Goal: Task Accomplishment & Management: Manage account settings

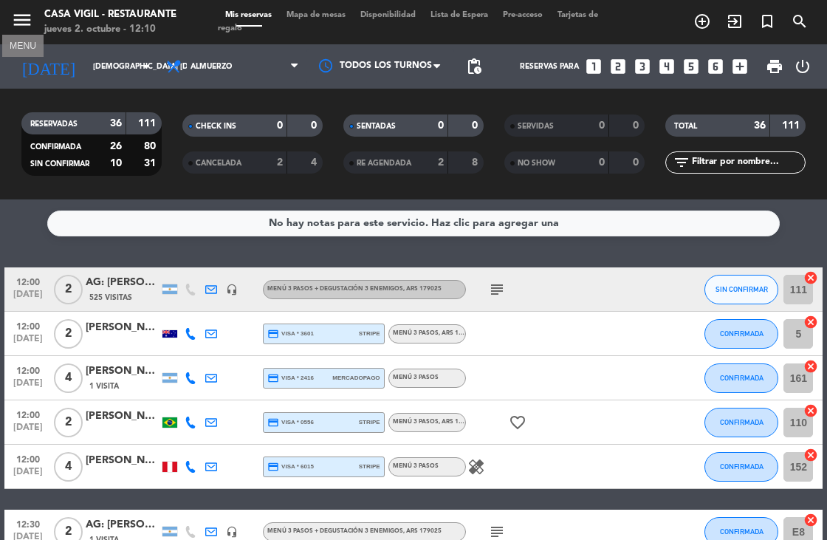
click at [16, 21] on icon "menu" at bounding box center [22, 20] width 22 height 22
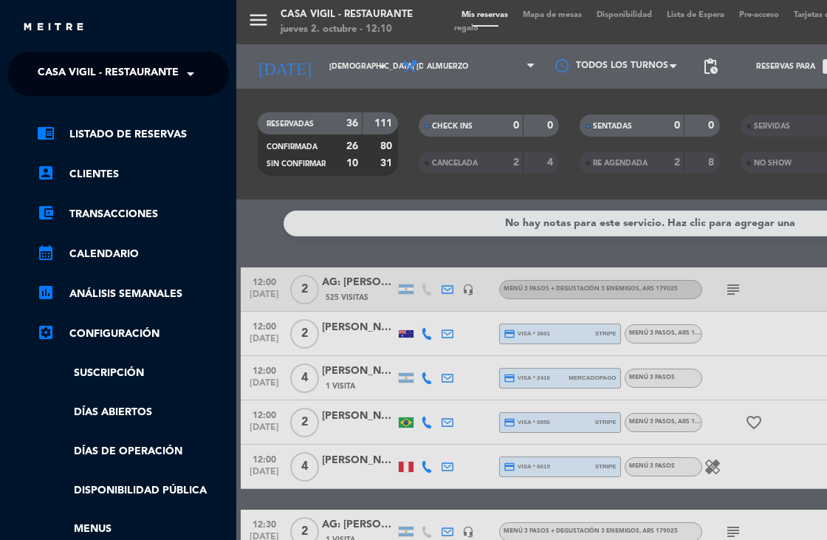
click at [156, 70] on span "Casa Vigil - Restaurante" at bounding box center [108, 73] width 141 height 31
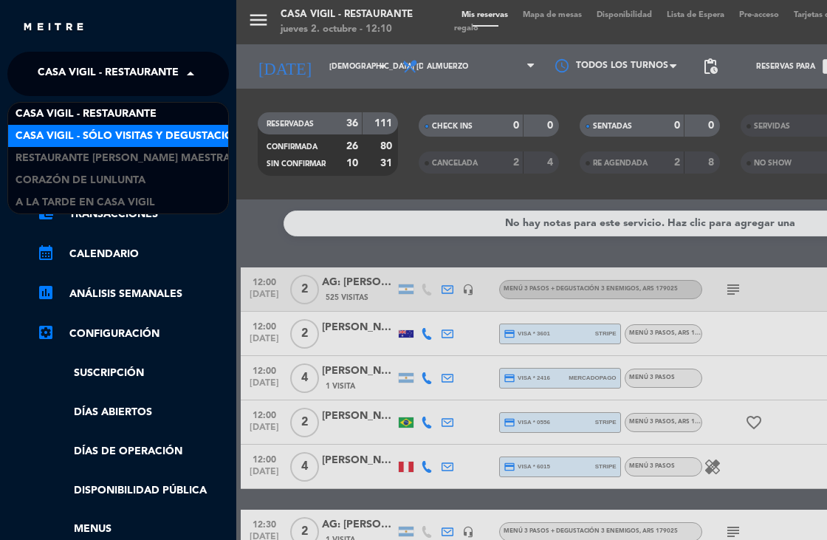
click at [156, 137] on span "Casa Vigil - SÓLO Visitas y Degustaciones" at bounding box center [135, 136] width 238 height 17
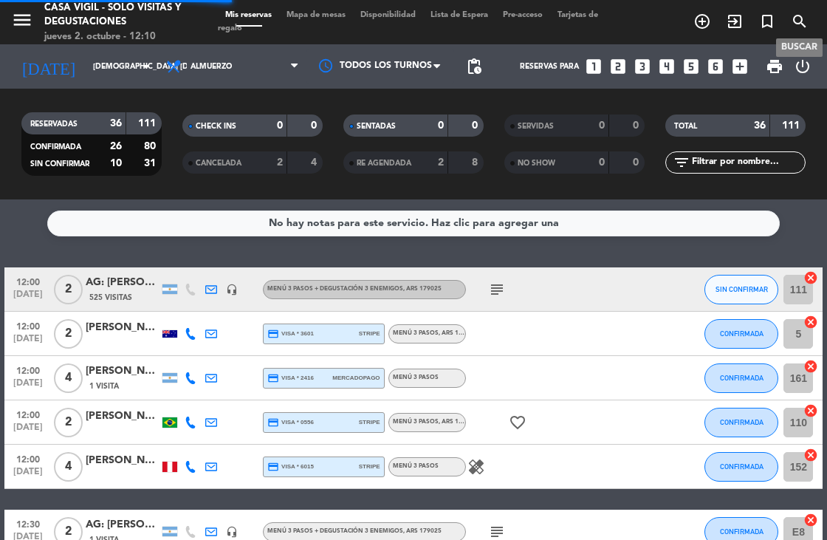
click at [795, 30] on icon "search" at bounding box center [800, 22] width 18 height 18
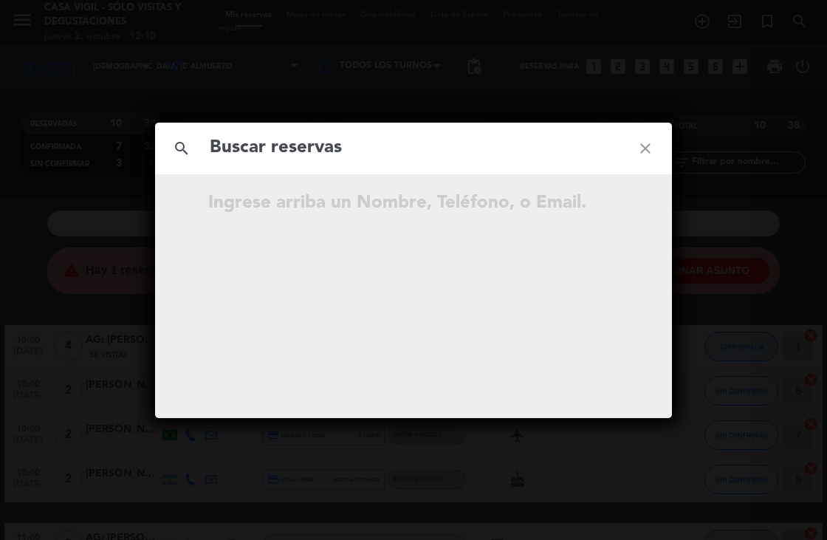
click at [399, 152] on input "text" at bounding box center [413, 148] width 411 height 30
type input "[PERSON_NAME]"
click at [645, 152] on icon "close" at bounding box center [645, 148] width 53 height 53
click at [648, 152] on icon "close" at bounding box center [645, 148] width 53 height 53
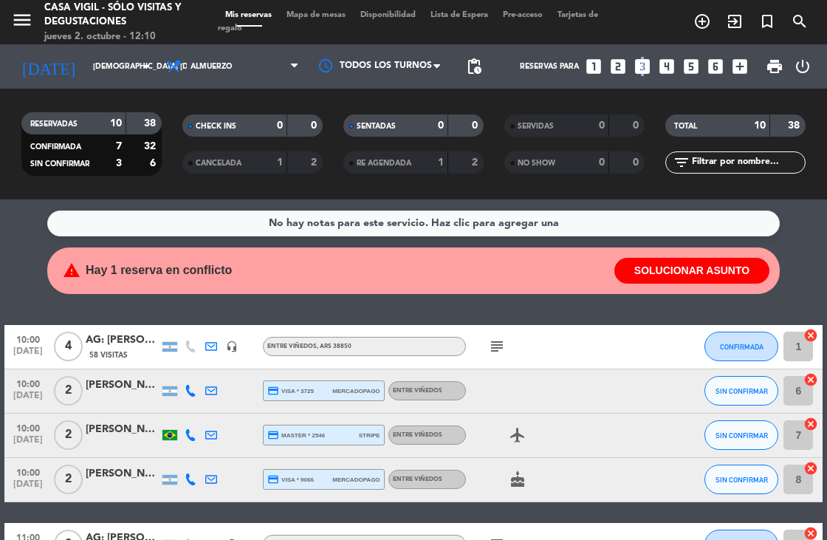
click at [640, 63] on icon "looks_3" at bounding box center [642, 66] width 19 height 19
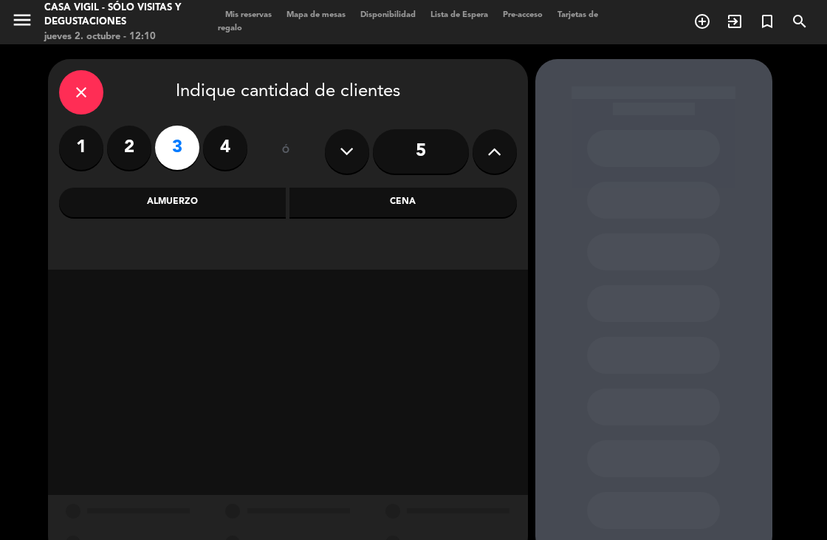
click at [207, 196] on div "Almuerzo" at bounding box center [172, 203] width 227 height 30
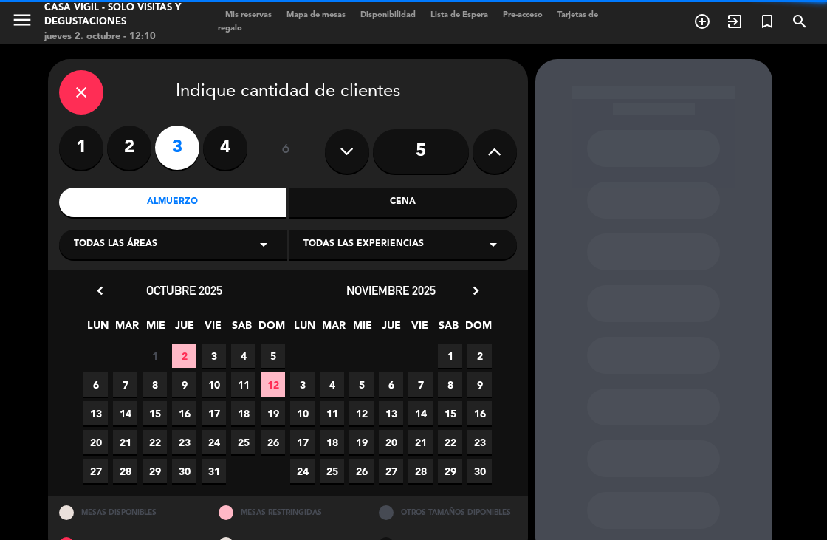
click at [358, 250] on span "Todas las experiencias" at bounding box center [363, 244] width 120 height 15
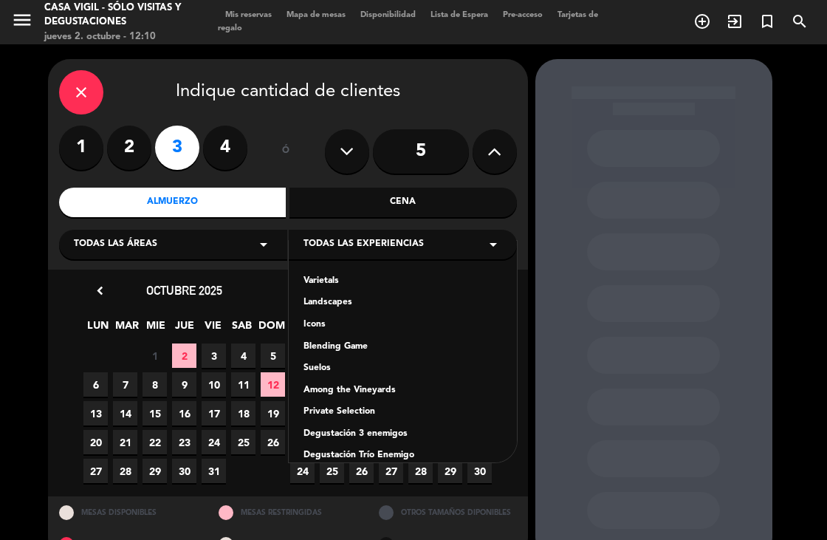
click at [384, 388] on div "Among the Vineyards" at bounding box center [402, 390] width 199 height 15
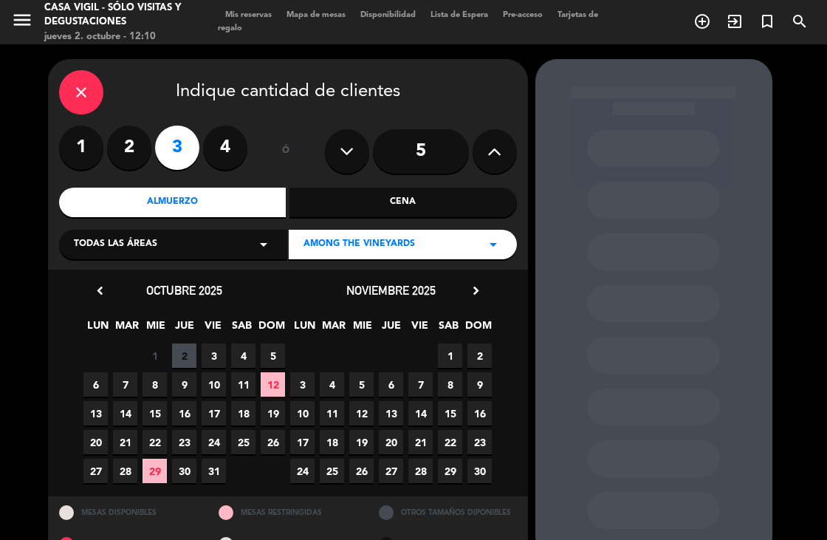
click at [478, 288] on icon "chevron_right" at bounding box center [476, 291] width 16 height 16
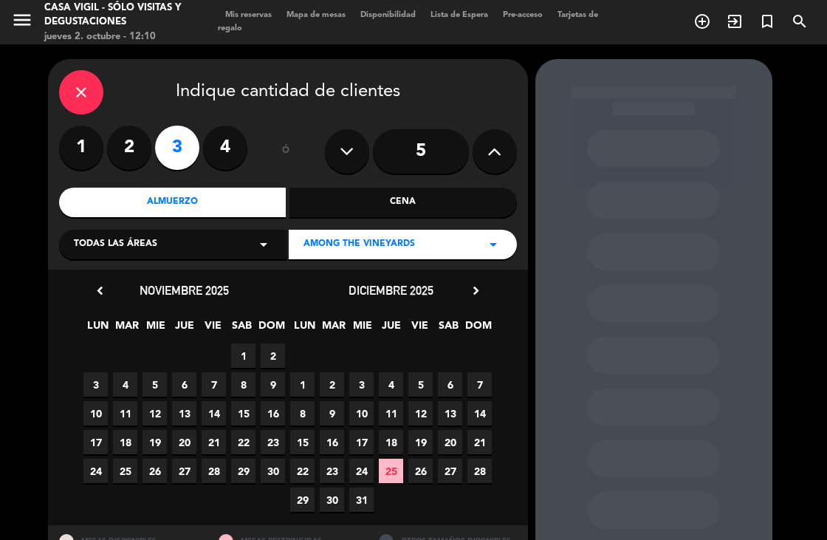
click at [475, 294] on icon "chevron_right" at bounding box center [476, 291] width 16 height 16
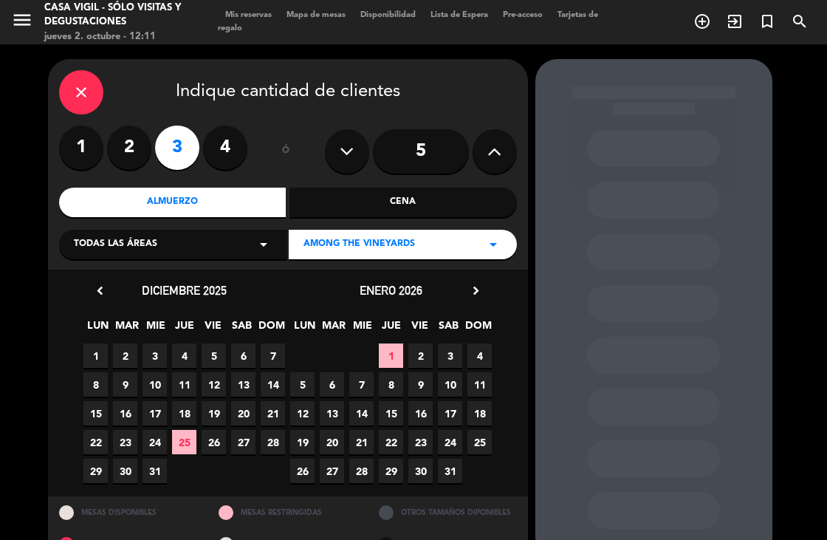
click at [363, 439] on span "21" at bounding box center [361, 442] width 24 height 24
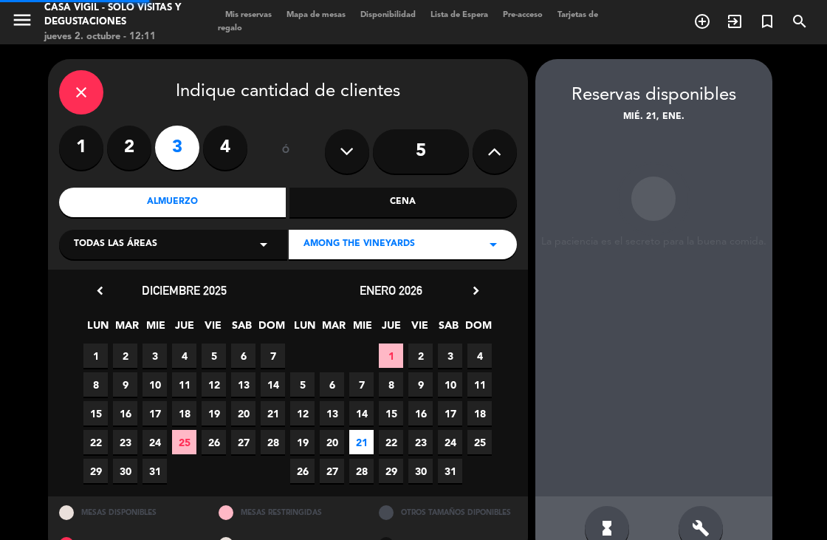
scroll to position [34, 0]
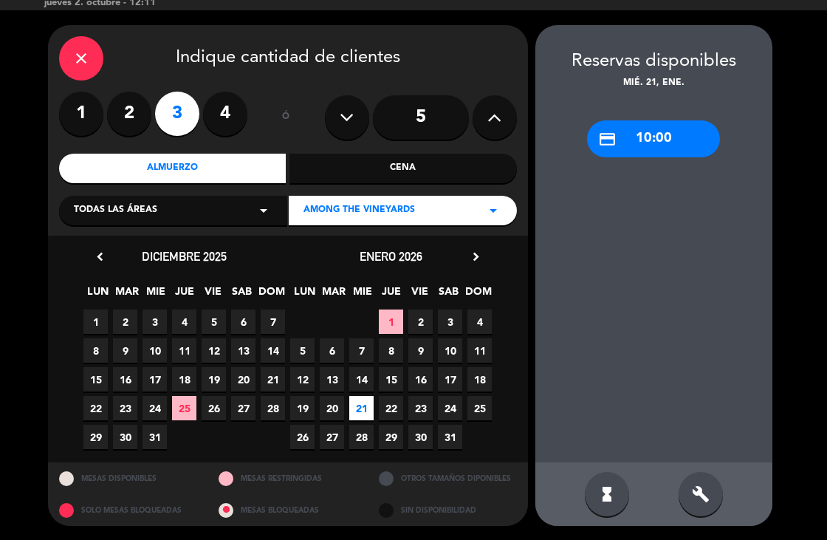
click at [625, 142] on div "credit_card 10:00" at bounding box center [653, 138] width 133 height 37
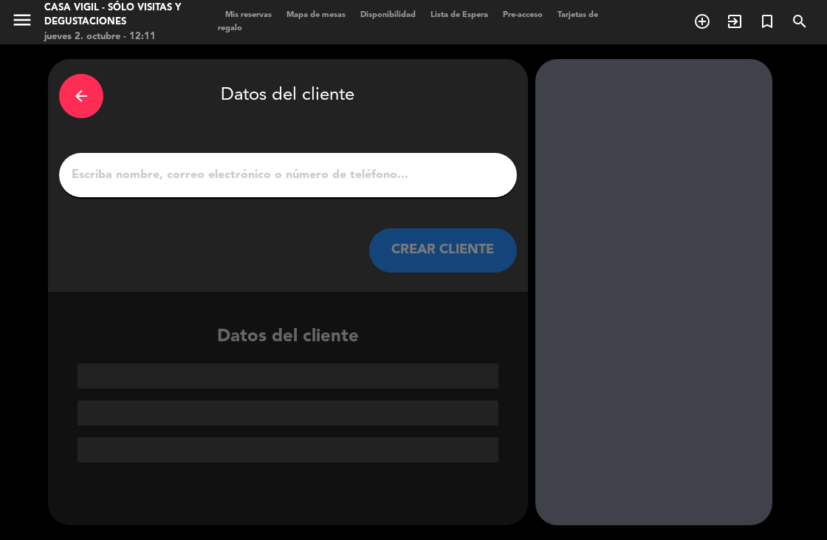
scroll to position [0, 0]
click at [430, 180] on input "1" at bounding box center [288, 175] width 436 height 21
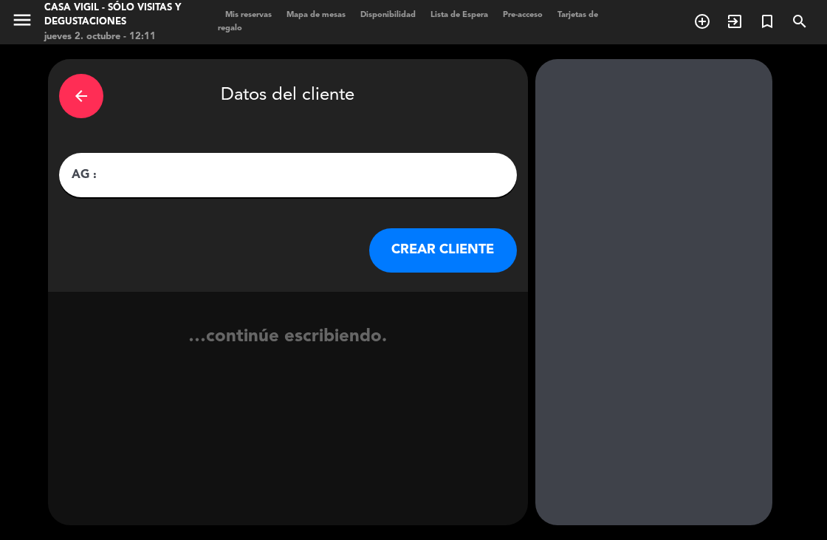
paste input "[PERSON_NAME]"
type input "AG : [PERSON_NAME] X3 / SUNTRIP"
click at [424, 260] on button "CREAR CLIENTE" at bounding box center [443, 250] width 148 height 44
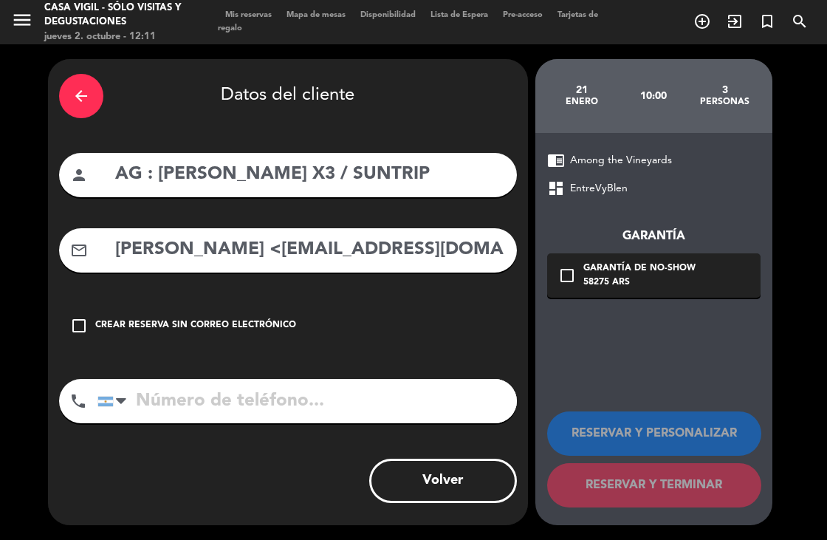
click at [315, 270] on div "mail_outline [PERSON_NAME] <[EMAIL_ADDRESS][DOMAIN_NAME]>" at bounding box center [288, 250] width 458 height 44
drag, startPoint x: 325, startPoint y: 250, endPoint x: 32, endPoint y: 259, distance: 292.5
click at [30, 262] on div "arrow_back Datos del cliente person AG : [PERSON_NAME] X3 / SUNTRIP mail_outlin…" at bounding box center [413, 291] width 827 height 495
click at [397, 250] on input "[EMAIL_ADDRESS][DOMAIN_NAME]" at bounding box center [310, 250] width 392 height 30
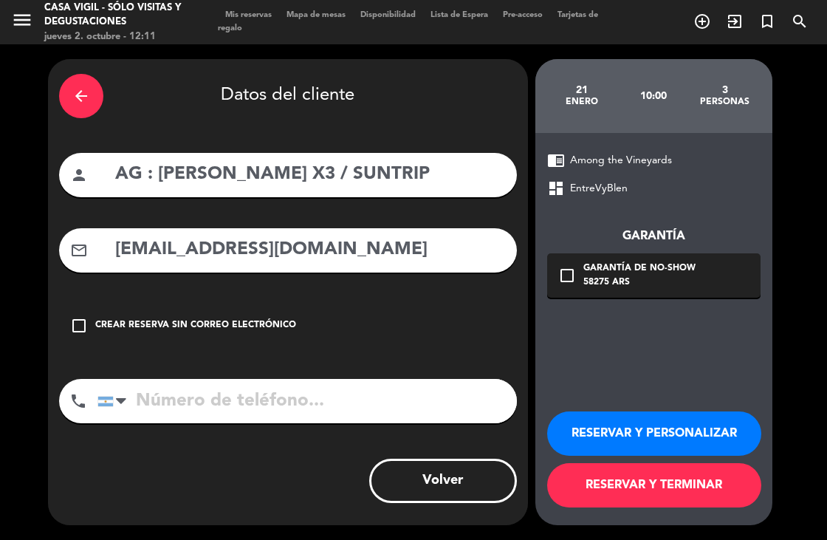
type input "[EMAIL_ADDRESS][DOMAIN_NAME]"
click at [670, 439] on button "RESERVAR Y PERSONALIZAR" at bounding box center [654, 433] width 214 height 44
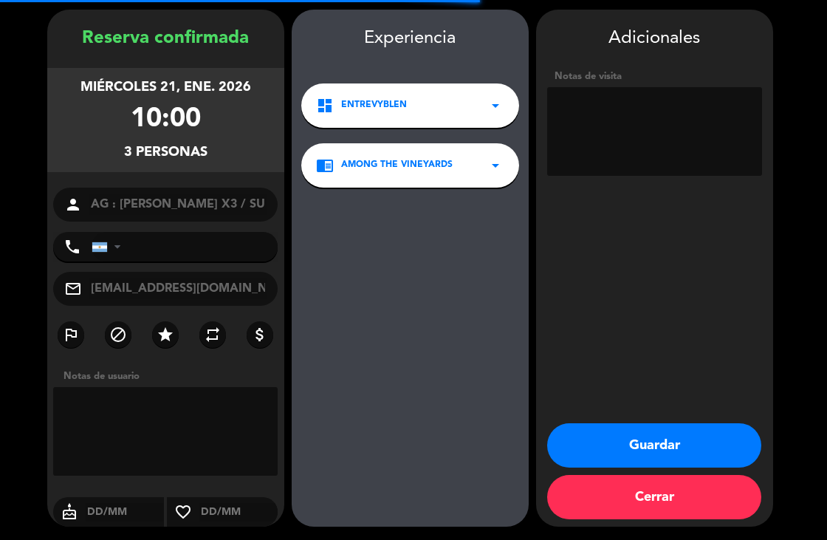
scroll to position [50, 0]
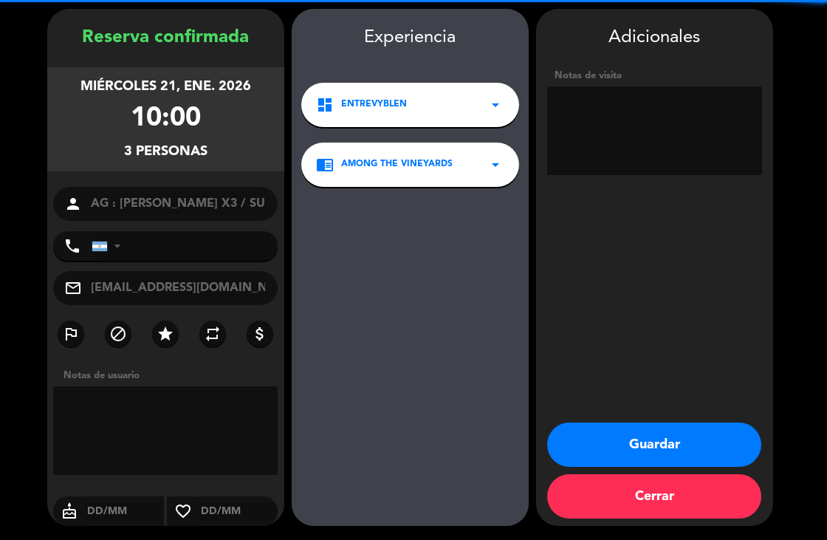
click at [641, 128] on textarea at bounding box center [654, 130] width 215 height 89
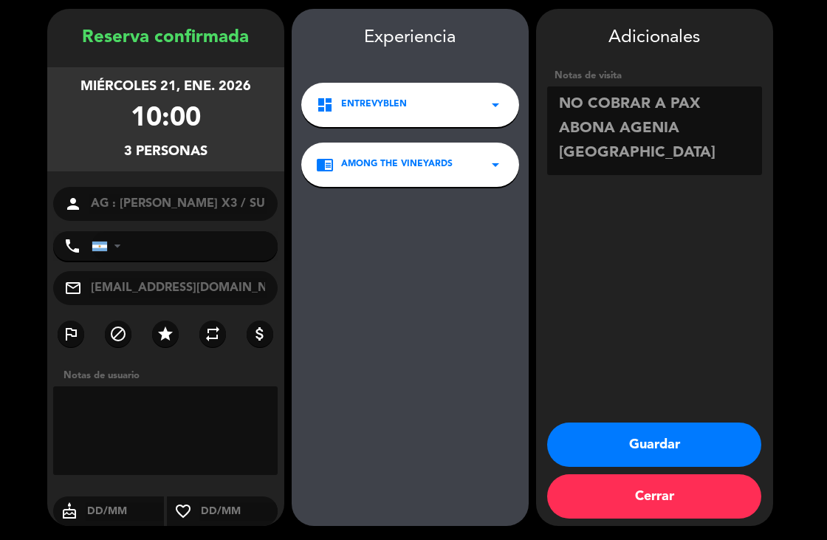
type textarea "NO COBRAR A PAX ABONA AGENIA [GEOGRAPHIC_DATA]"
click at [667, 441] on button "Guardar" at bounding box center [654, 444] width 214 height 44
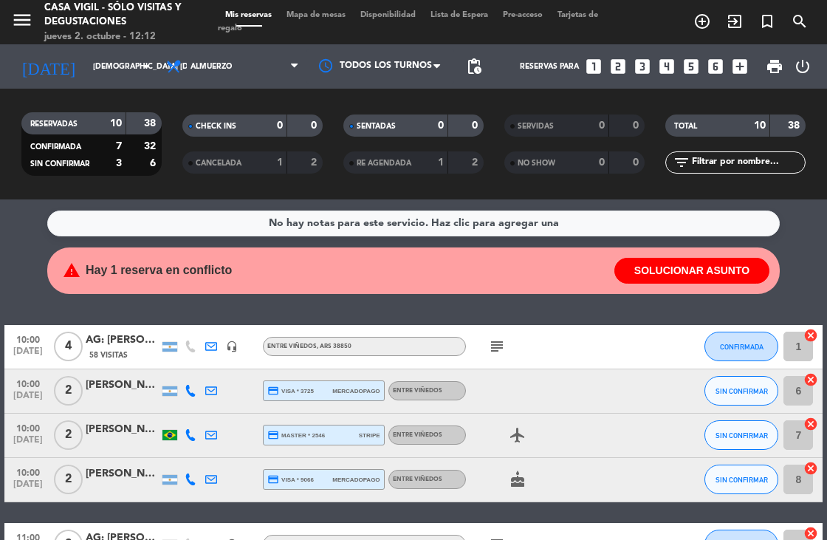
click at [602, 309] on div "No hay notas para este servicio. Haz clic para agregar una warning Hay 1 reserv…" at bounding box center [413, 369] width 827 height 340
click at [29, 26] on icon "menu" at bounding box center [22, 20] width 22 height 22
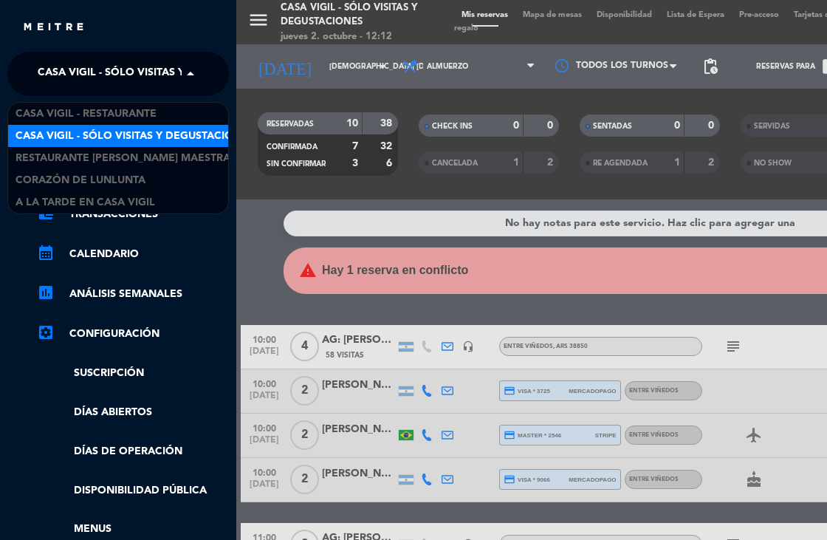
click at [136, 75] on span "Casa Vigil - SÓLO Visitas y Degustaciones" at bounding box center [157, 73] width 238 height 31
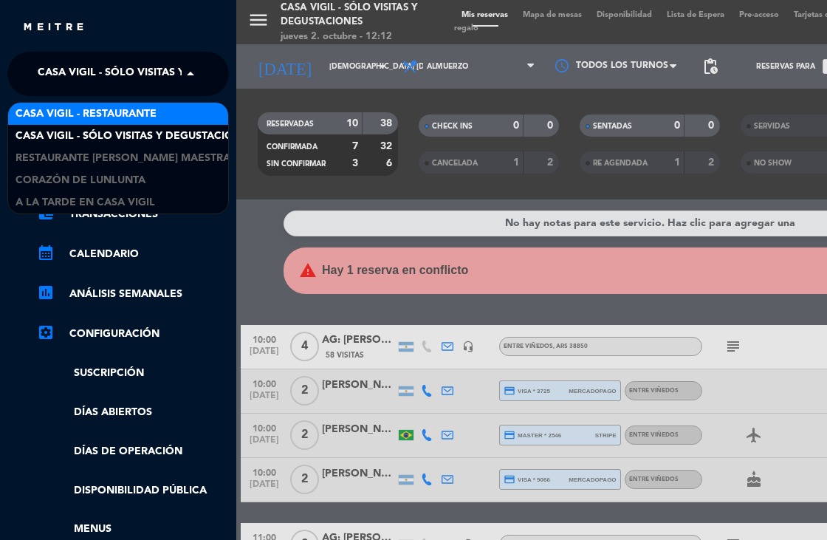
click at [145, 113] on span "Casa Vigil - Restaurante" at bounding box center [86, 114] width 141 height 17
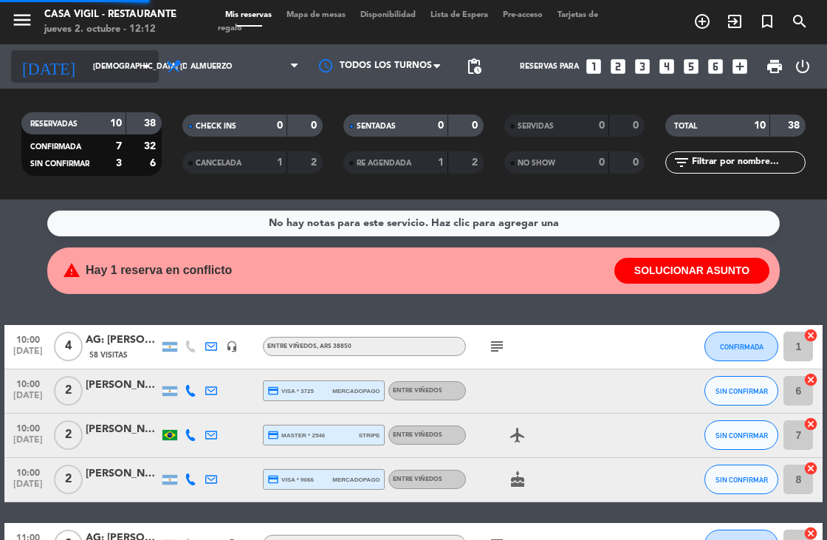
click at [130, 68] on input "[DEMOGRAPHIC_DATA] [DATE]" at bounding box center [140, 67] width 109 height 24
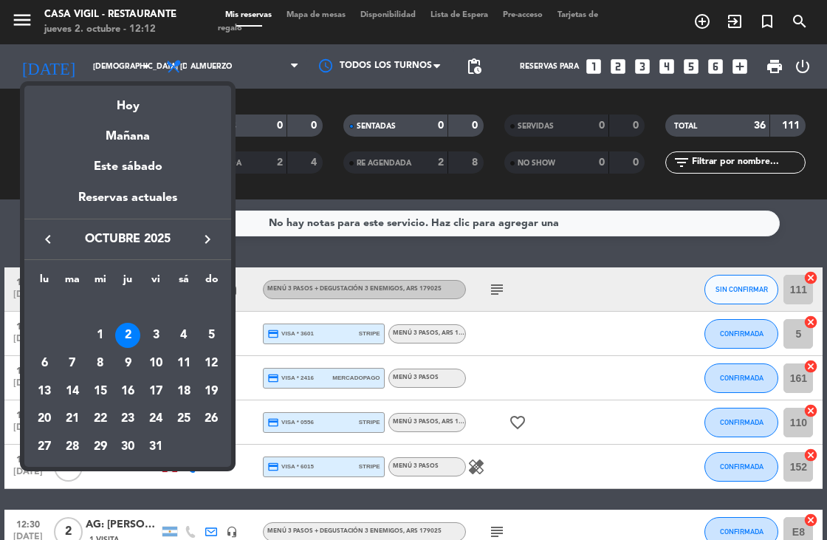
click at [156, 424] on div "24" at bounding box center [155, 418] width 25 height 25
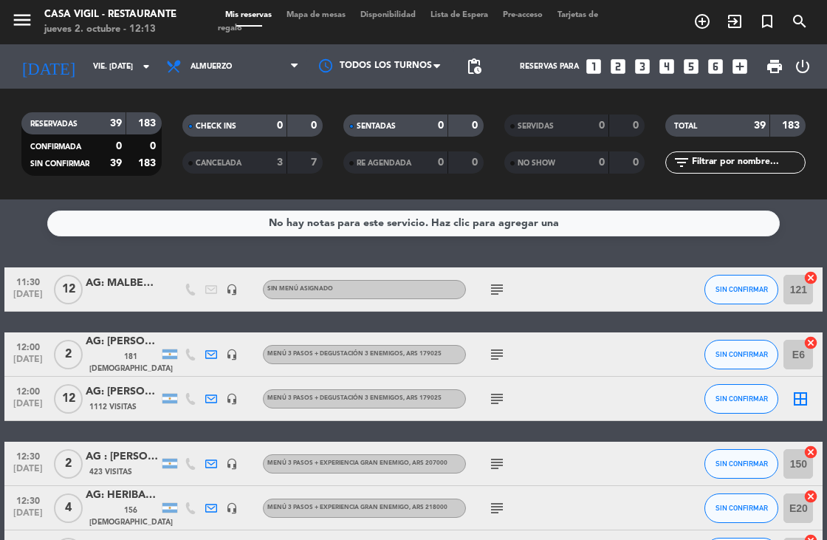
click at [312, 253] on div "No hay notas para este servicio. Haz clic para agregar una 11:30 [DATE] AG: MAL…" at bounding box center [413, 369] width 827 height 340
click at [166, 240] on div "No hay notas para este servicio. Haz clic para agregar una 11:30 [DATE] AG: MAL…" at bounding box center [413, 369] width 827 height 340
click at [171, 246] on div "No hay notas para este servicio. Haz clic para agregar una 11:30 [DATE] AG: MAL…" at bounding box center [413, 369] width 827 height 340
click at [167, 255] on div "No hay notas para este servicio. Haz clic para agregar una 11:30 [DATE] AG: MAL…" at bounding box center [413, 369] width 827 height 340
click at [134, 247] on div "No hay notas para este servicio. Haz clic para agregar una 11:30 [DATE] AG: MAL…" at bounding box center [413, 369] width 827 height 340
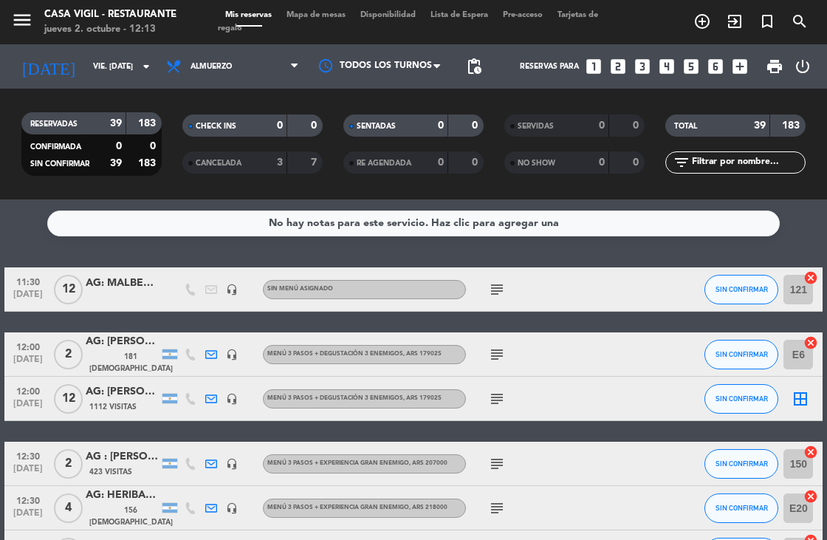
click at [284, 247] on div "No hay notas para este servicio. Haz clic para agregar una 11:30 [DATE] AG: MAL…" at bounding box center [413, 369] width 827 height 340
click at [138, 66] on icon "arrow_drop_down" at bounding box center [146, 67] width 18 height 18
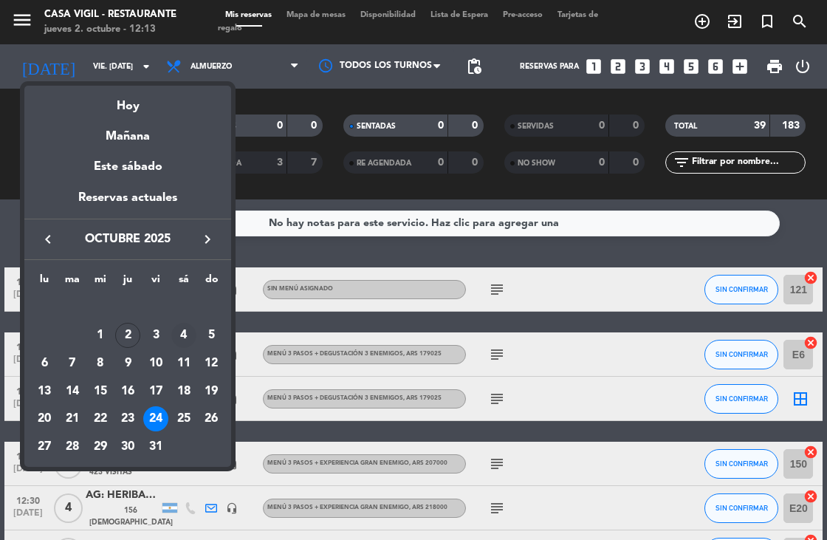
click at [185, 341] on div "4" at bounding box center [183, 335] width 25 height 25
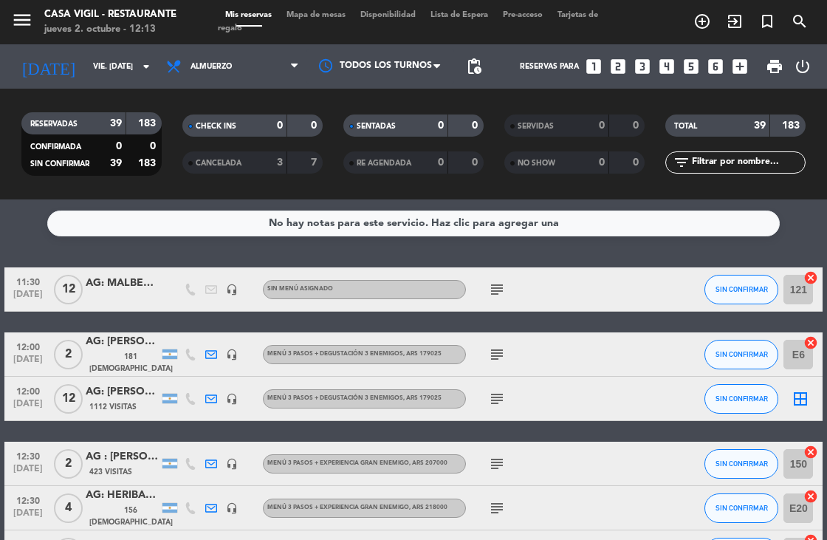
type input "sáb. [DATE]"
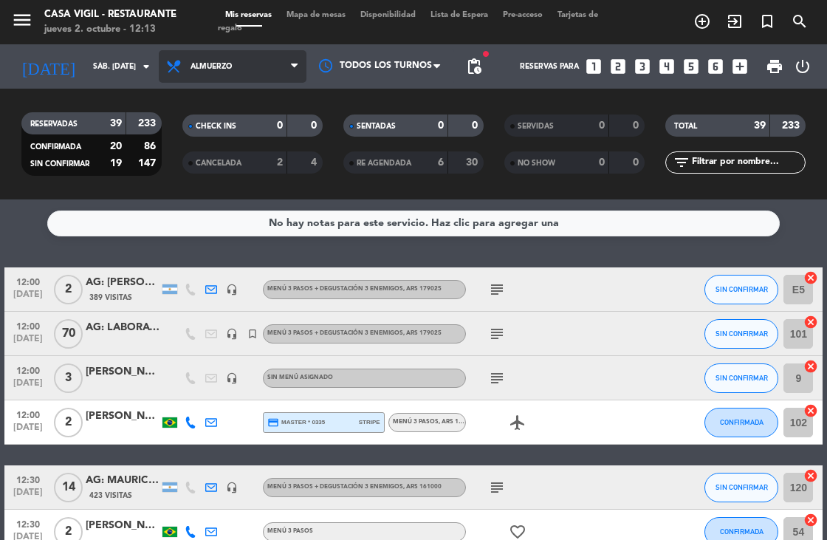
click at [234, 65] on span "Almuerzo" at bounding box center [233, 66] width 148 height 32
click at [266, 159] on div "menu Casa [PERSON_NAME] - Restaurante jueves 2. octubre - 12:13 Mis reservas Ma…" at bounding box center [413, 99] width 827 height 199
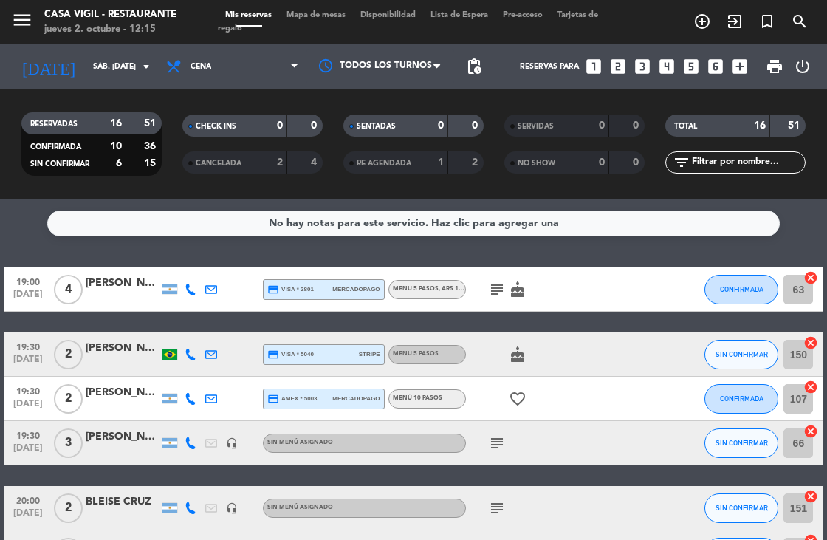
click at [643, 30] on div "add_circle_outline exit_to_app turned_in_not search" at bounding box center [723, 22] width 207 height 27
click at [789, 20] on span "search" at bounding box center [799, 21] width 32 height 25
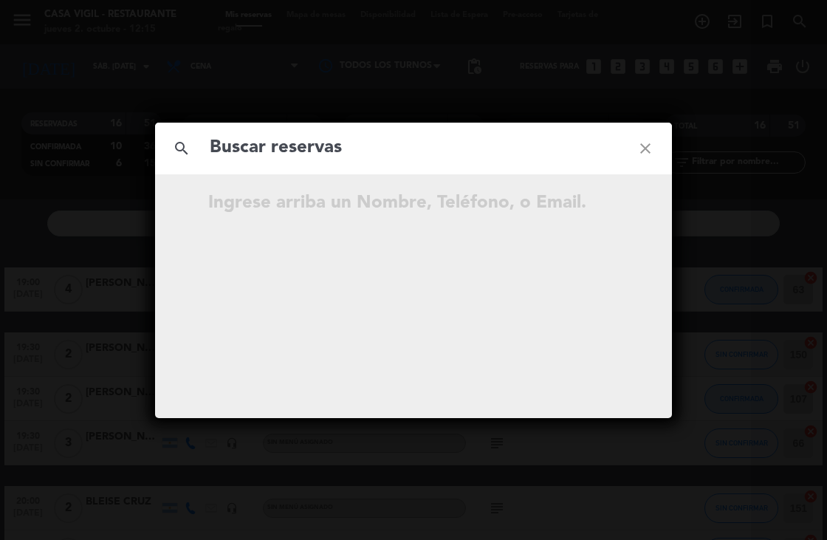
click at [481, 149] on input "text" at bounding box center [413, 148] width 411 height 30
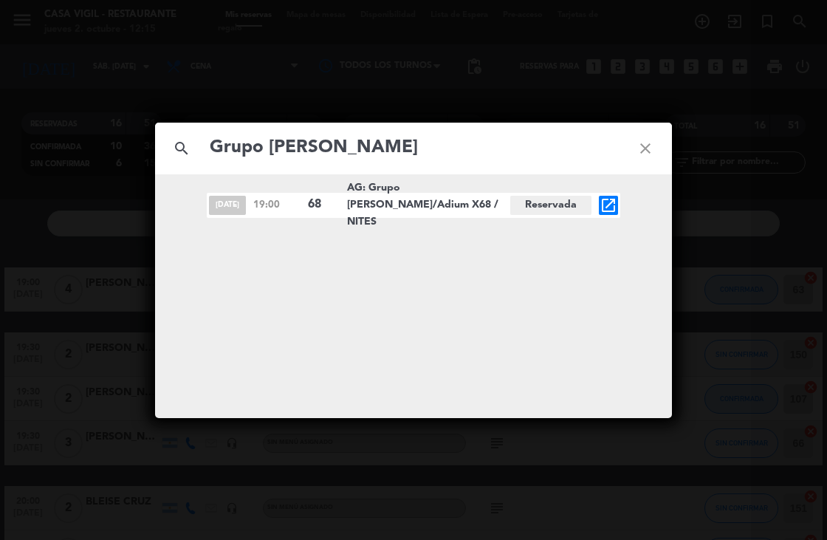
type input "Grupo [PERSON_NAME]"
click at [602, 205] on icon "open_in_new" at bounding box center [609, 205] width 18 height 18
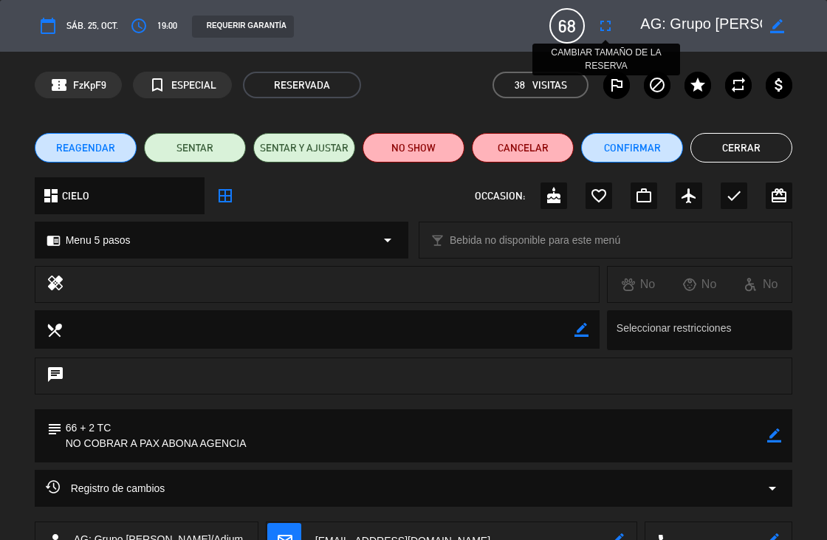
click at [611, 38] on button "fullscreen" at bounding box center [605, 26] width 27 height 27
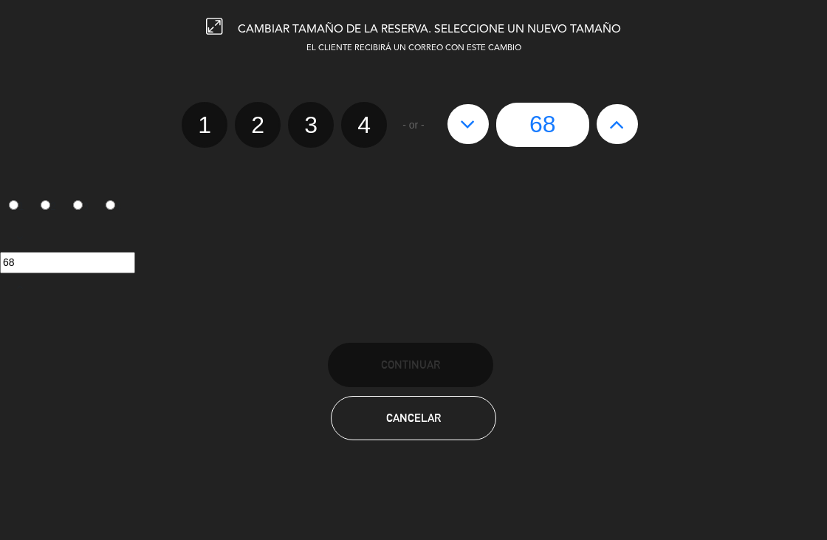
click at [481, 131] on button at bounding box center [467, 124] width 41 height 40
type input "67"
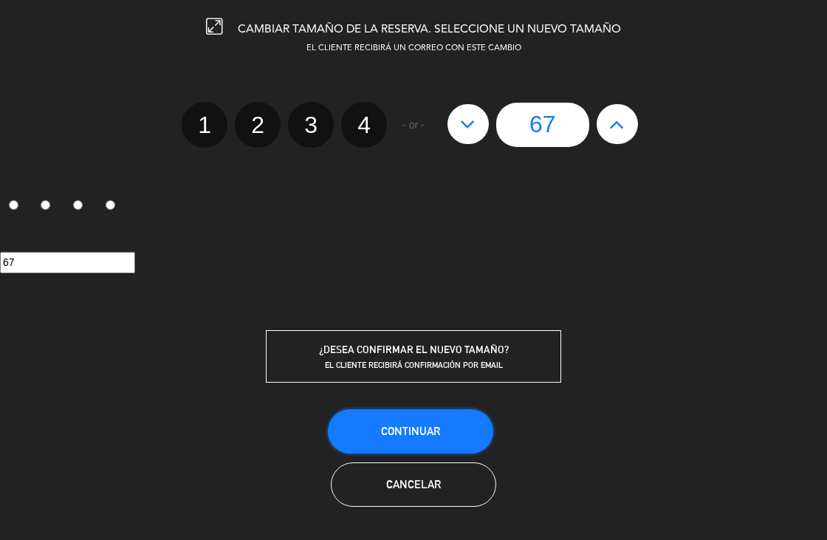
click at [431, 425] on span "Continuar" at bounding box center [410, 431] width 59 height 13
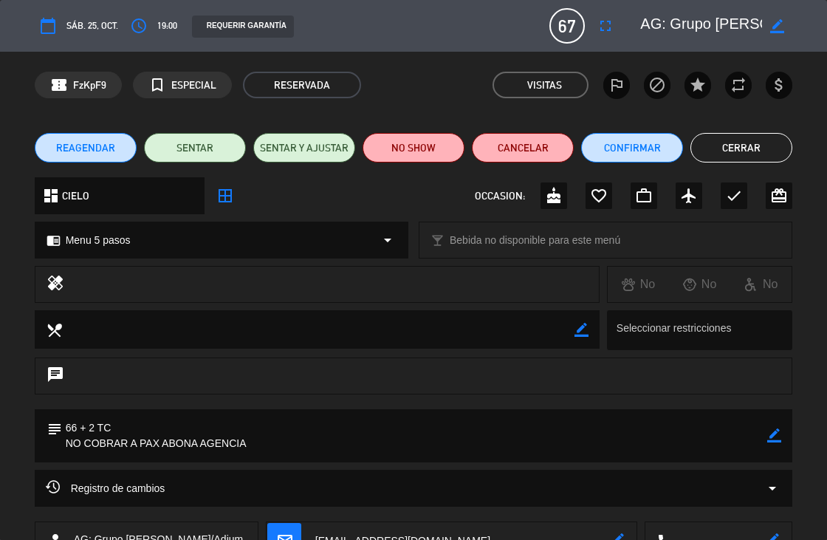
click at [769, 436] on icon "border_color" at bounding box center [774, 435] width 14 height 14
click at [96, 431] on textarea at bounding box center [415, 435] width 706 height 53
type textarea "66 + 1 TC NO COBRAR A PAX ABONA AGENCIA"
click at [769, 436] on icon at bounding box center [774, 435] width 14 height 14
click at [749, 144] on button "Cerrar" at bounding box center [741, 148] width 102 height 30
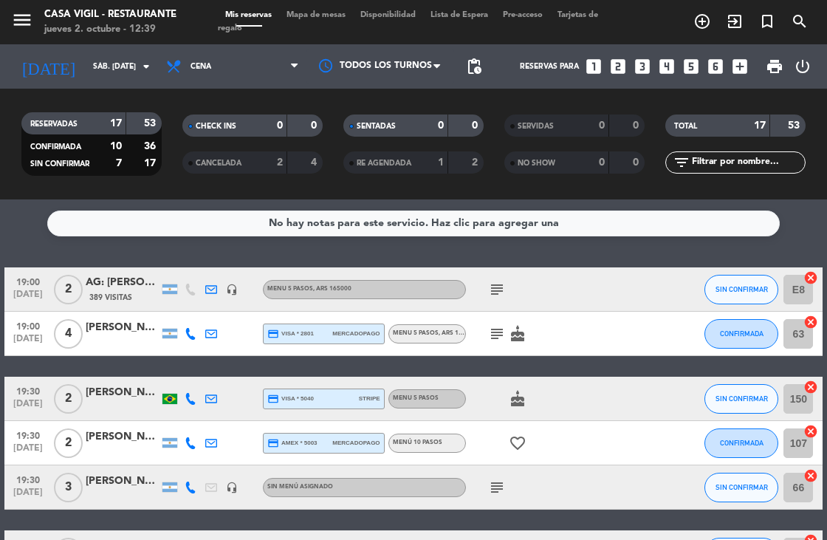
click at [305, 255] on div "No hay notas para este servicio. Haz clic para agregar una 19:00 [DATE] 2 AG: […" at bounding box center [413, 369] width 827 height 340
click at [801, 29] on icon "search" at bounding box center [800, 22] width 18 height 18
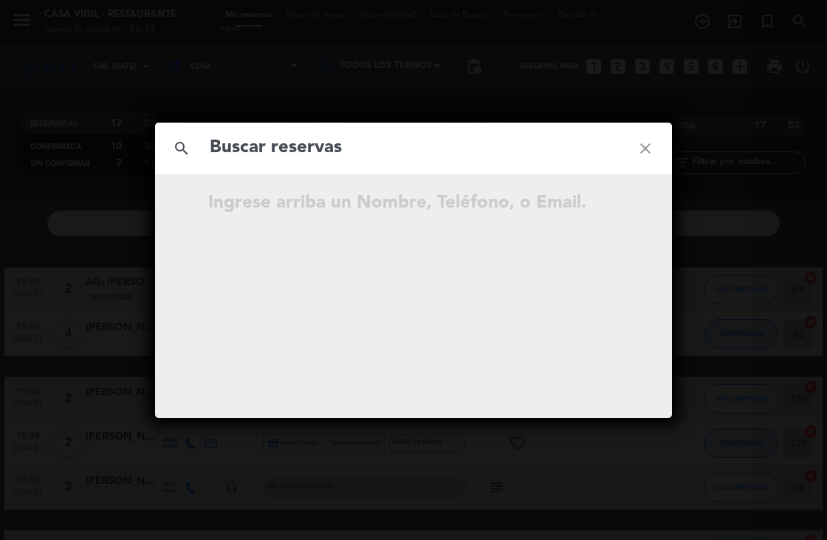
click at [289, 154] on input "text" at bounding box center [413, 148] width 411 height 30
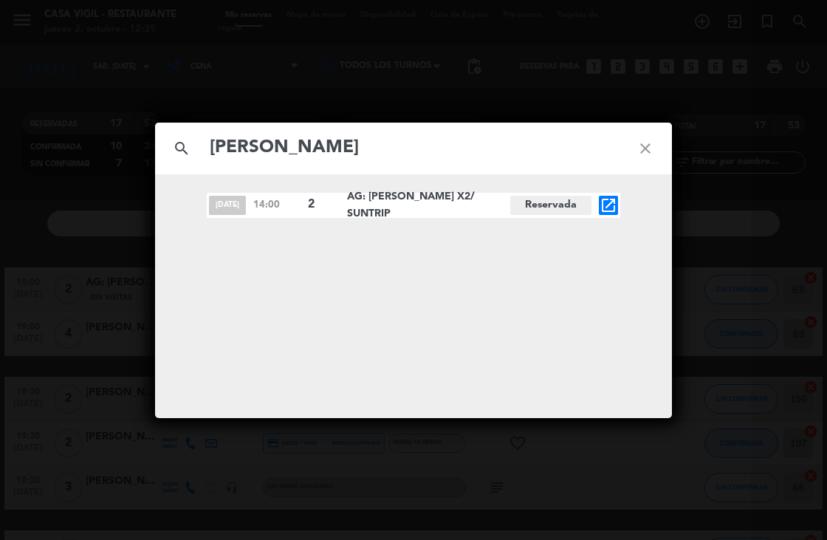
type input "[PERSON_NAME]"
click at [555, 160] on input "[PERSON_NAME]" at bounding box center [413, 148] width 411 height 30
click at [642, 153] on icon "close" at bounding box center [645, 148] width 53 height 53
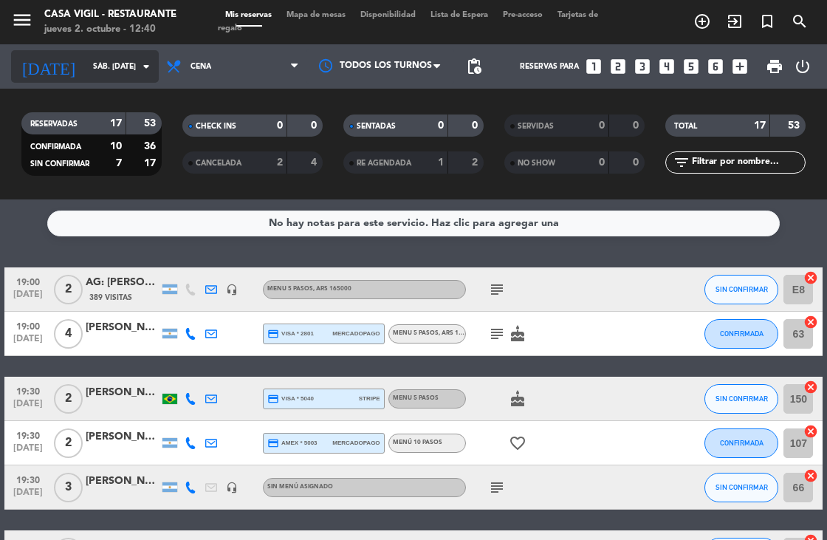
click at [117, 65] on input "sáb. [DATE]" at bounding box center [140, 67] width 109 height 24
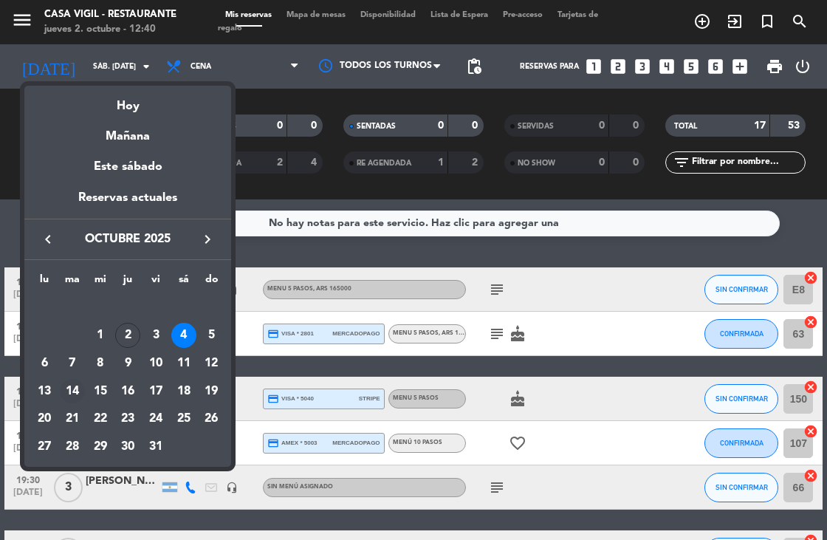
click at [70, 397] on div "14" at bounding box center [72, 391] width 25 height 25
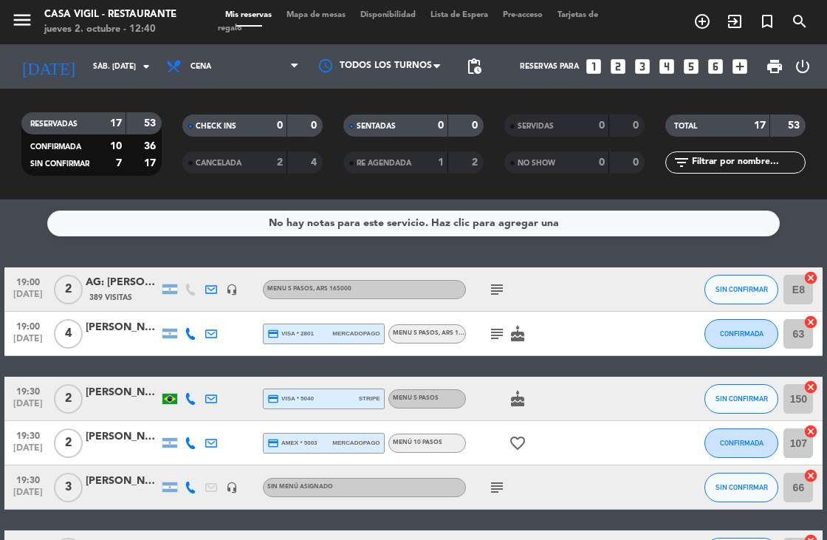
type input "[DATE] oct."
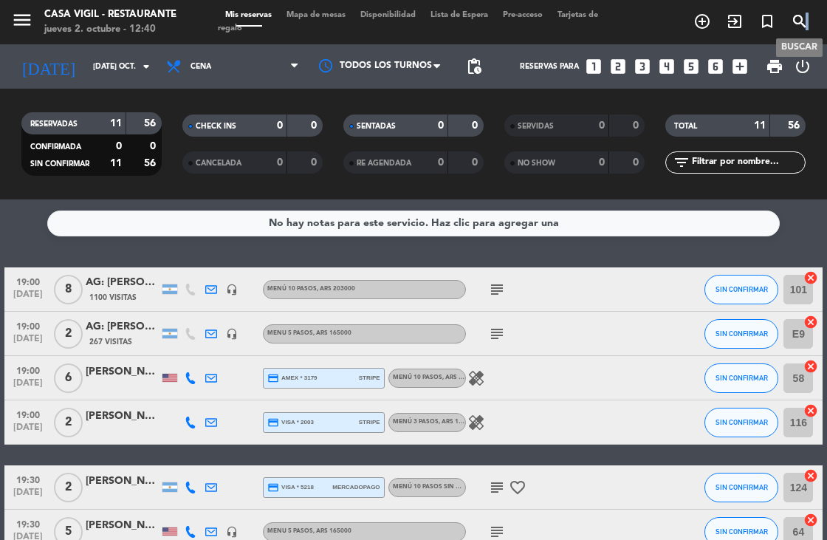
drag, startPoint x: 805, startPoint y: 30, endPoint x: 813, endPoint y: 25, distance: 9.6
click at [813, 25] on span "search" at bounding box center [799, 21] width 32 height 25
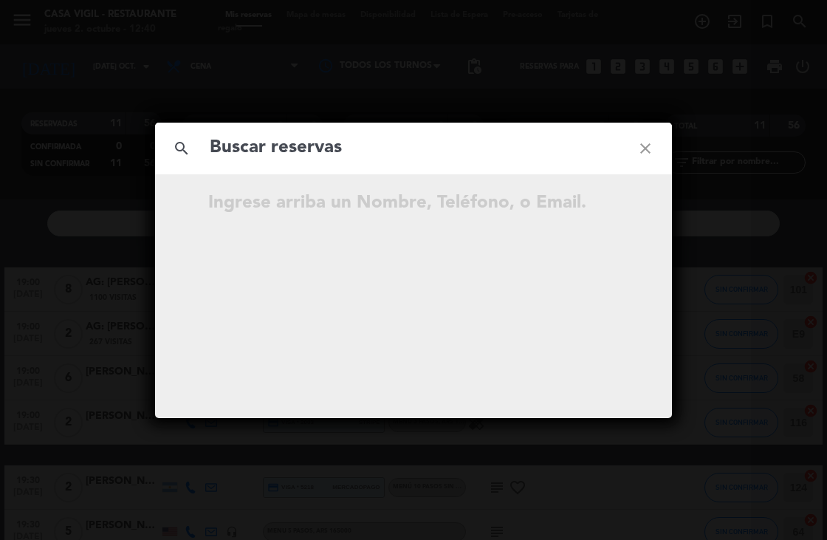
click at [418, 157] on input "text" at bounding box center [413, 148] width 411 height 30
click at [418, 155] on input "[PERSON_NAME]" at bounding box center [413, 148] width 411 height 30
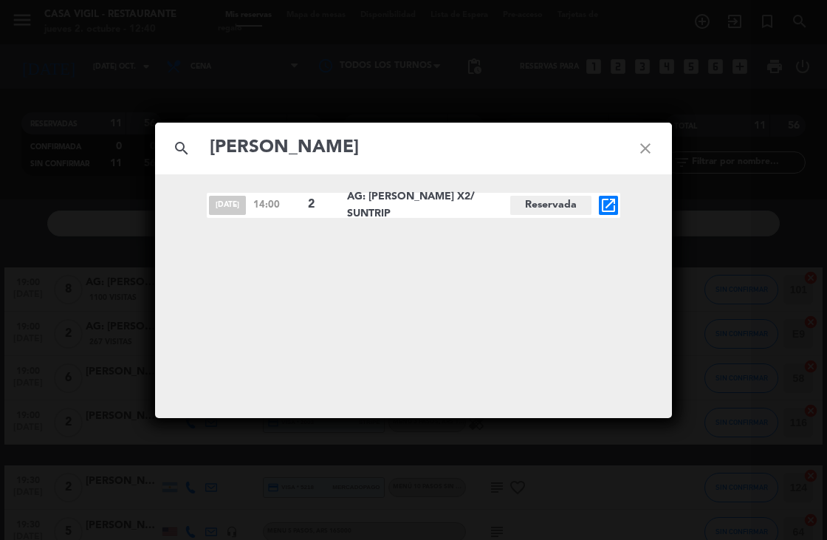
type input "[PERSON_NAME]"
click at [608, 205] on icon "open_in_new" at bounding box center [609, 205] width 18 height 18
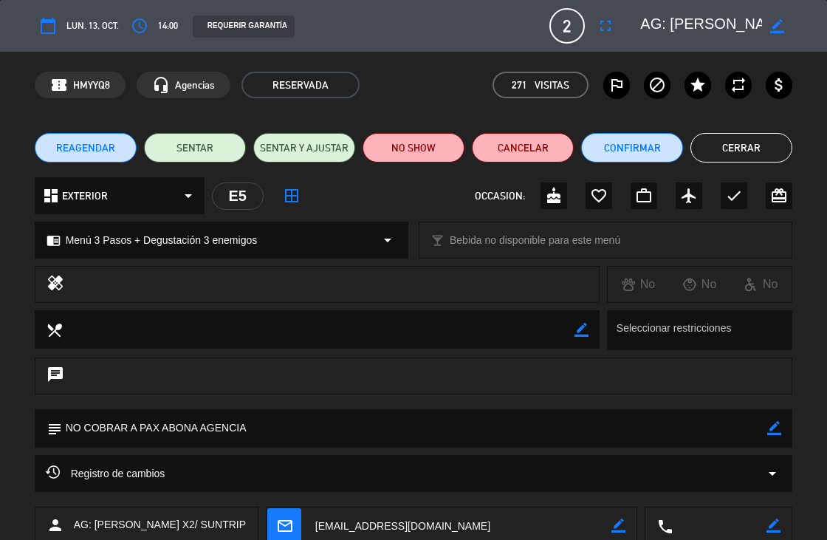
click at [103, 157] on button "REAGENDAR" at bounding box center [86, 148] width 102 height 30
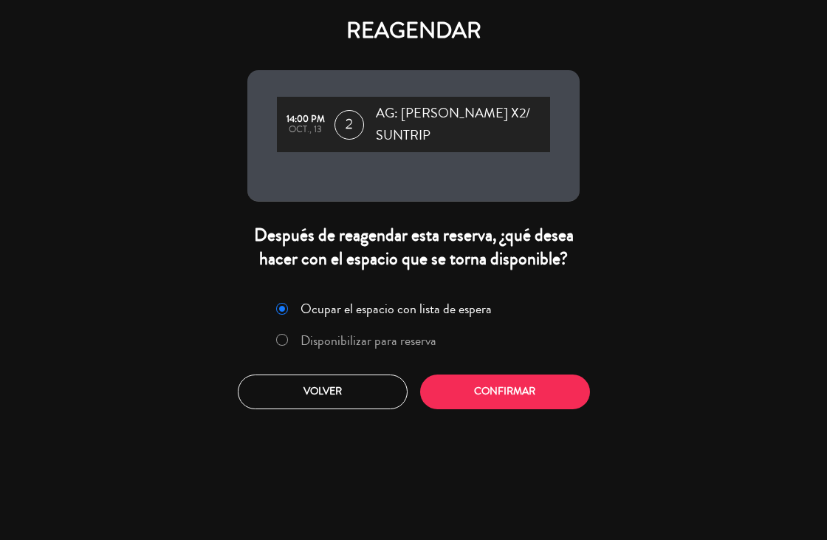
click at [391, 337] on label "Disponibilizar para reserva" at bounding box center [369, 340] width 136 height 13
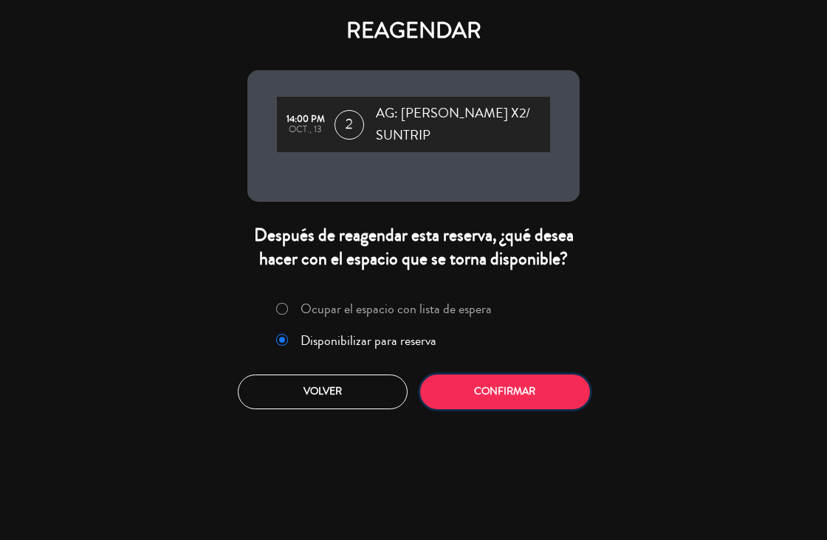
click at [520, 385] on button "Confirmar" at bounding box center [505, 391] width 170 height 35
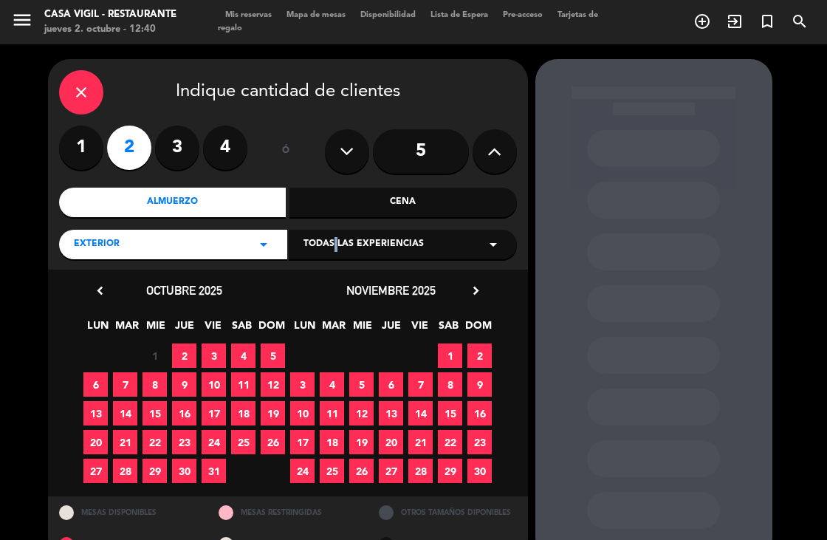
click at [331, 248] on span "Todas las experiencias" at bounding box center [363, 244] width 120 height 15
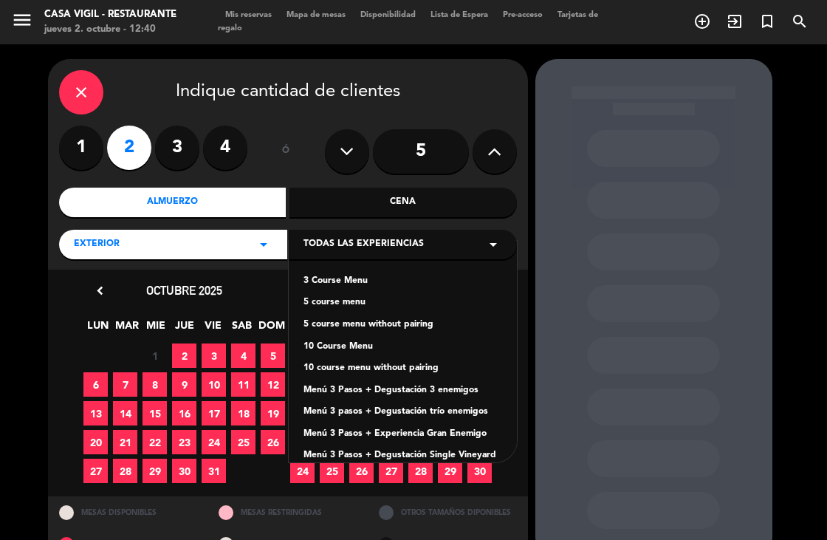
click at [369, 392] on div "Menú 3 Pasos + Degustación 3 enemigos" at bounding box center [402, 390] width 199 height 15
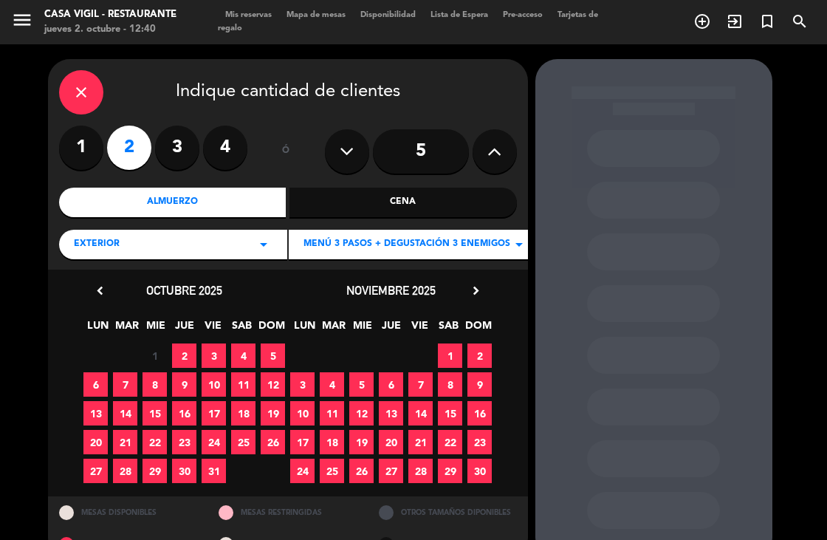
click at [125, 414] on span "14" at bounding box center [125, 413] width 24 height 24
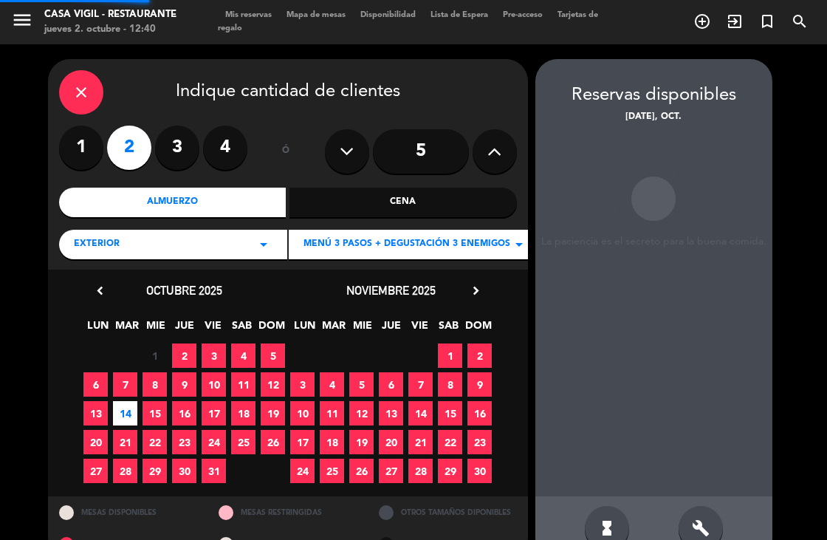
scroll to position [34, 0]
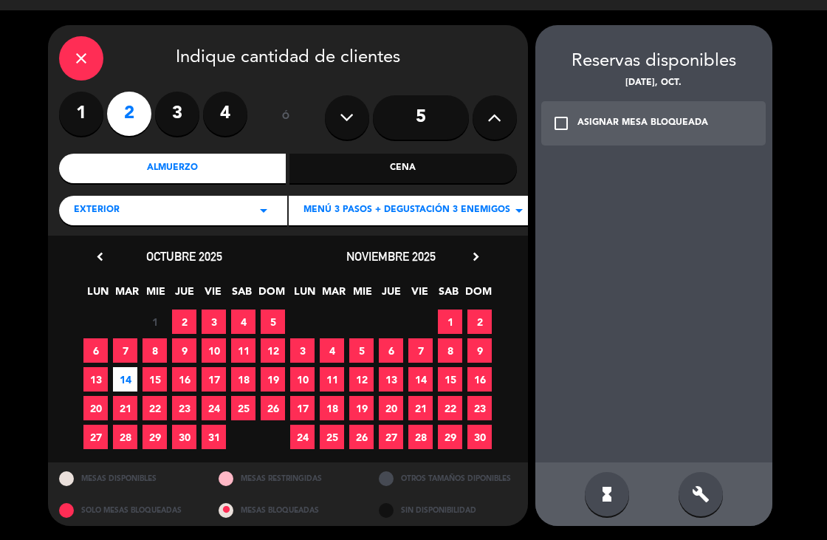
click at [559, 123] on icon "check_box_outline_blank" at bounding box center [561, 123] width 18 height 18
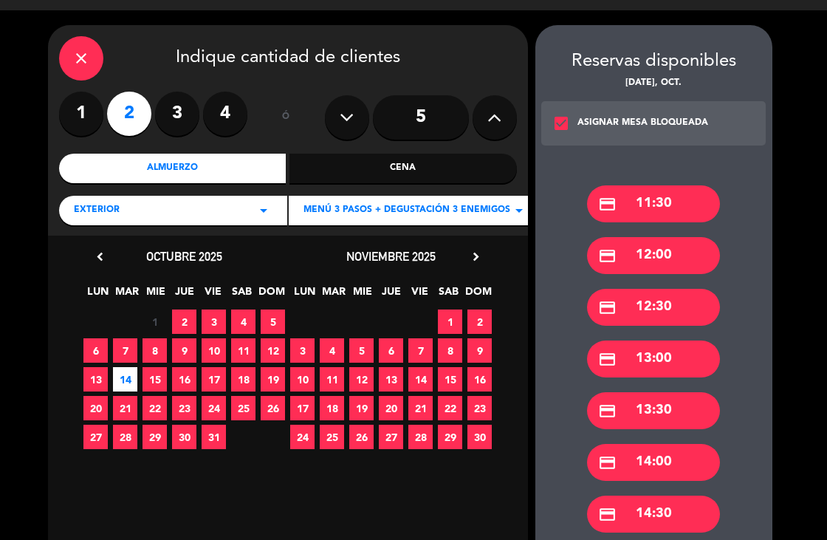
click at [658, 456] on div "credit_card 14:00" at bounding box center [653, 462] width 133 height 37
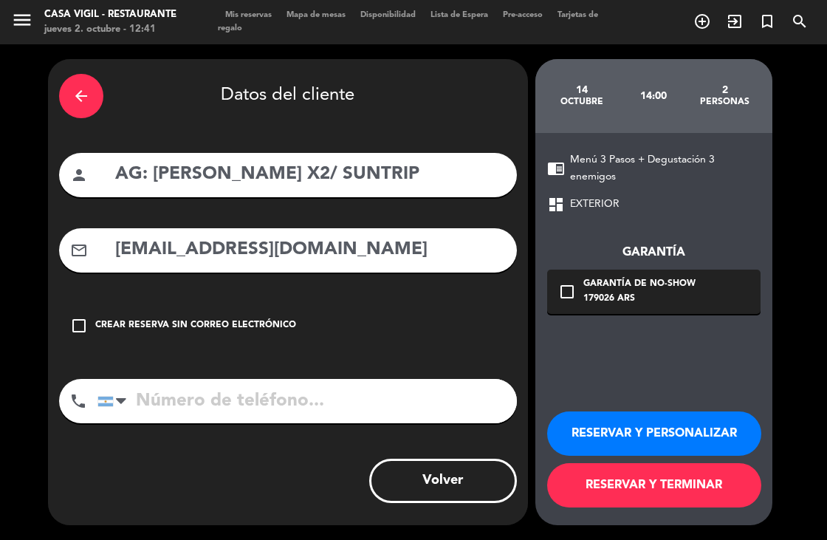
click at [650, 425] on button "RESERVAR Y PERSONALIZAR" at bounding box center [654, 433] width 214 height 44
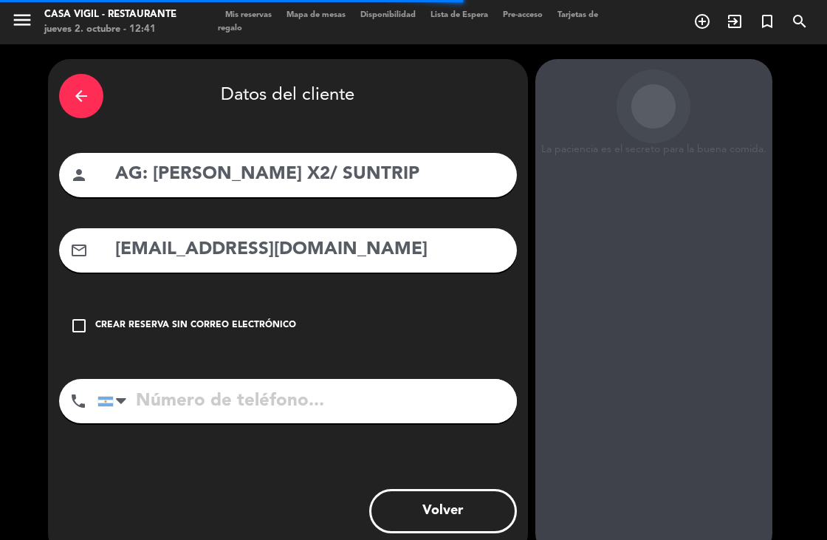
scroll to position [50, 0]
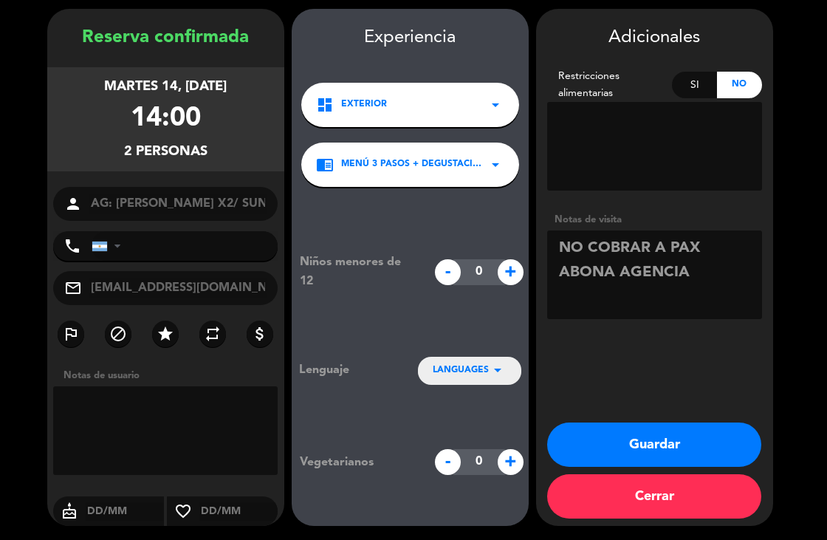
click at [709, 264] on textarea at bounding box center [654, 274] width 215 height 89
click at [475, 359] on div "LANGUAGES arrow_drop_down" at bounding box center [469, 370] width 103 height 27
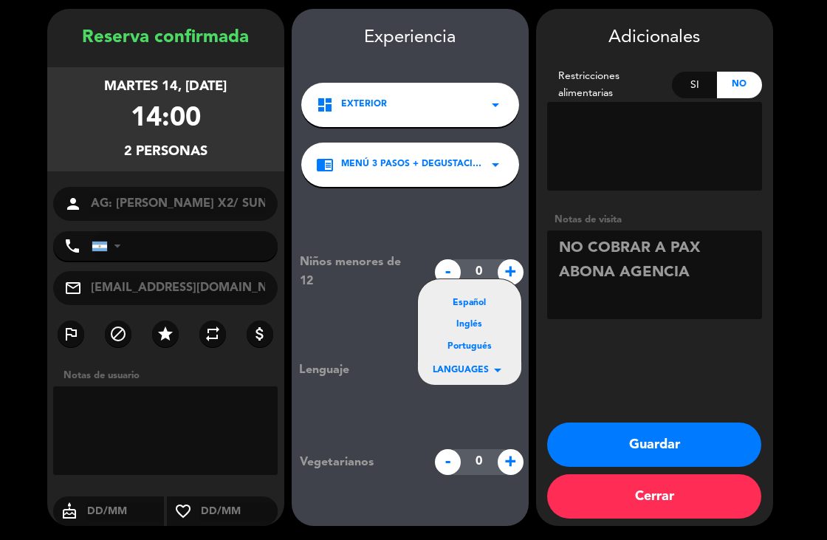
click at [467, 346] on div "Portugués" at bounding box center [470, 347] width 74 height 15
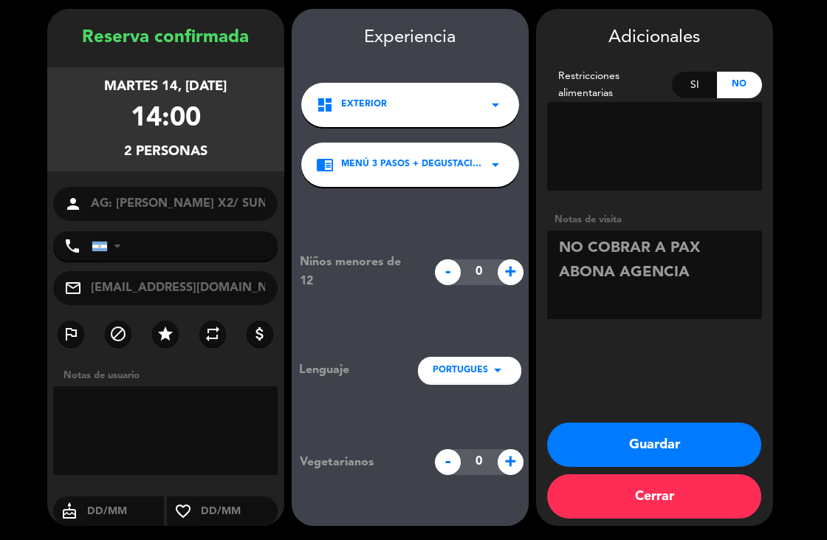
click at [617, 440] on button "Guardar" at bounding box center [654, 444] width 214 height 44
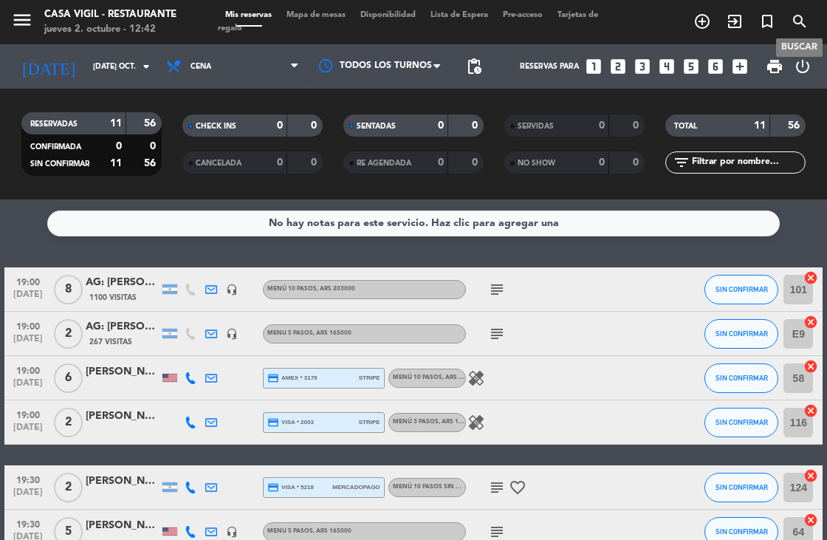
click at [804, 24] on icon "search" at bounding box center [800, 22] width 18 height 18
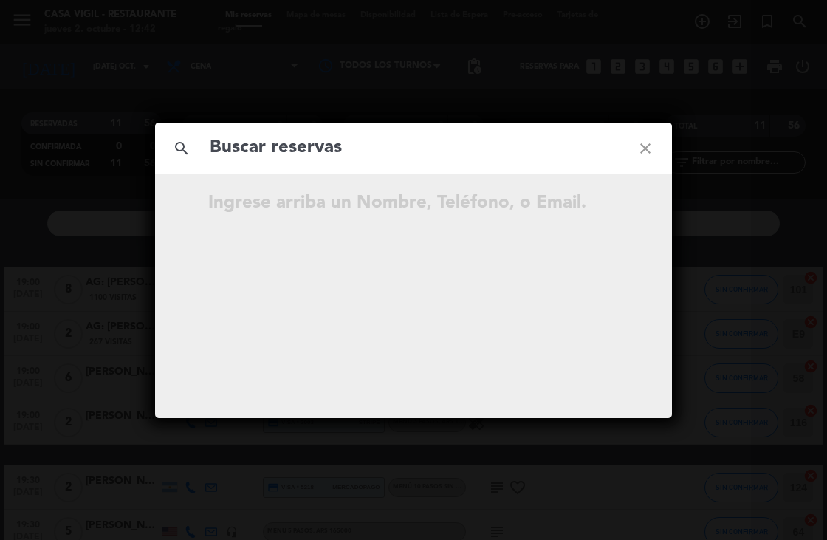
click at [377, 142] on input "text" at bounding box center [413, 148] width 411 height 30
type input "Sumond"
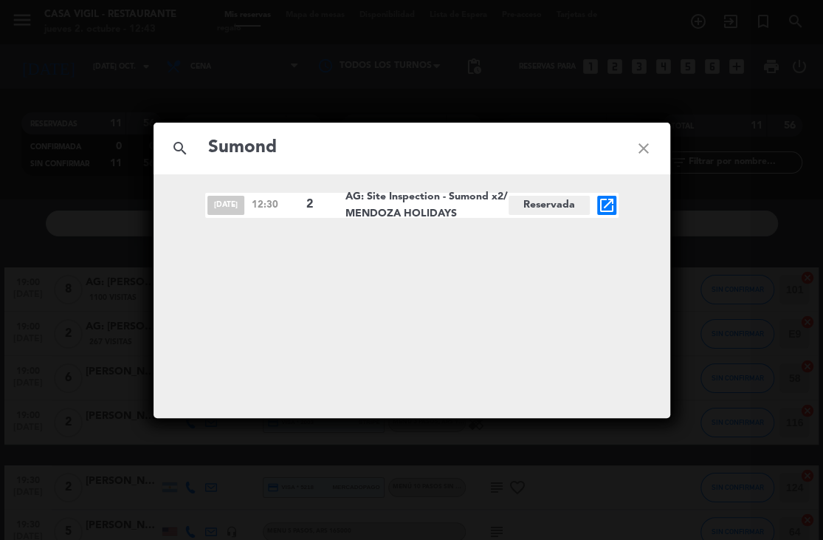
click at [608, 210] on icon "open_in_new" at bounding box center [607, 205] width 18 height 18
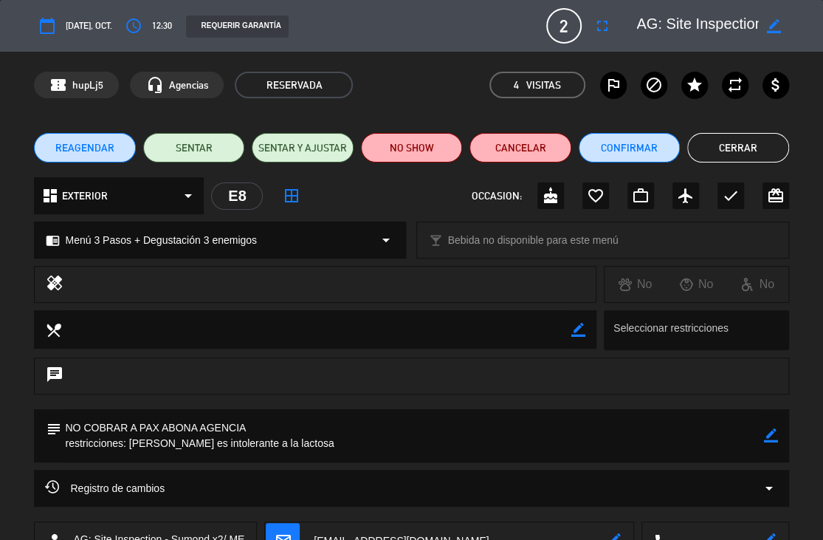
click at [587, 29] on div "calendar_today [DATE], oct. access_time 12:30 REQUERIR GARANTÍA 2 AG: Site Insp…" at bounding box center [411, 25] width 755 height 35
click at [602, 19] on icon "fullscreen" at bounding box center [603, 26] width 18 height 18
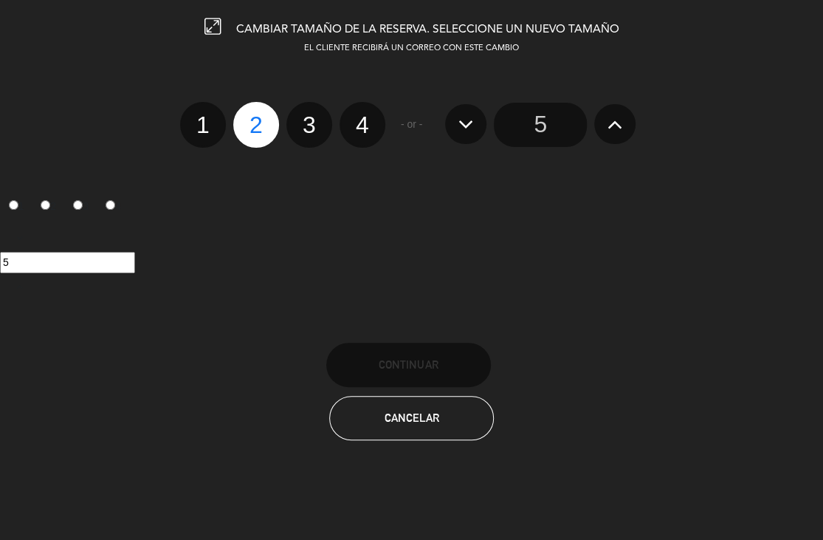
click at [313, 133] on label "3" at bounding box center [309, 125] width 46 height 46
click at [312, 117] on input "3" at bounding box center [308, 112] width 10 height 10
radio input "true"
radio input "false"
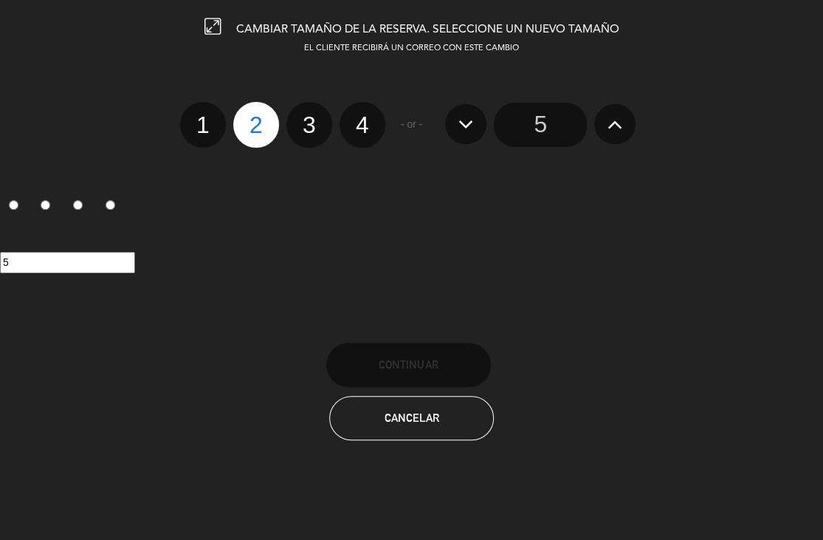
radio input "false"
radio input "true"
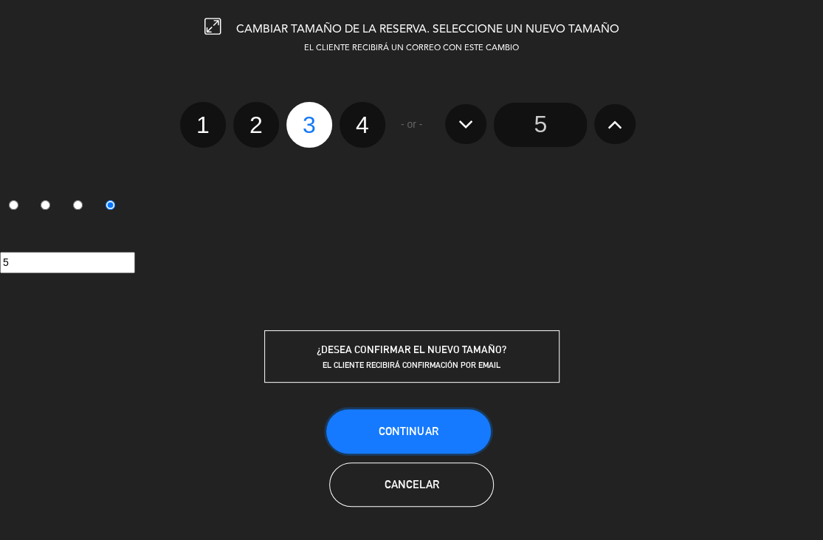
click at [430, 429] on span "Continuar" at bounding box center [408, 431] width 59 height 13
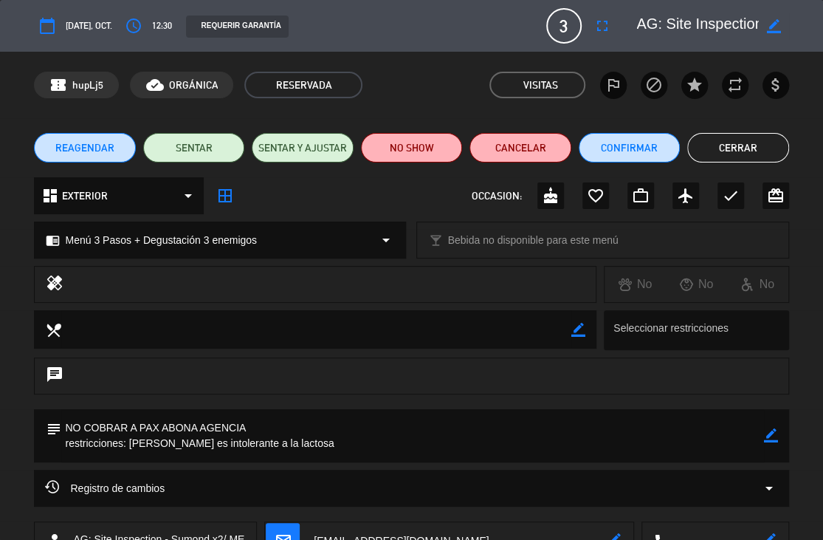
click at [773, 27] on icon "border_color" at bounding box center [773, 26] width 14 height 14
click at [641, 18] on textarea at bounding box center [698, 26] width 122 height 27
click at [652, 25] on textarea at bounding box center [698, 26] width 122 height 27
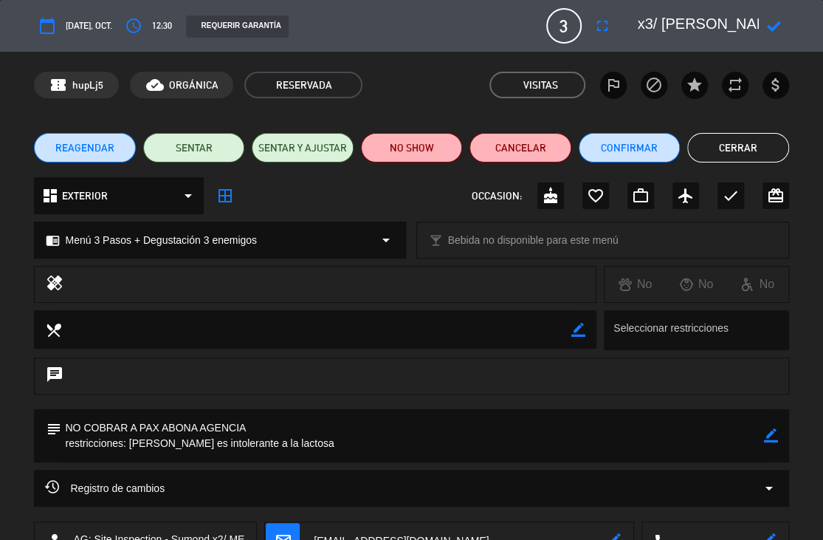
type textarea "AG: Site Inspection - Sumond x3/ [PERSON_NAME] HOLIDAYS"
click at [772, 28] on icon at bounding box center [773, 26] width 14 height 14
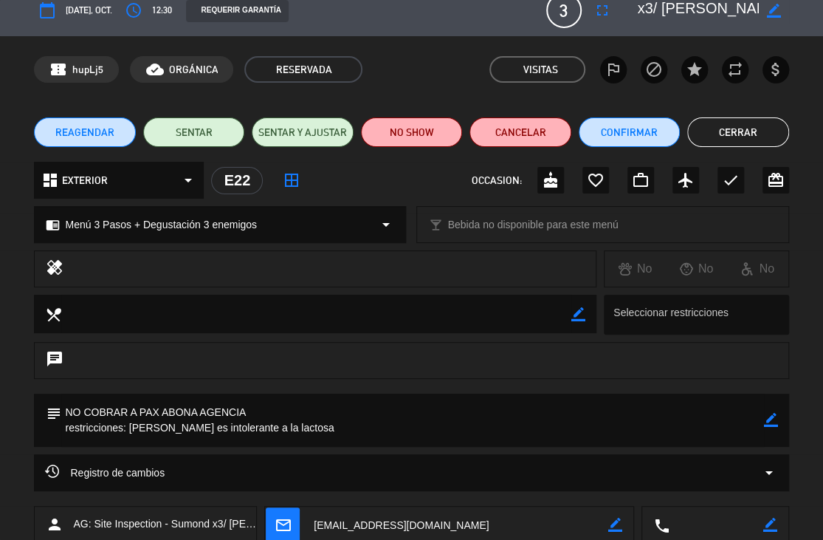
scroll to position [0, 0]
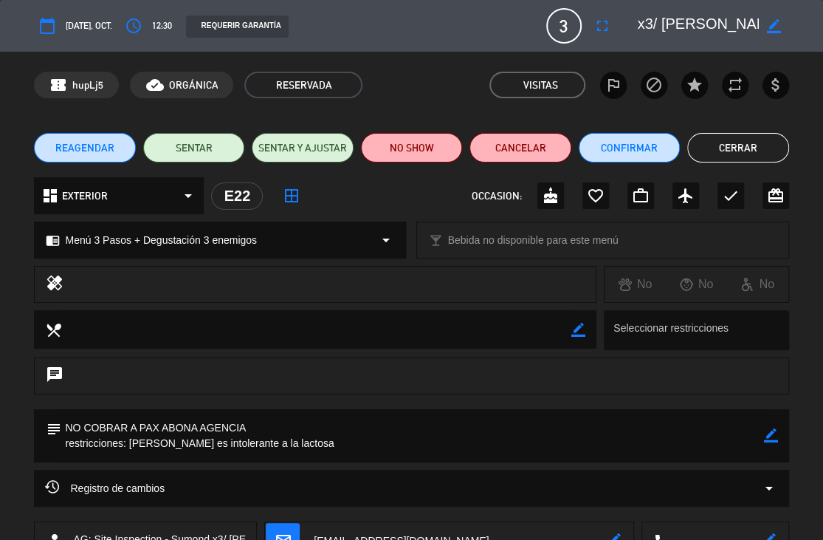
click at [713, 153] on button "Cerrar" at bounding box center [737, 148] width 101 height 30
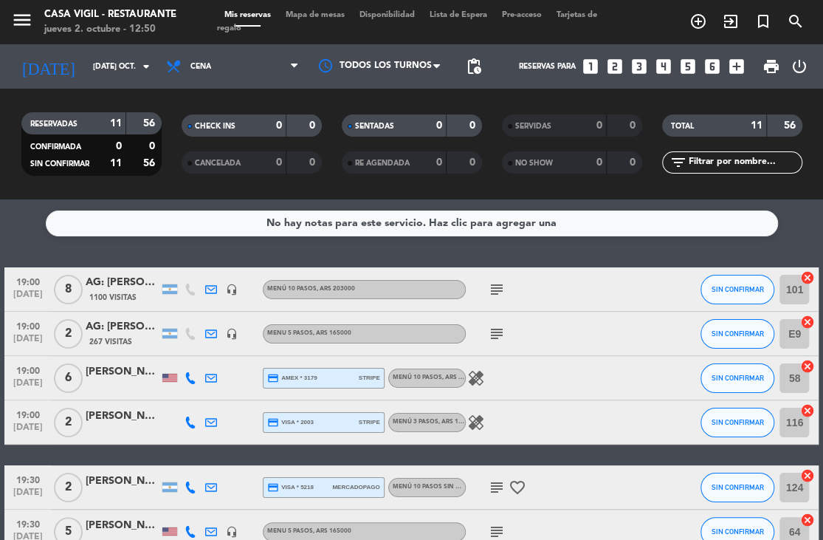
drag, startPoint x: 513, startPoint y: 251, endPoint x: 520, endPoint y: 245, distance: 8.9
click at [515, 253] on div "No hay notas para este servicio. Haz clic para agregar una 19:00 [DATE] 8 AG: […" at bounding box center [411, 369] width 823 height 340
click at [109, 81] on div "[DATE] [DATE] oct. arrow_drop_down" at bounding box center [85, 66] width 148 height 32
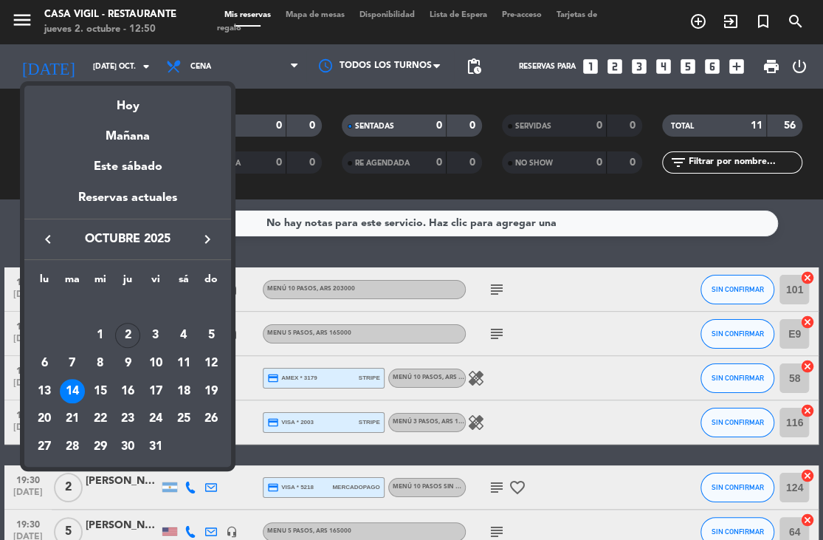
click at [213, 244] on icon "keyboard_arrow_right" at bounding box center [208, 239] width 18 height 18
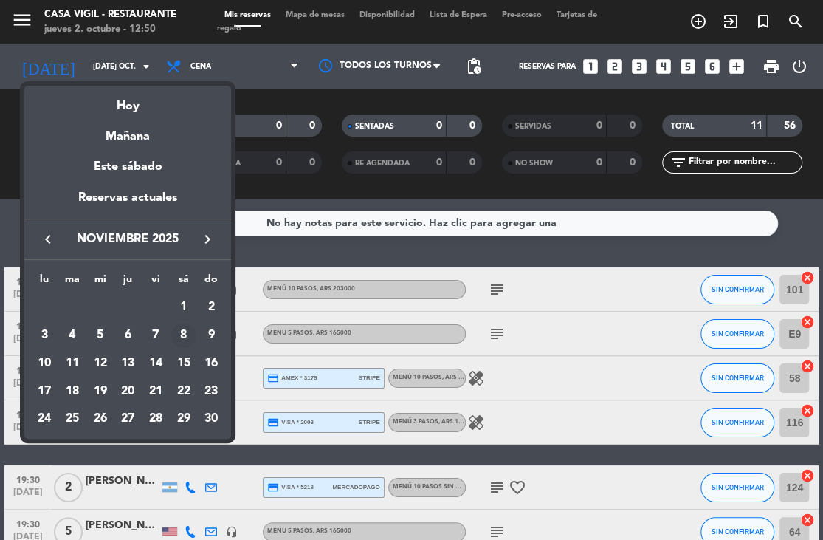
click at [185, 337] on div "8" at bounding box center [183, 335] width 25 height 25
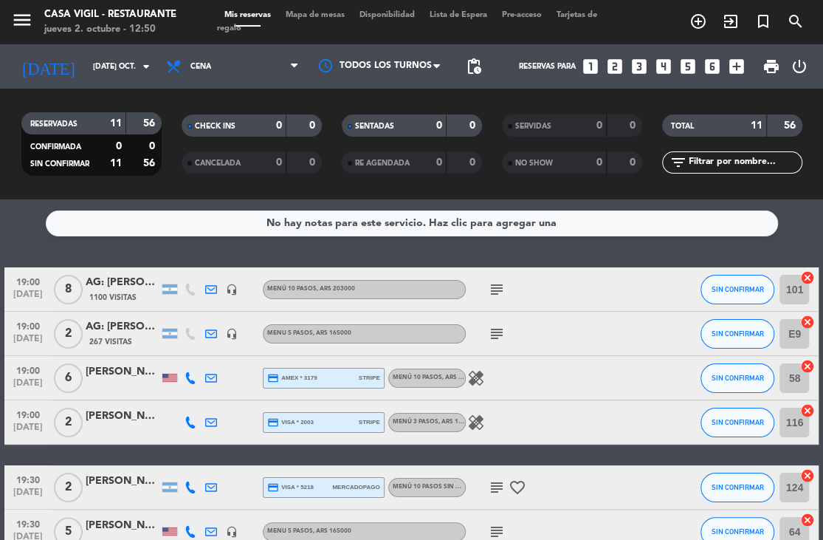
type input "sáb. [DATE]"
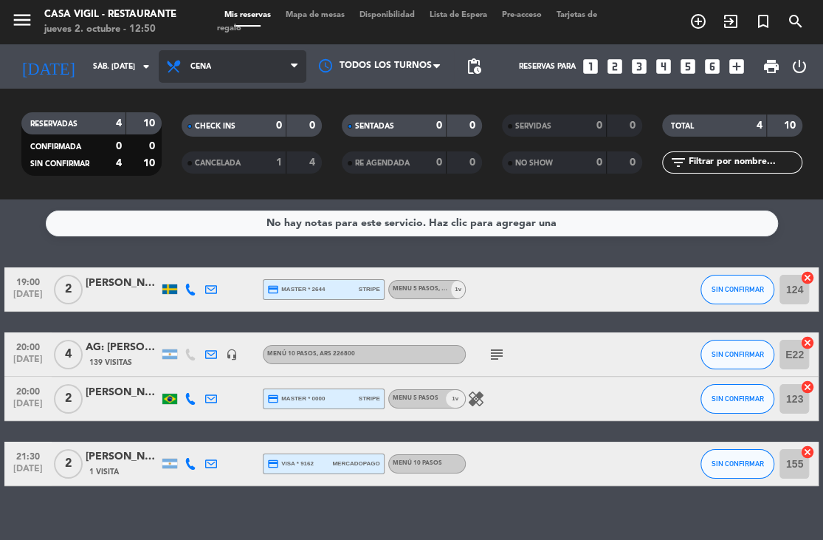
click at [276, 61] on span "Cena" at bounding box center [233, 66] width 148 height 32
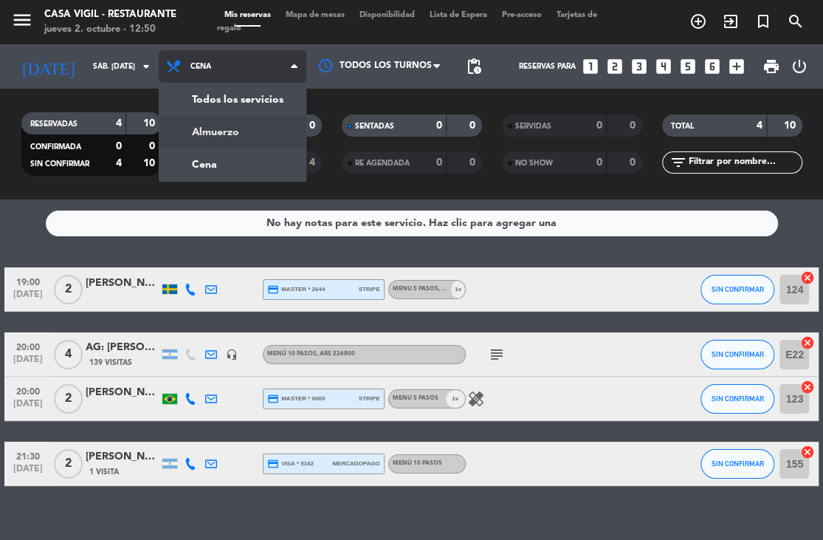
click at [244, 141] on div "menu Casa [PERSON_NAME] - Restaurante jueves 2. octubre - 12:50 Mis reservas Ma…" at bounding box center [411, 99] width 823 height 199
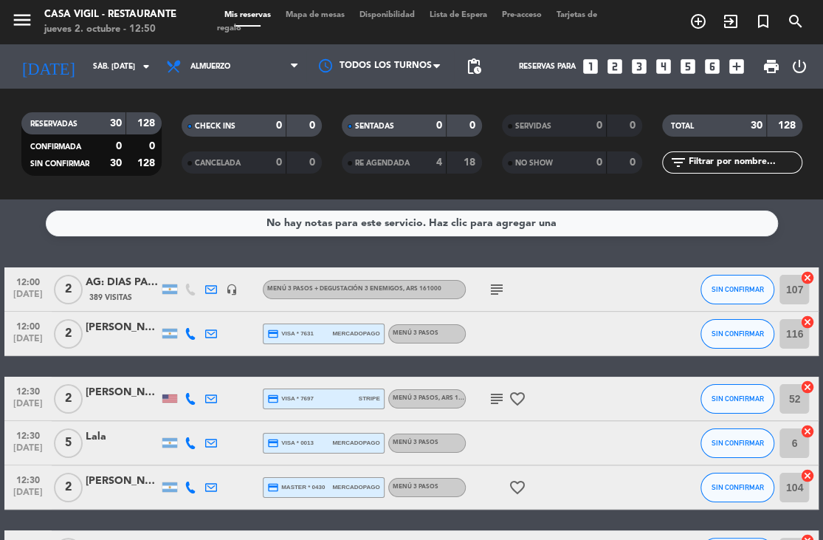
click at [224, 258] on div "No hay notas para este servicio. Haz clic para agregar una 12:00 [DATE] 2 AG: D…" at bounding box center [411, 369] width 823 height 340
click at [638, 66] on icon "looks_3" at bounding box center [638, 66] width 19 height 19
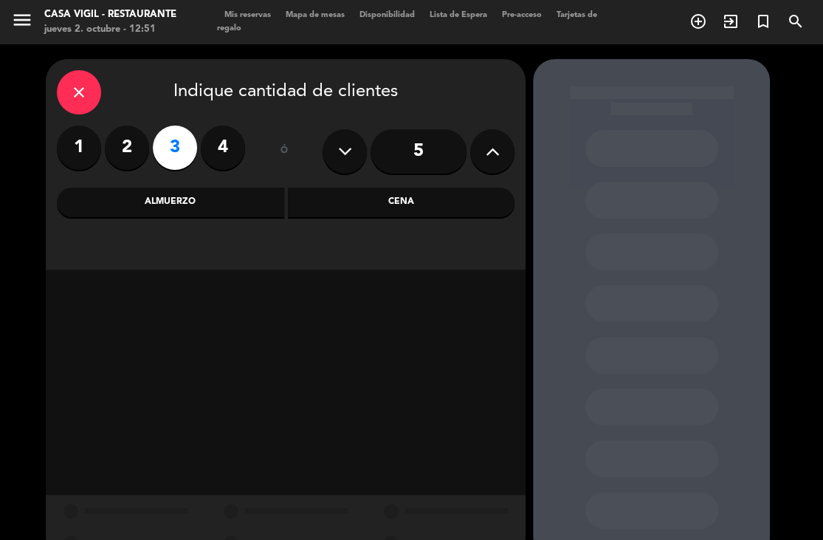
click at [199, 198] on div "Almuerzo" at bounding box center [170, 203] width 227 height 30
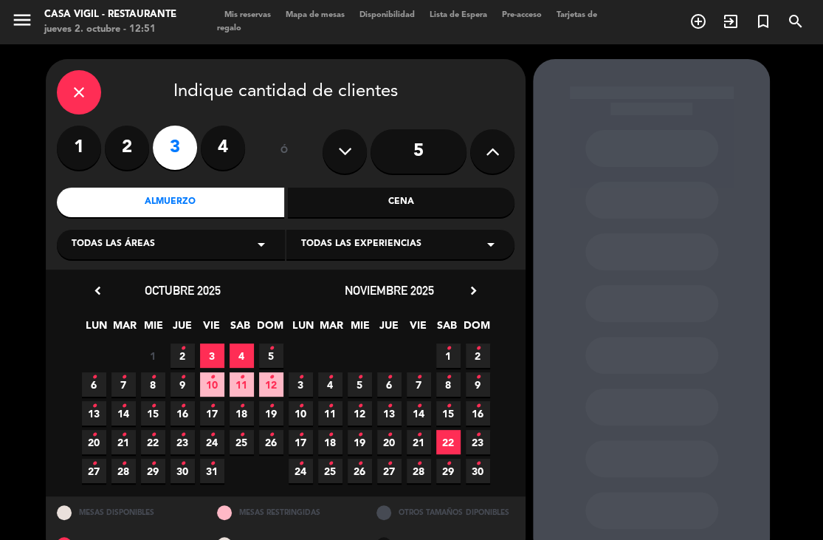
drag, startPoint x: 154, startPoint y: 102, endPoint x: 137, endPoint y: 96, distance: 18.0
click at [154, 102] on div "close Indique cantidad de clientes" at bounding box center [286, 92] width 458 height 44
click at [77, 84] on icon "close" at bounding box center [79, 92] width 18 height 18
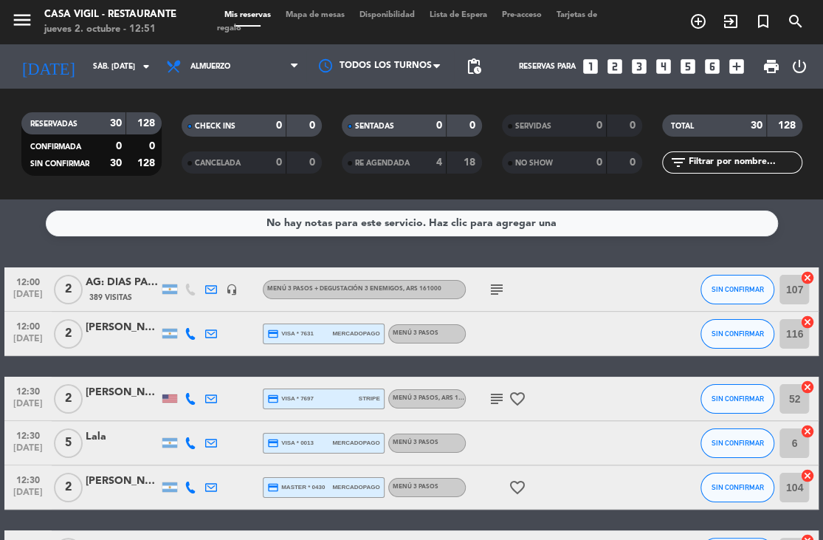
click at [639, 63] on icon "looks_3" at bounding box center [638, 66] width 19 height 19
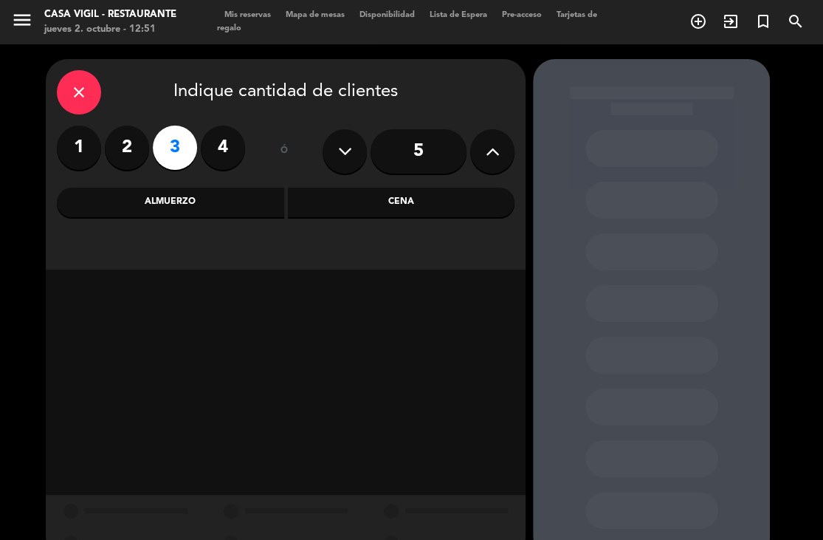
click at [185, 205] on div "Almuerzo" at bounding box center [170, 203] width 227 height 30
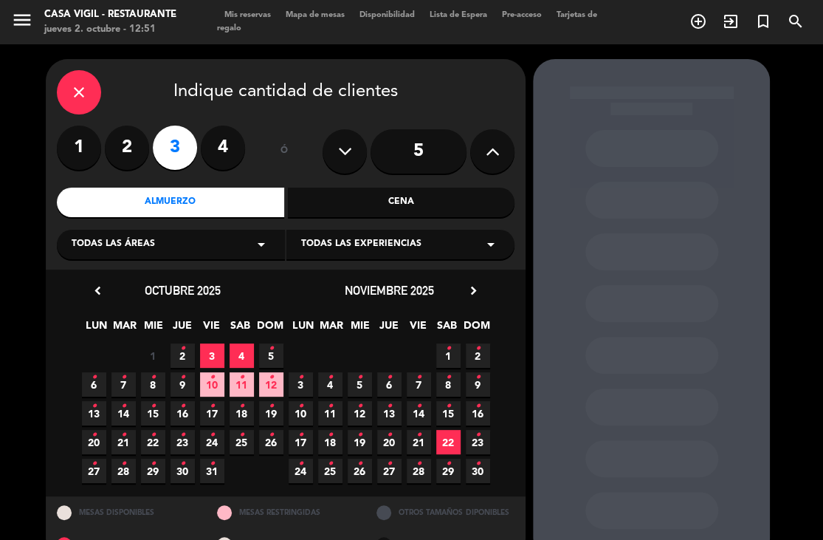
click at [354, 248] on span "Todas las experiencias" at bounding box center [361, 244] width 120 height 15
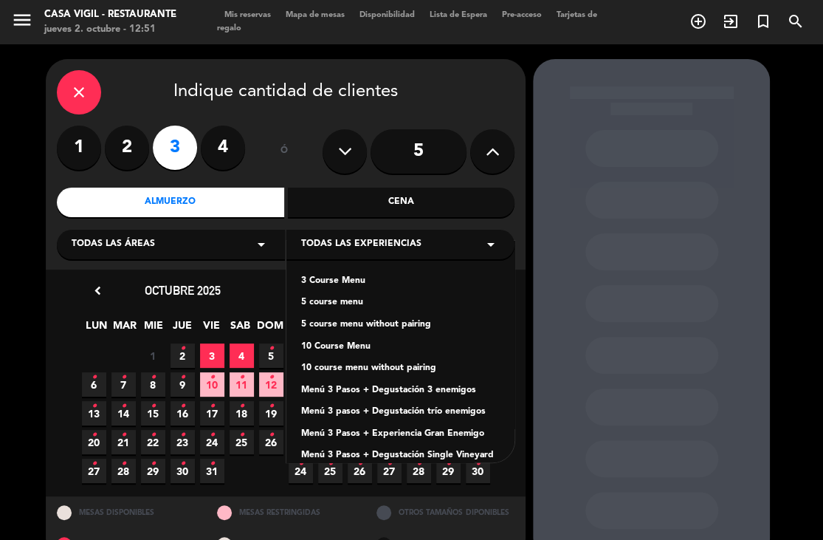
click at [417, 433] on div "Menú 3 Pasos + Experiencia Gran Enemigo" at bounding box center [400, 434] width 199 height 15
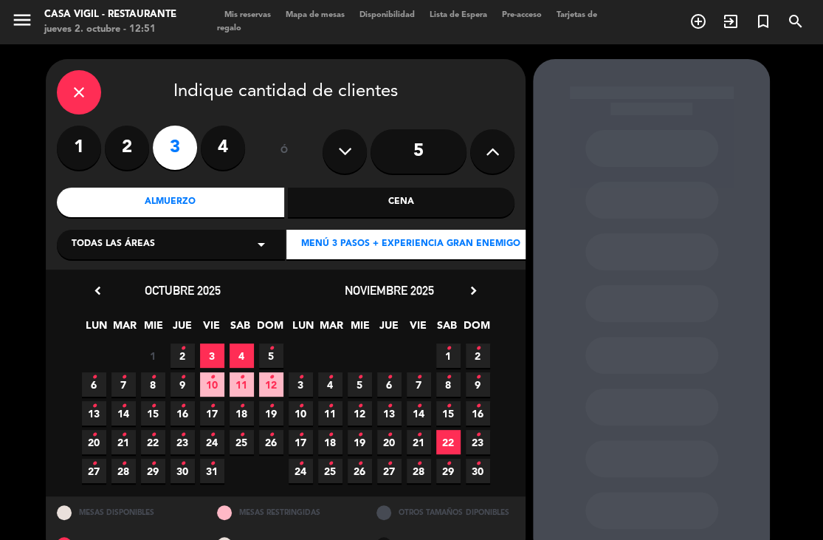
click at [447, 390] on span "8 •" at bounding box center [448, 384] width 24 height 24
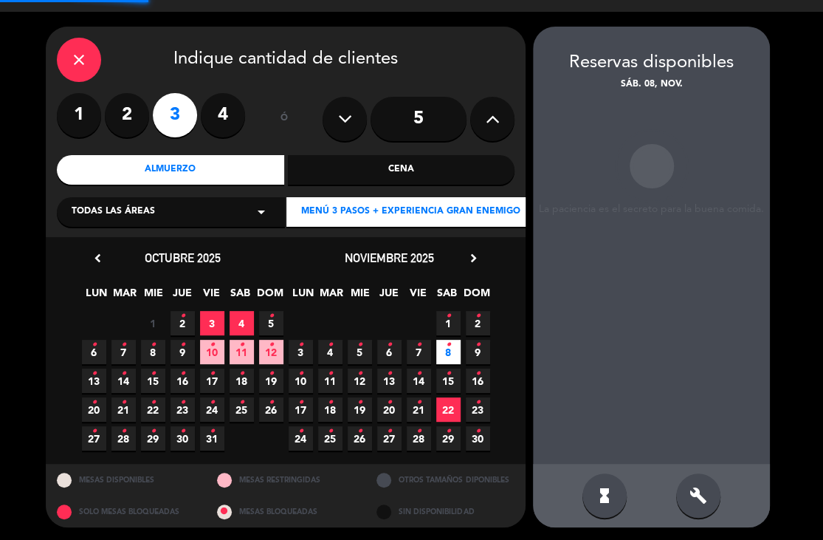
scroll to position [34, 0]
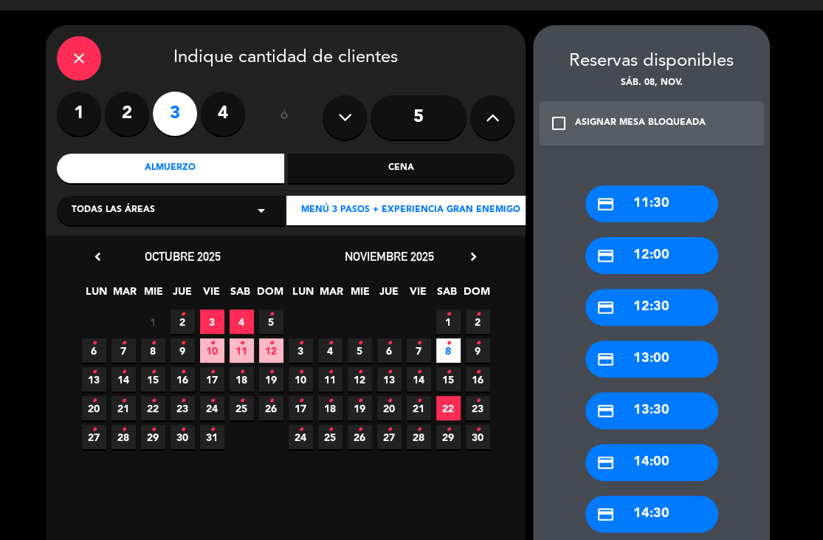
click at [646, 408] on div "credit_card 13:30" at bounding box center [652, 410] width 133 height 37
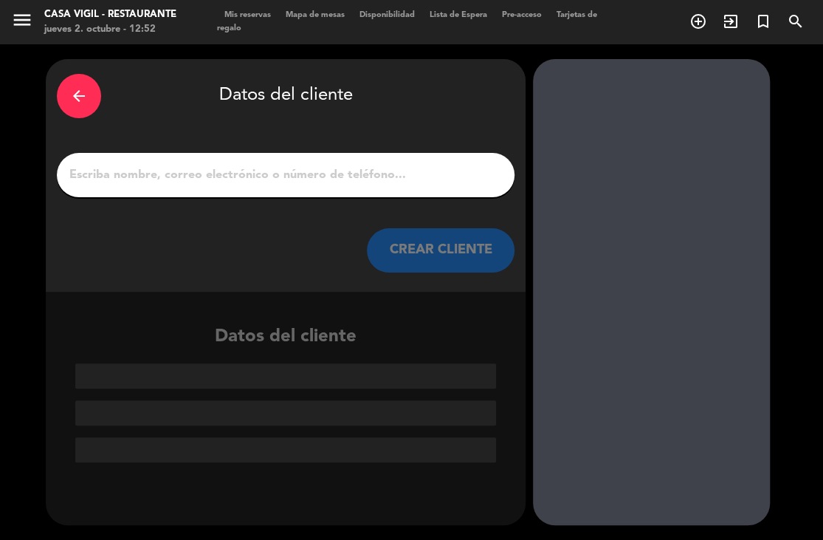
click at [345, 178] on input "1" at bounding box center [286, 175] width 436 height 21
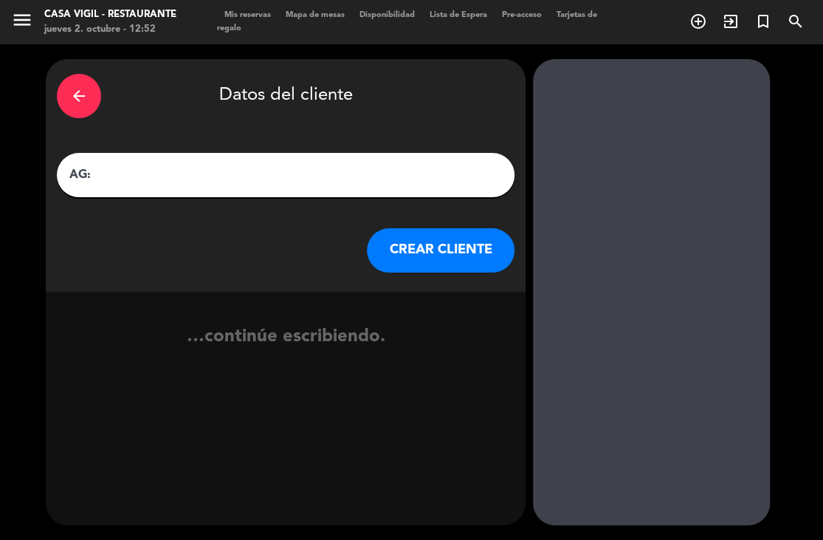
paste input "[PERSON_NAME]"
type input "AG: [PERSON_NAME] X 3 / TASTIC TRAVEL"
click at [381, 231] on button "CREAR CLIENTE" at bounding box center [441, 250] width 148 height 44
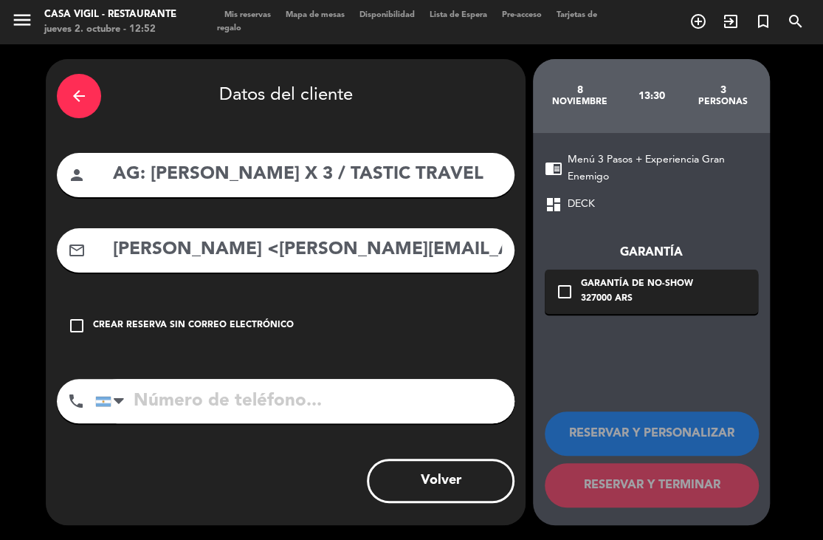
click at [337, 281] on div "arrow_back Datos del cliente person AG: [PERSON_NAME] X 3 / TASTIC TRAVEL mail_…" at bounding box center [286, 292] width 480 height 466
drag, startPoint x: 272, startPoint y: 247, endPoint x: 71, endPoint y: 268, distance: 202.6
click at [71, 268] on div "mail_outline [PERSON_NAME] <[PERSON_NAME][EMAIL_ADDRESS][DOMAIN_NAME]>" at bounding box center [286, 250] width 458 height 44
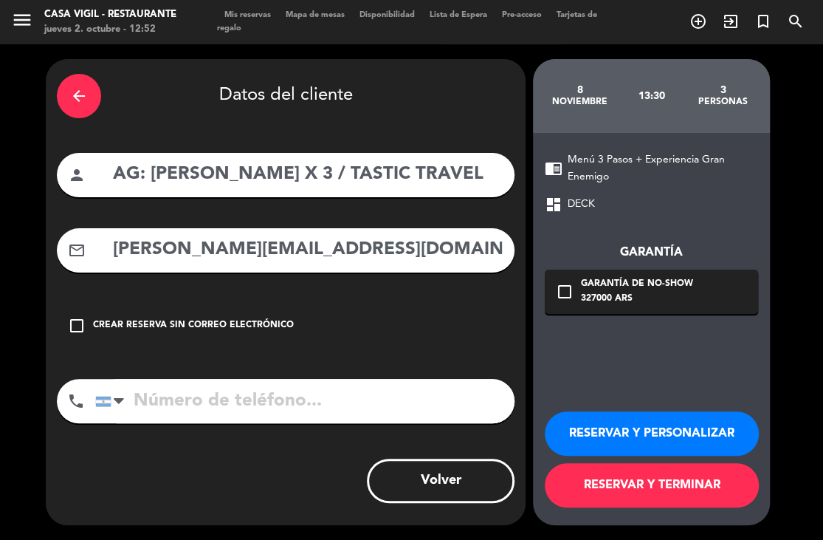
click at [388, 257] on input "[PERSON_NAME][EMAIL_ADDRESS][DOMAIN_NAME]" at bounding box center [307, 250] width 392 height 30
type input "[PERSON_NAME][EMAIL_ADDRESS][DOMAIN_NAME]"
click at [684, 438] on button "RESERVAR Y PERSONALIZAR" at bounding box center [652, 433] width 214 height 44
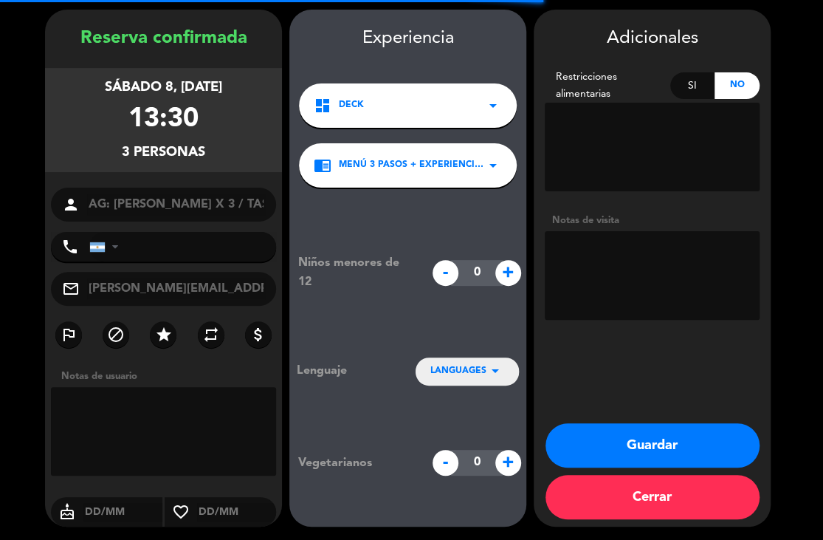
scroll to position [50, 0]
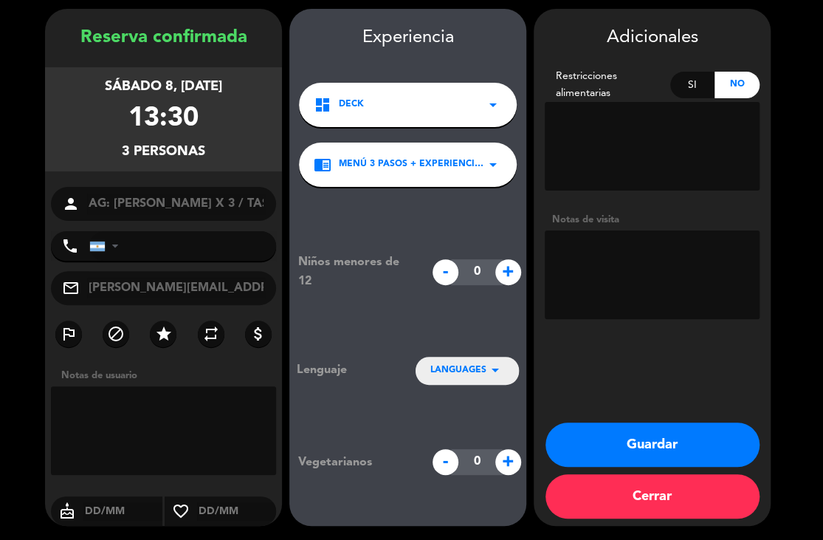
click at [642, 268] on textarea at bounding box center [652, 274] width 215 height 89
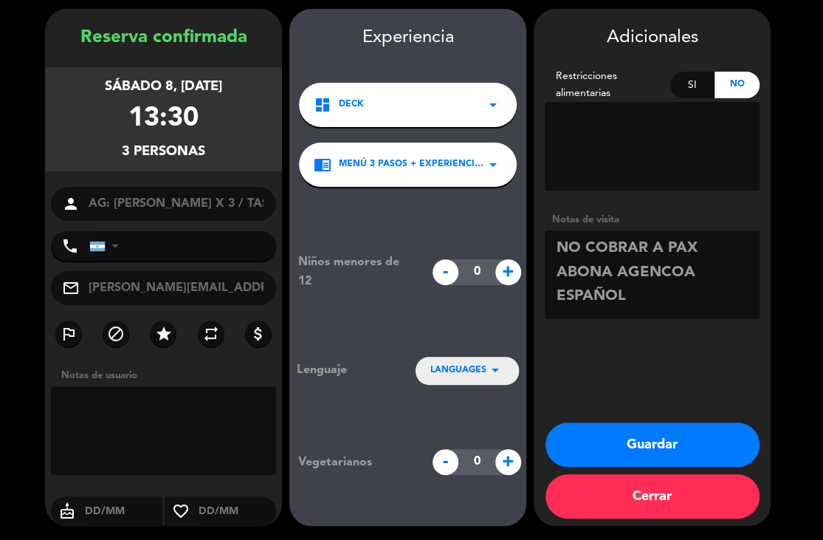
scroll to position [10, 0]
type textarea "NO COBRAR A PAX ABONA AGENCOA ESPAÑOL"
click at [650, 439] on button "Guardar" at bounding box center [653, 444] width 214 height 44
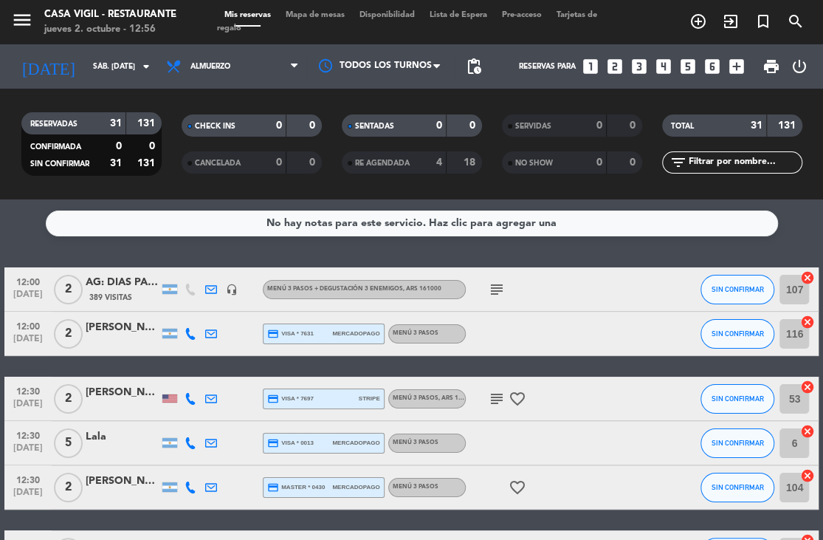
drag, startPoint x: 541, startPoint y: 258, endPoint x: 518, endPoint y: 230, distance: 36.7
click at [542, 259] on div "No hay notas para este servicio. Haz clic para agregar una 12:00 [DATE] 2 AG: D…" at bounding box center [411, 369] width 823 height 340
click at [137, 75] on input "sáb. [DATE]" at bounding box center [140, 67] width 109 height 24
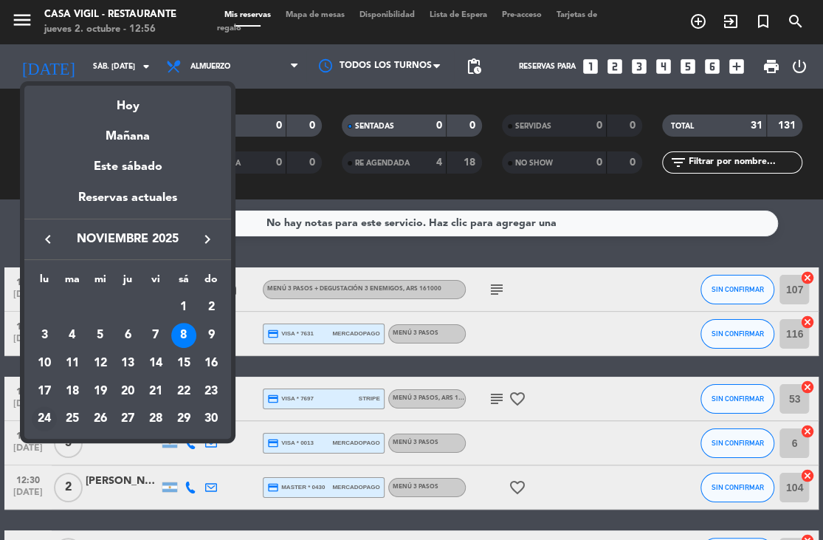
click at [33, 416] on div "24" at bounding box center [44, 418] width 25 height 25
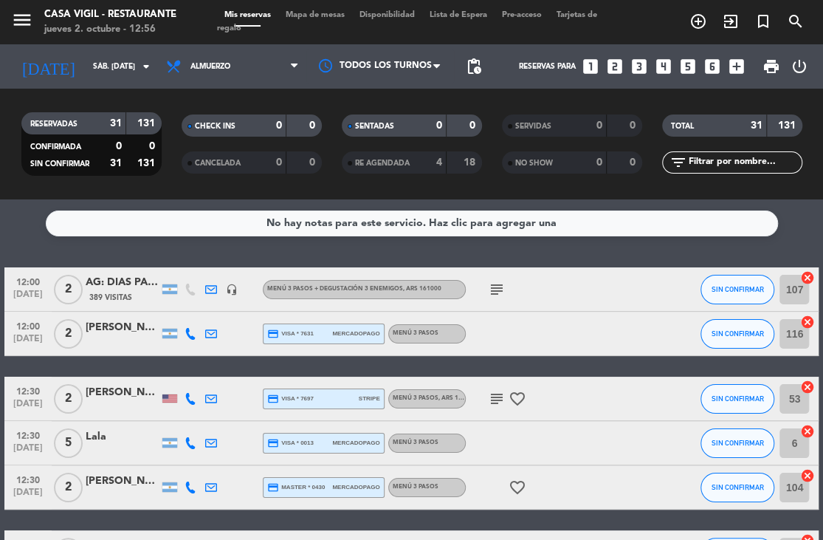
type input "[DATE]"
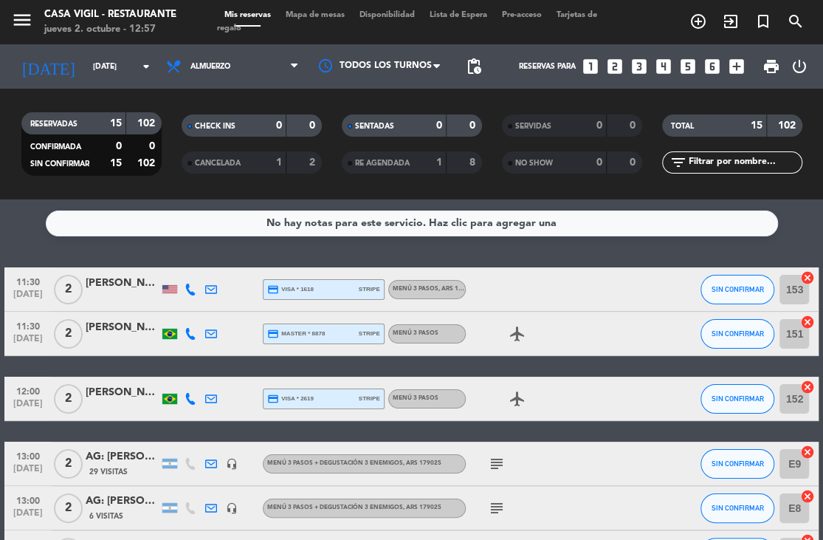
drag, startPoint x: 446, startPoint y: 255, endPoint x: 427, endPoint y: 229, distance: 32.2
click at [447, 255] on div "No hay notas para este servicio. Haz clic para agregar una 11:30 [DATE] 2 JP Ma…" at bounding box center [411, 369] width 823 height 340
drag, startPoint x: 22, startPoint y: 28, endPoint x: 31, endPoint y: 38, distance: 13.6
click at [24, 30] on icon "menu" at bounding box center [22, 20] width 22 height 22
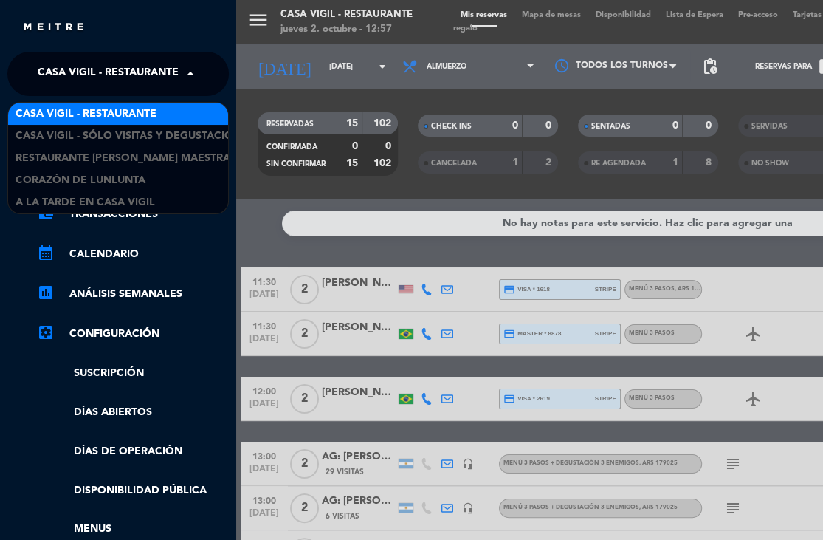
click at [87, 80] on span "Casa Vigil - Restaurante" at bounding box center [108, 73] width 141 height 31
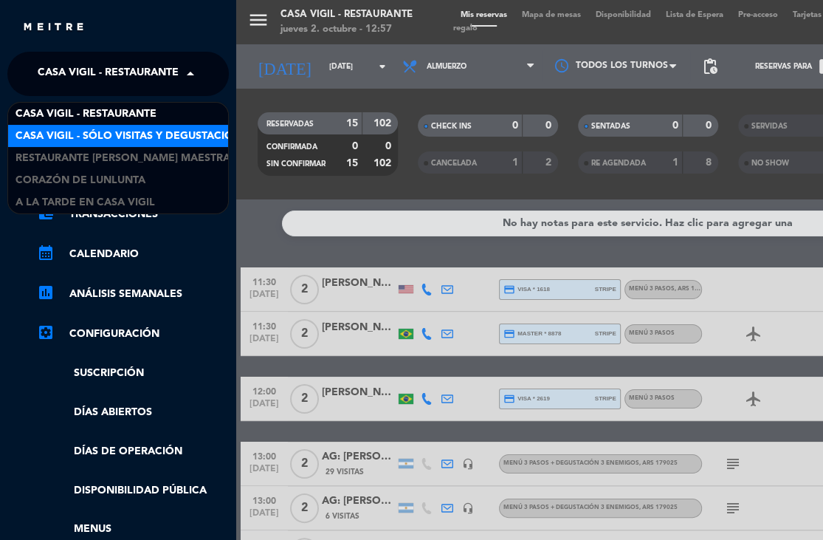
click at [129, 137] on span "Casa Vigil - SÓLO Visitas y Degustaciones" at bounding box center [135, 136] width 238 height 17
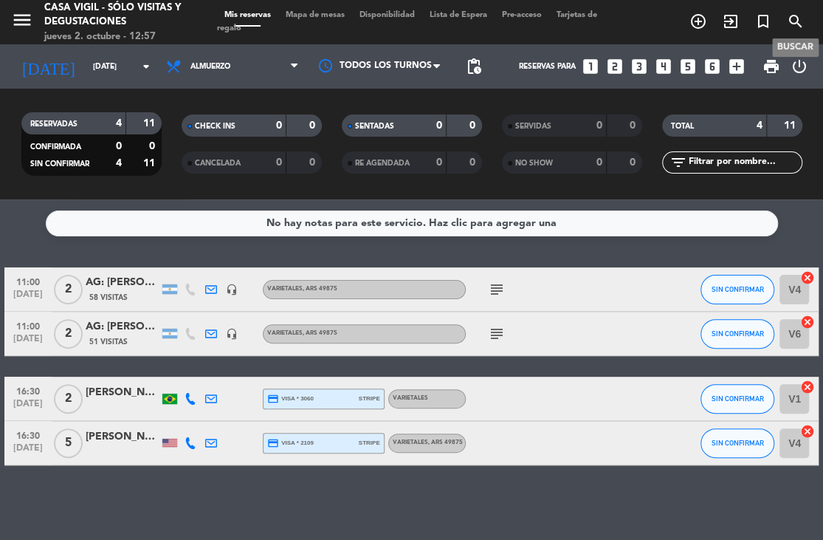
click at [792, 22] on icon "search" at bounding box center [796, 22] width 18 height 18
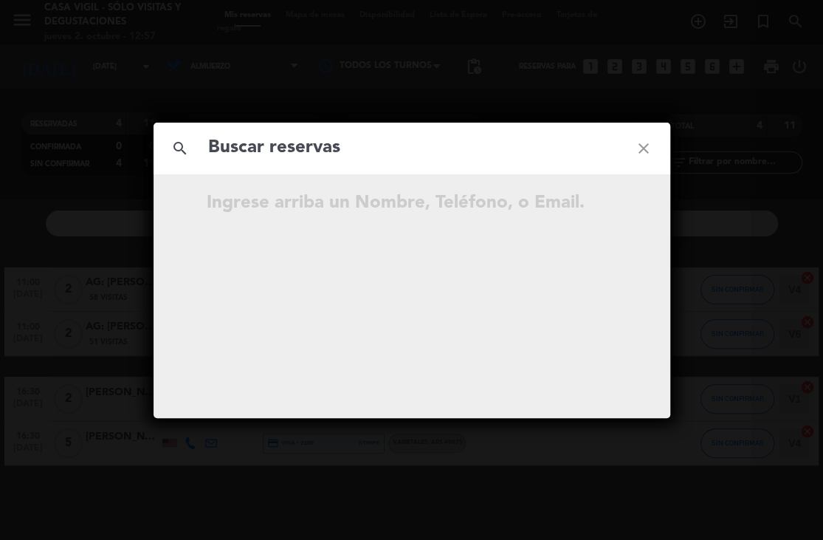
click at [301, 157] on input "text" at bounding box center [412, 148] width 411 height 30
type input "[PERSON_NAME]"
click at [641, 147] on icon "close" at bounding box center [643, 148] width 53 height 53
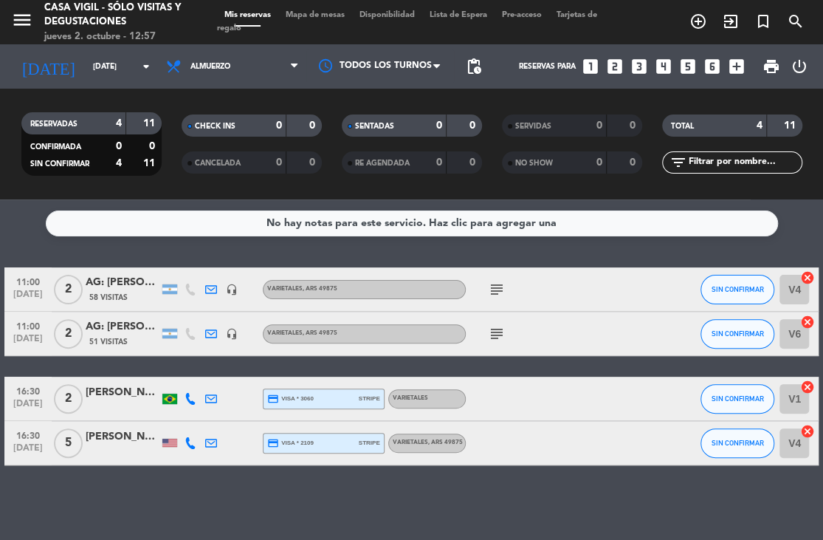
click at [643, 69] on icon "looks_3" at bounding box center [638, 66] width 19 height 19
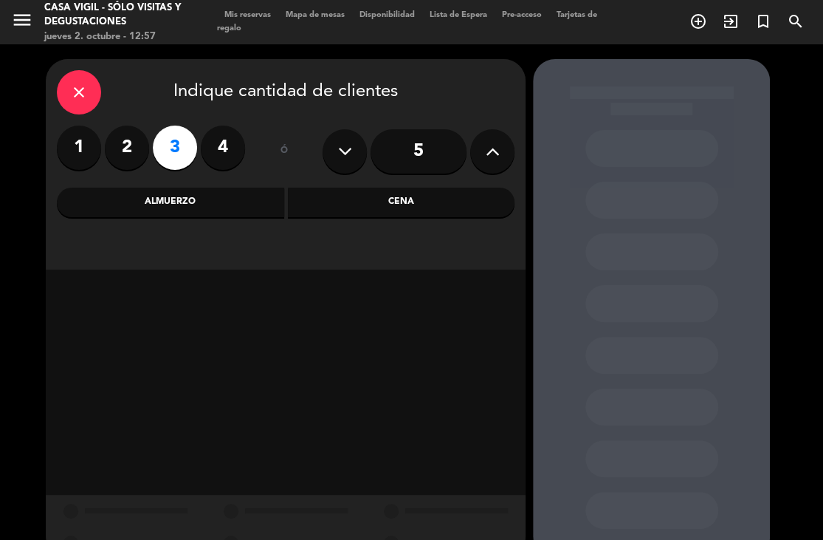
click at [190, 197] on div "Almuerzo" at bounding box center [170, 203] width 227 height 30
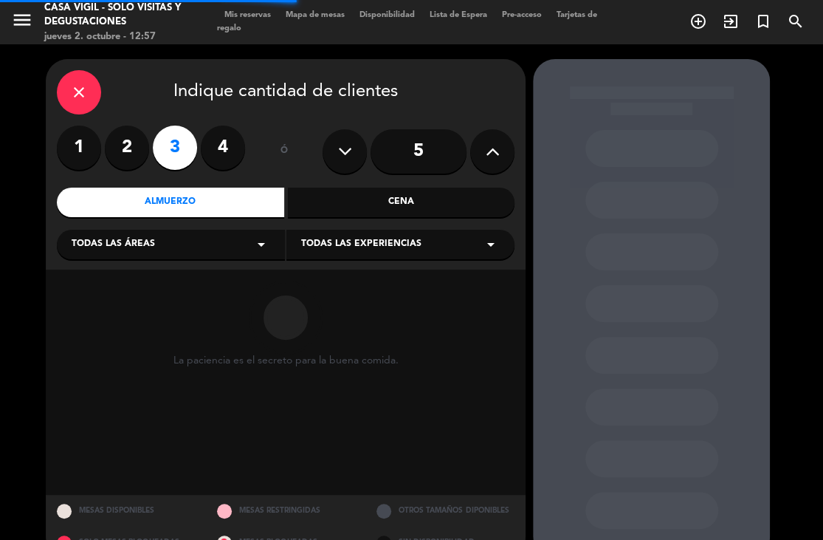
click at [382, 259] on div "close Indique cantidad de clientes 1 2 3 4 ó 5 Almuerzo Cena Todas las áreas ar…" at bounding box center [286, 164] width 480 height 210
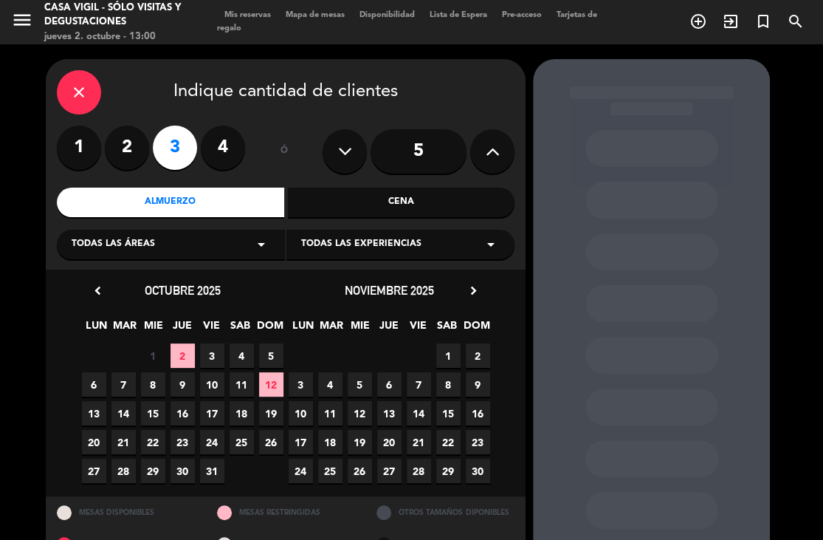
click at [376, 253] on div "Todas las experiencias arrow_drop_down" at bounding box center [400, 245] width 228 height 30
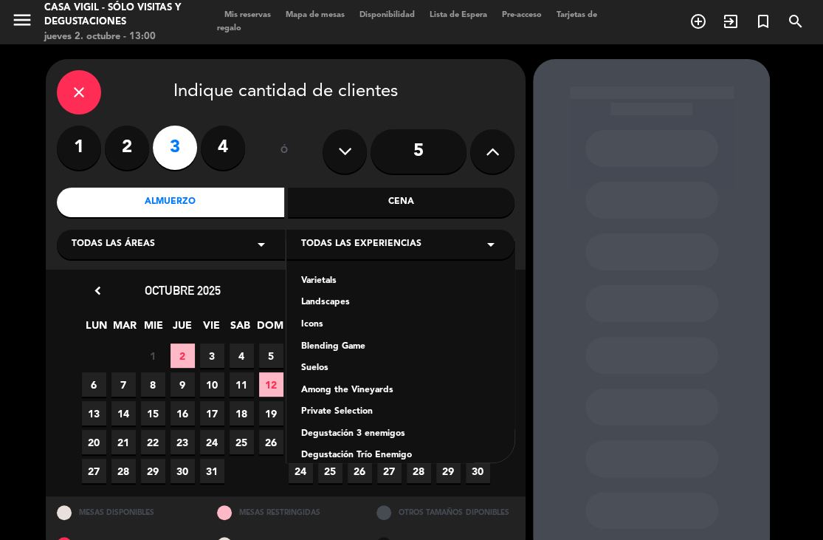
click at [344, 278] on div "Varietals" at bounding box center [400, 281] width 199 height 15
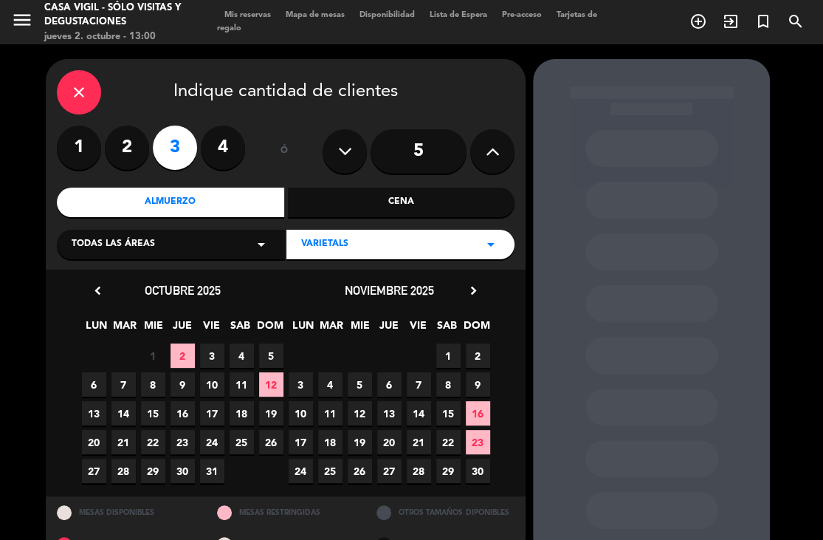
click at [302, 471] on span "24" at bounding box center [301, 471] width 24 height 24
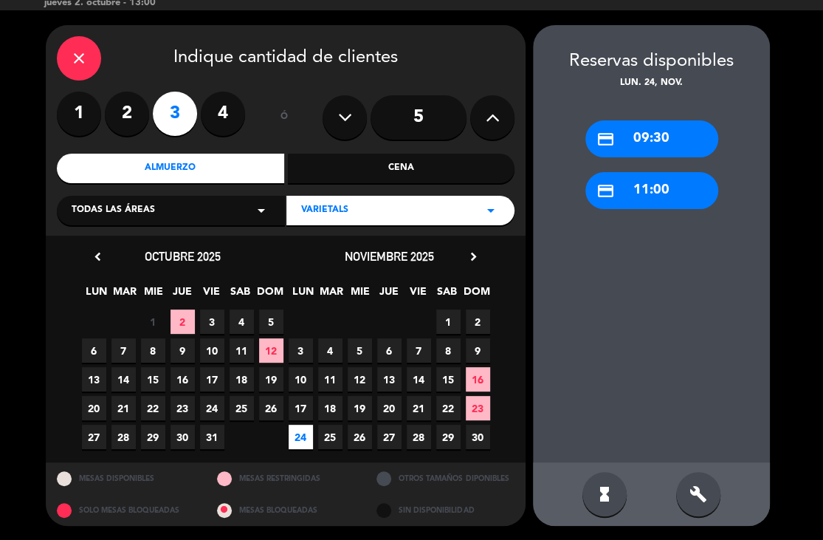
click at [710, 487] on div "build" at bounding box center [698, 494] width 44 height 44
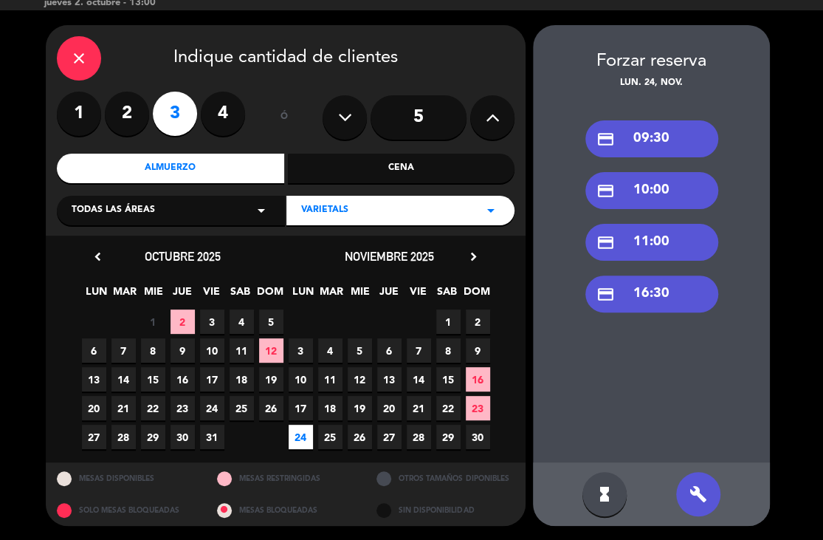
click at [667, 303] on div "credit_card 16:30" at bounding box center [652, 293] width 133 height 37
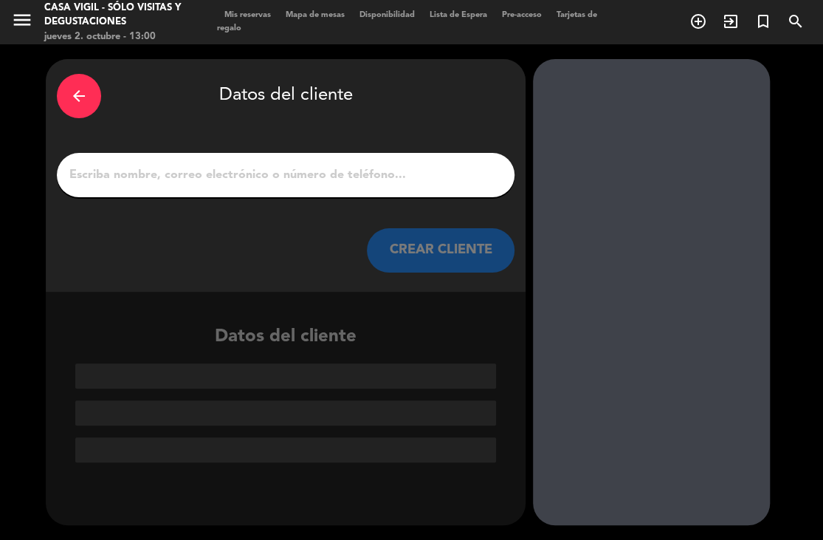
scroll to position [0, 0]
click at [354, 181] on input "1" at bounding box center [286, 175] width 436 height 21
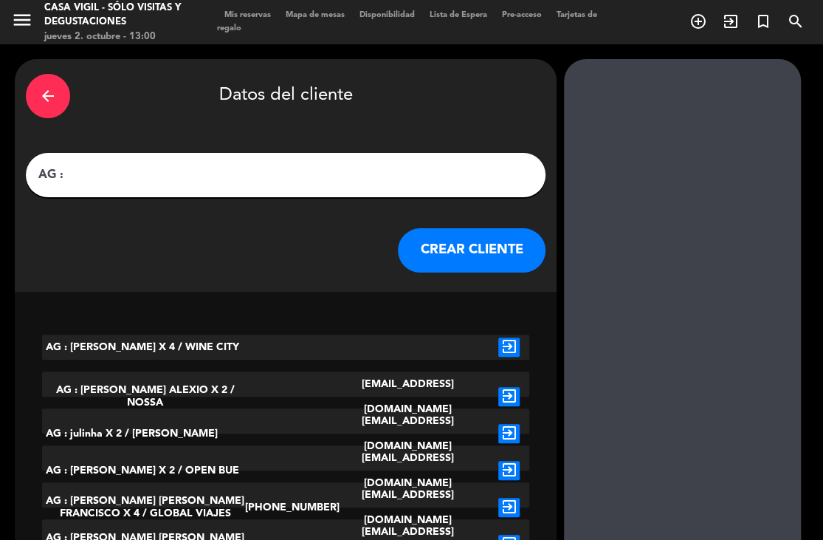
paste input "[PERSON_NAME]"
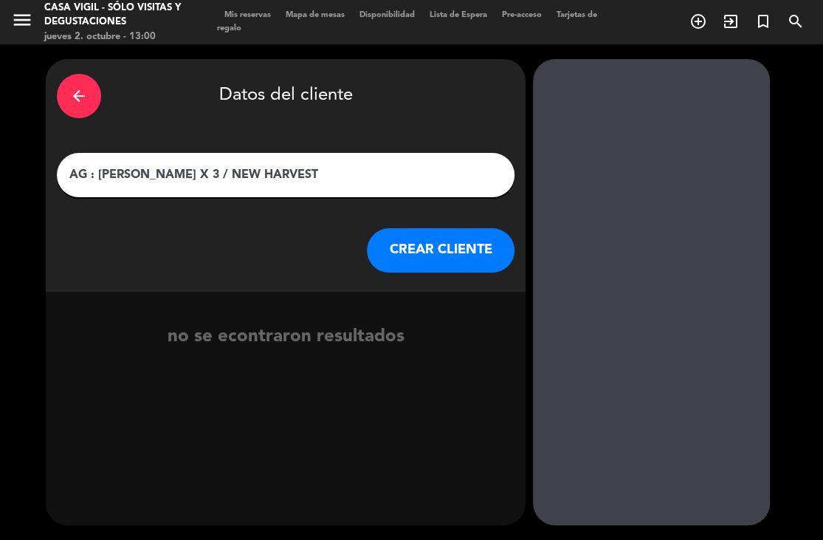
type input "AG : [PERSON_NAME] X 3 / NEW HARVEST"
click at [440, 267] on button "CREAR CLIENTE" at bounding box center [441, 250] width 148 height 44
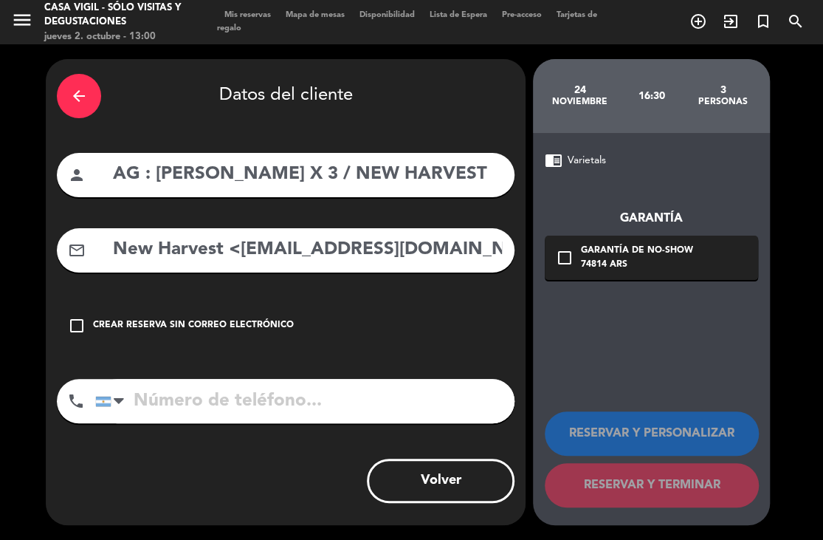
click at [337, 278] on div "arrow_back Datos del cliente person AG : [PERSON_NAME] X 3 / NEW HARVEST mail_o…" at bounding box center [286, 292] width 480 height 466
drag, startPoint x: 236, startPoint y: 247, endPoint x: 64, endPoint y: 270, distance: 173.5
click at [64, 270] on meitre-input "mail_outline New Harvest <[EMAIL_ADDRESS][DOMAIN_NAME]>" at bounding box center [286, 250] width 458 height 44
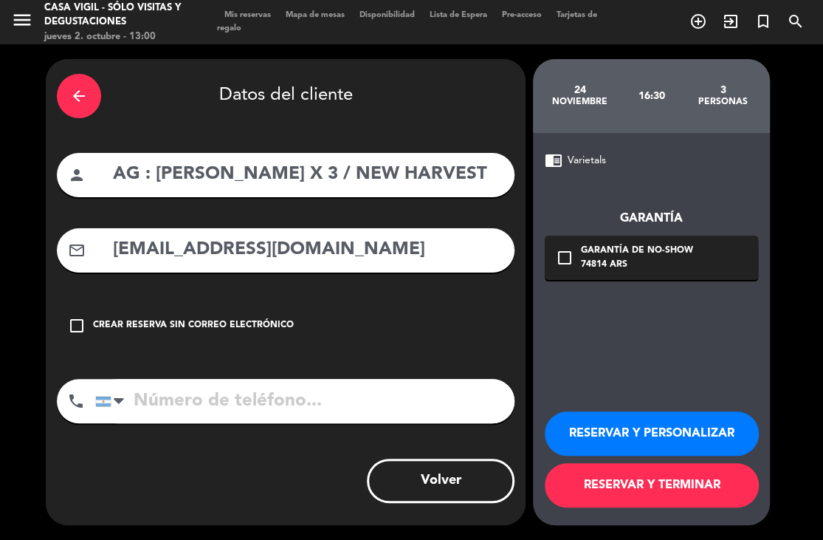
click at [366, 235] on input "[EMAIL_ADDRESS][DOMAIN_NAME]" at bounding box center [307, 250] width 392 height 30
type input "[EMAIL_ADDRESS][DOMAIN_NAME]"
click at [732, 434] on button "RESERVAR Y PERSONALIZAR" at bounding box center [652, 433] width 214 height 44
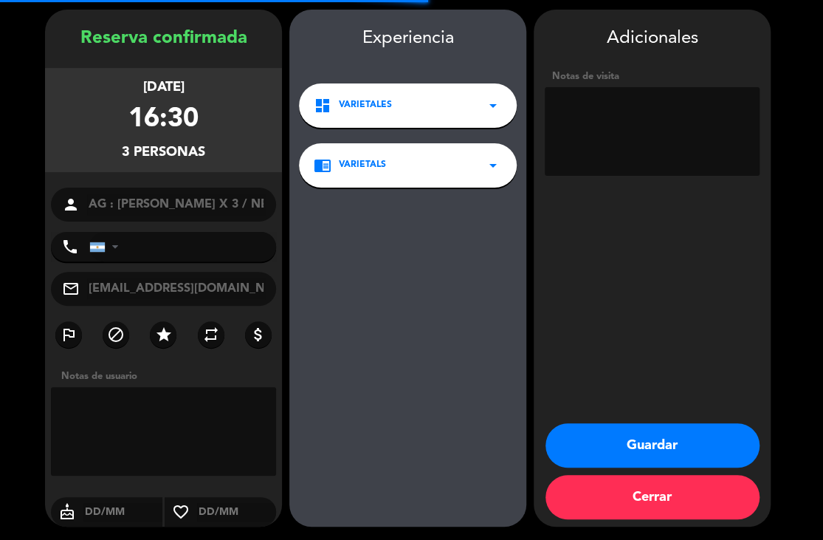
scroll to position [50, 0]
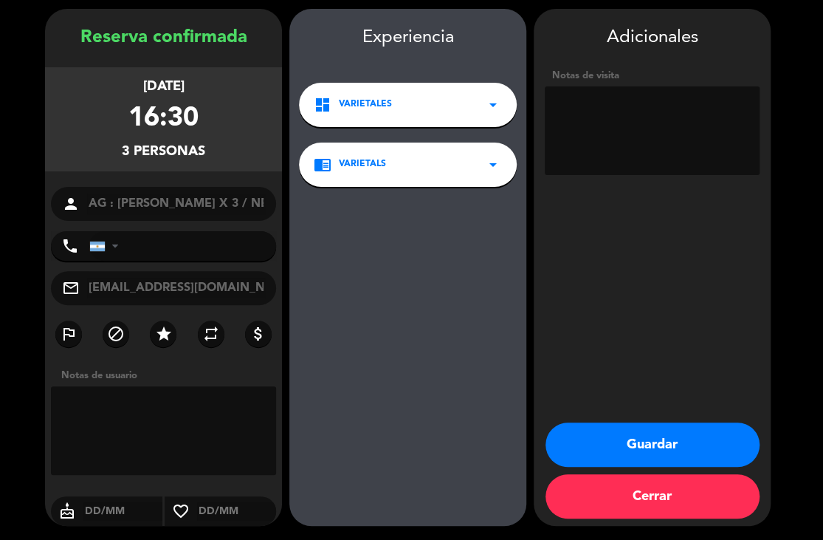
click at [576, 123] on textarea at bounding box center [652, 130] width 215 height 89
click at [580, 120] on textarea at bounding box center [652, 130] width 215 height 89
type textarea "NO COBRAR A PAX ABONA AGENCIA ESPAÑOL"
click at [625, 427] on button "Guardar" at bounding box center [653, 444] width 214 height 44
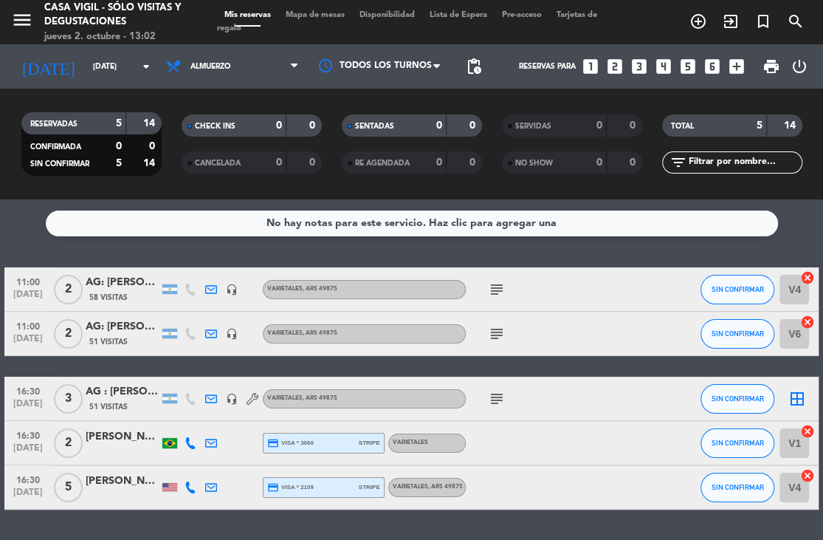
click at [592, 259] on div "No hay notas para este servicio. Haz clic para agregar una 11:00 [DATE] 2 AG: […" at bounding box center [411, 369] width 823 height 340
click at [154, 257] on div "No hay notas para este servicio. Haz clic para agregar una 11:00 [DATE] 2 AG: […" at bounding box center [411, 369] width 823 height 340
click at [155, 253] on div "No hay notas para este servicio. Haz clic para agregar una 11:00 [DATE] 2 AG: […" at bounding box center [411, 369] width 823 height 340
click at [24, 28] on icon "menu" at bounding box center [22, 20] width 22 height 22
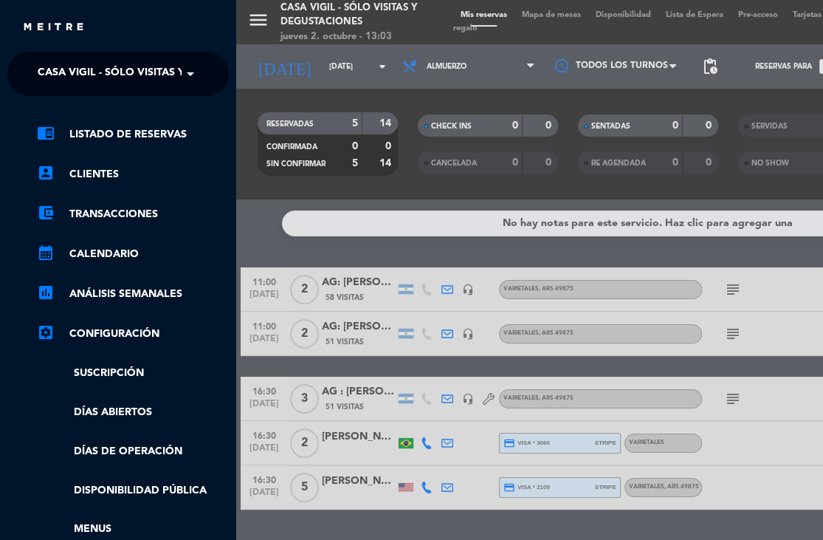
click at [86, 63] on span "Casa Vigil - SÓLO Visitas y Degustaciones" at bounding box center [157, 73] width 238 height 31
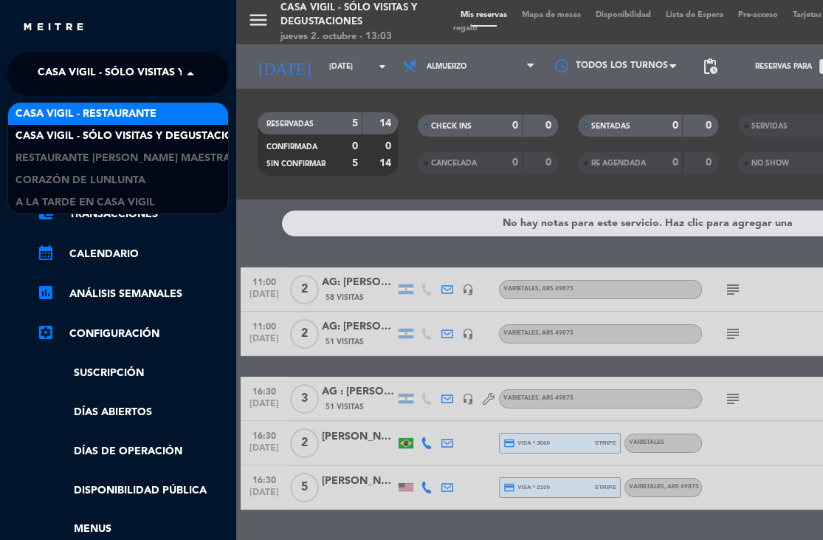
click at [105, 117] on span "Casa Vigil - Restaurante" at bounding box center [86, 114] width 141 height 17
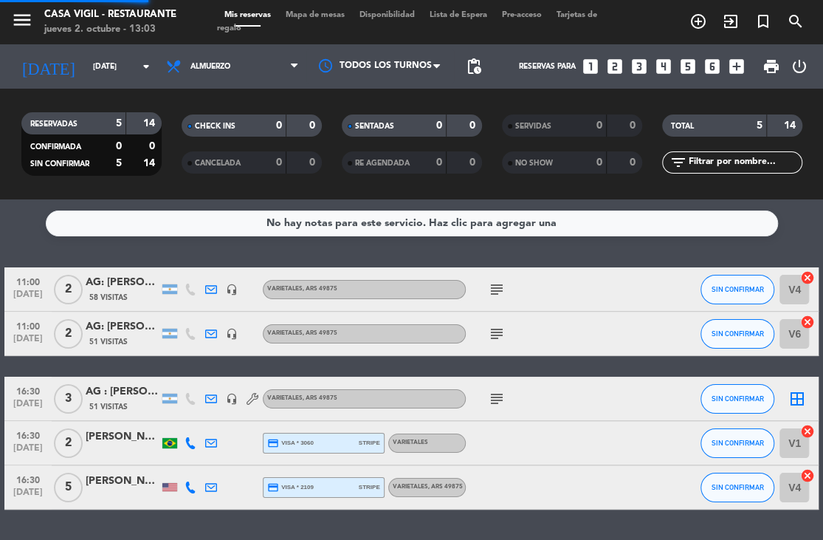
click at [162, 245] on div "No hay notas para este servicio. Haz clic para agregar una 11:00 [DATE] 2 AG: […" at bounding box center [411, 369] width 823 height 340
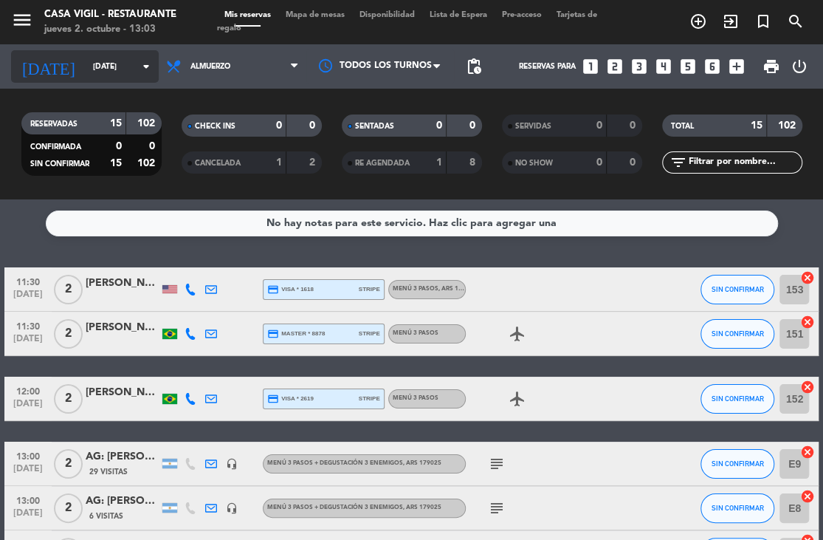
click at [117, 66] on input "[DATE]" at bounding box center [140, 67] width 109 height 24
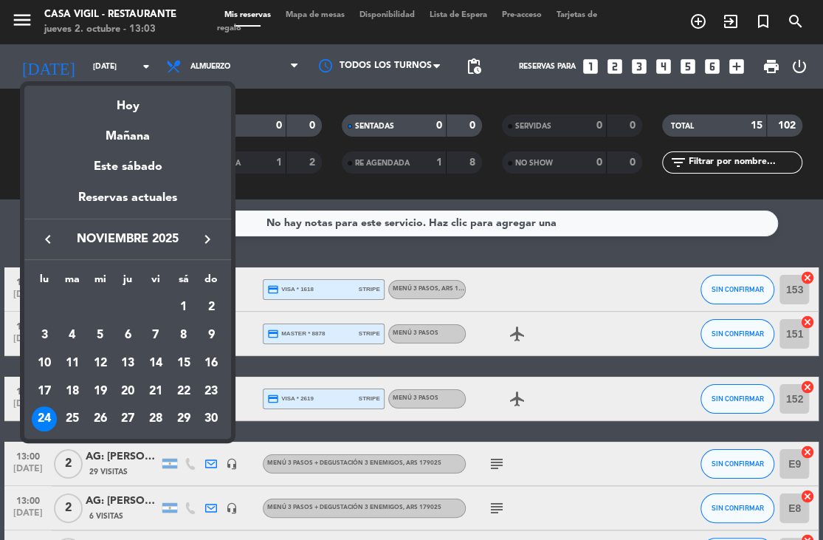
click at [59, 238] on button "keyboard_arrow_left" at bounding box center [48, 239] width 27 height 19
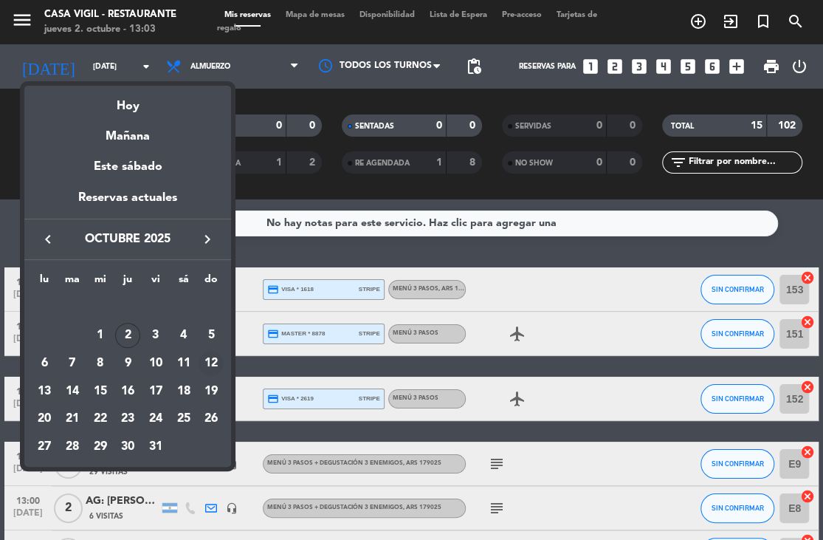
click at [213, 366] on div "12" at bounding box center [211, 363] width 25 height 25
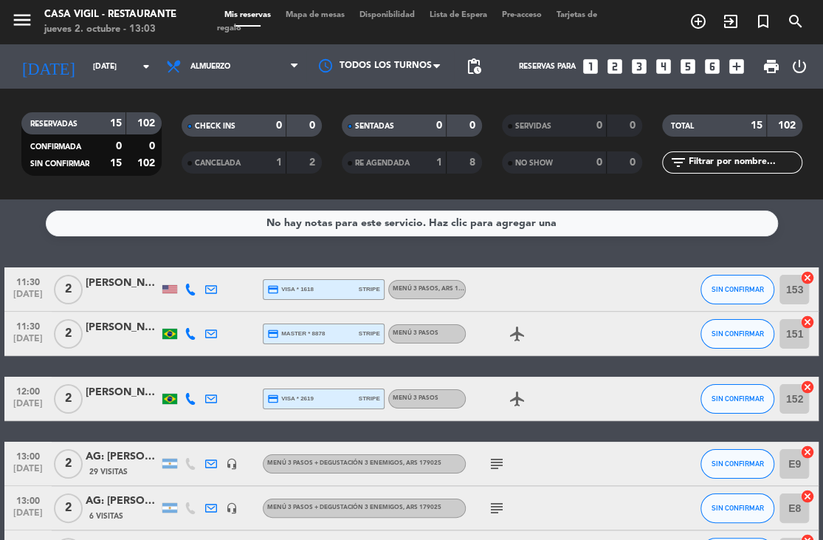
type input "[DATE]"
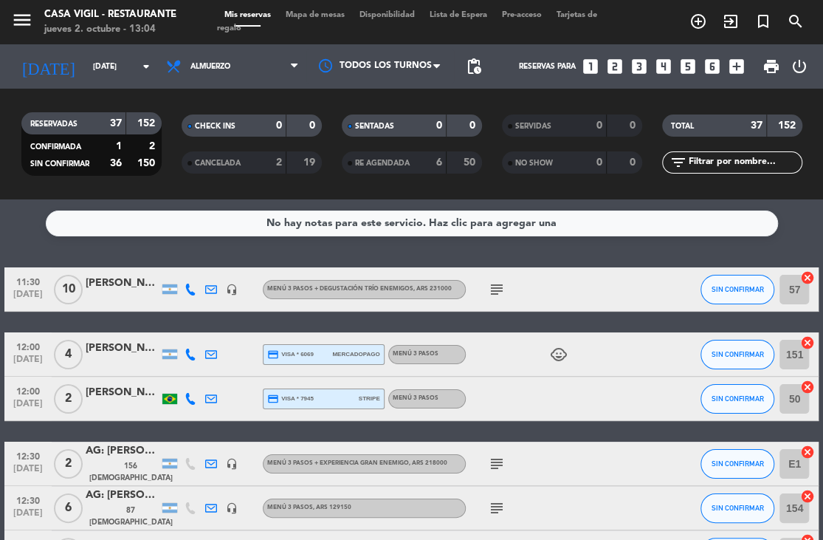
click at [36, 242] on div "No hay notas para este servicio. Haz clic para agregar una 11:30 [DATE] [PERSON…" at bounding box center [411, 369] width 823 height 340
click at [25, 242] on div "No hay notas para este servicio. Haz clic para agregar una 11:30 [DATE] [PERSON…" at bounding box center [411, 369] width 823 height 340
click at [35, 236] on service-notes "No hay notas para este servicio. Haz clic para agregar una" at bounding box center [411, 223] width 823 height 26
drag, startPoint x: 26, startPoint y: 241, endPoint x: 27, endPoint y: 233, distance: 7.5
click at [26, 238] on div "No hay notas para este servicio. Haz clic para agregar una 11:30 [DATE] [PERSON…" at bounding box center [411, 369] width 823 height 340
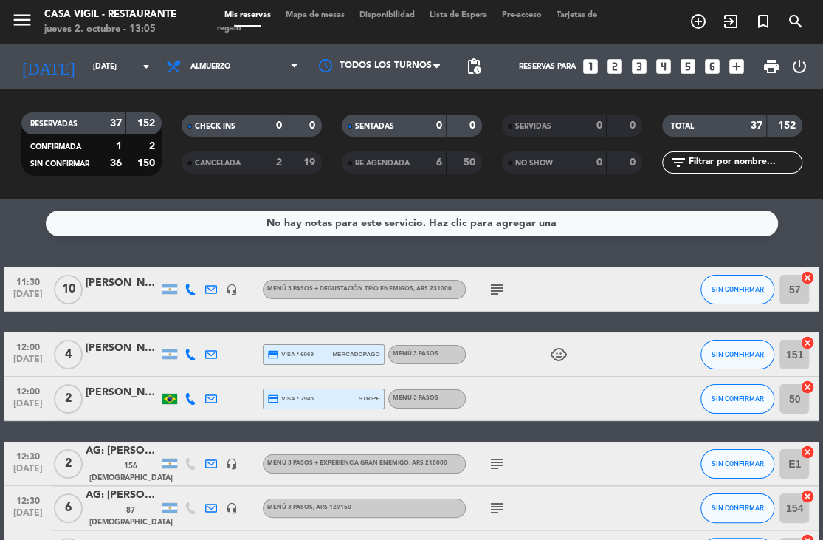
click at [50, 241] on div "No hay notas para este servicio. Haz clic para agregar una 11:30 [DATE] [PERSON…" at bounding box center [411, 369] width 823 height 340
click at [83, 246] on div "No hay notas para este servicio. Haz clic para agregar una 11:30 [DATE] [PERSON…" at bounding box center [411, 369] width 823 height 340
click at [386, 254] on div "No hay notas para este servicio. Haz clic para agregar una 11:30 [DATE] [PERSON…" at bounding box center [411, 369] width 823 height 340
click at [614, 69] on icon "looks_two" at bounding box center [614, 66] width 19 height 19
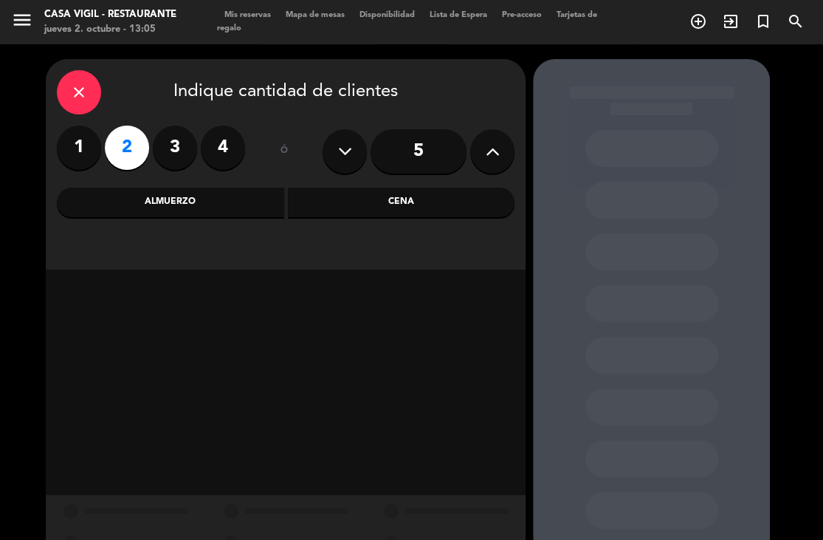
click at [199, 205] on div "Almuerzo" at bounding box center [170, 203] width 227 height 30
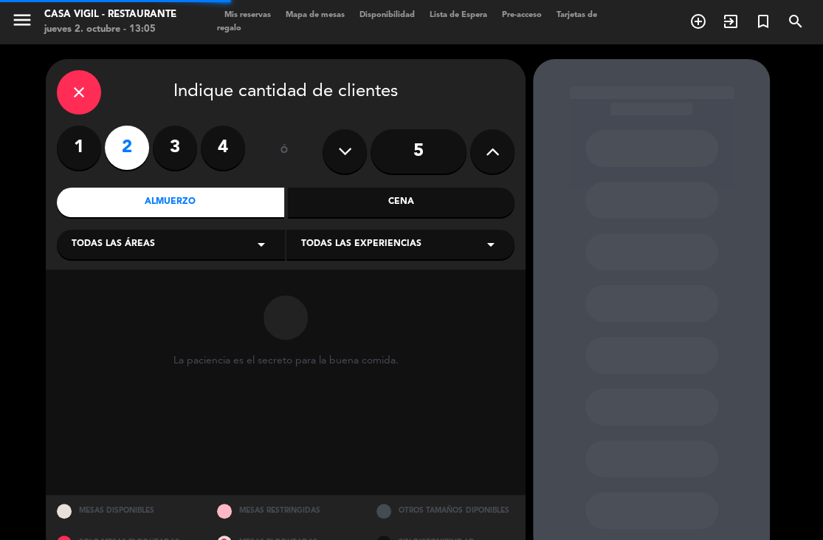
click at [394, 250] on span "Todas las experiencias" at bounding box center [361, 244] width 120 height 15
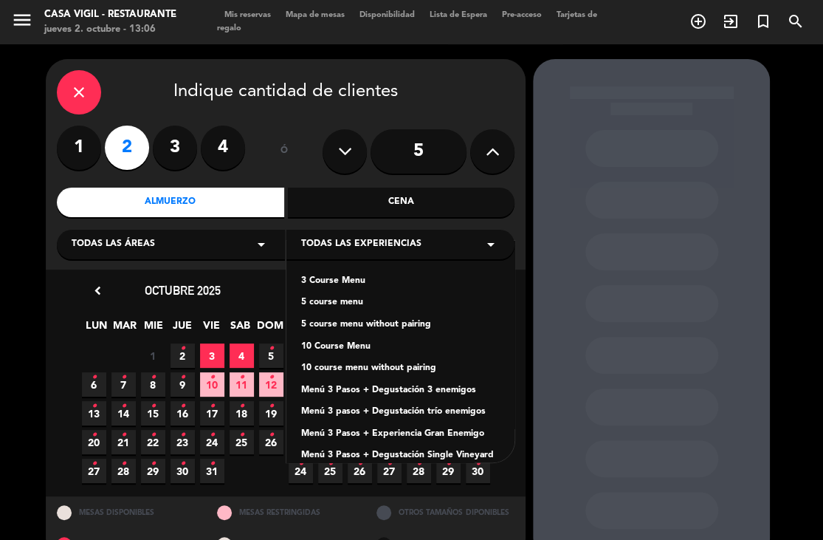
click at [420, 387] on div "Menú 3 Pasos + Degustación 3 enemigos" at bounding box center [400, 390] width 199 height 15
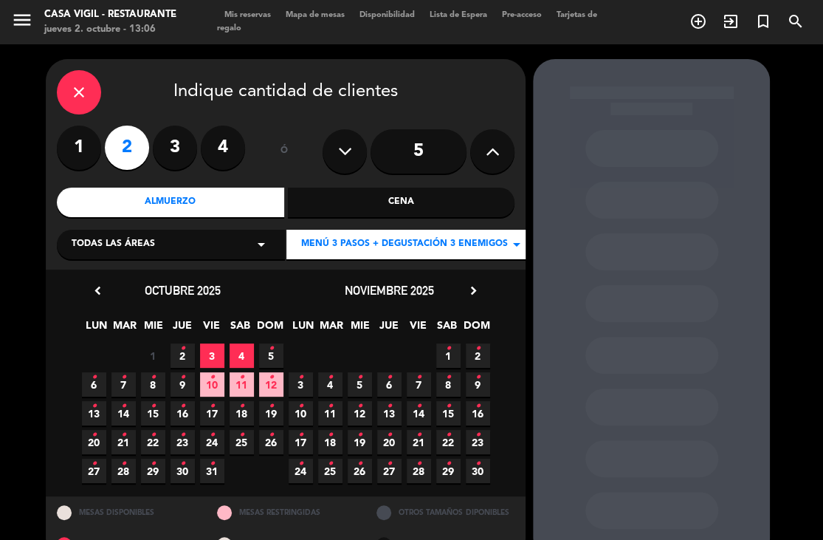
click at [74, 100] on icon "close" at bounding box center [79, 92] width 18 height 18
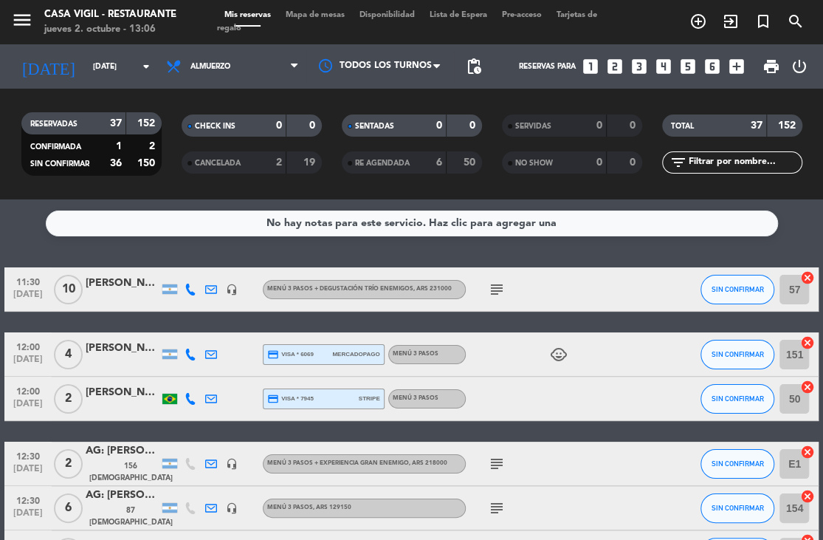
click at [611, 72] on icon "looks_two" at bounding box center [614, 66] width 19 height 19
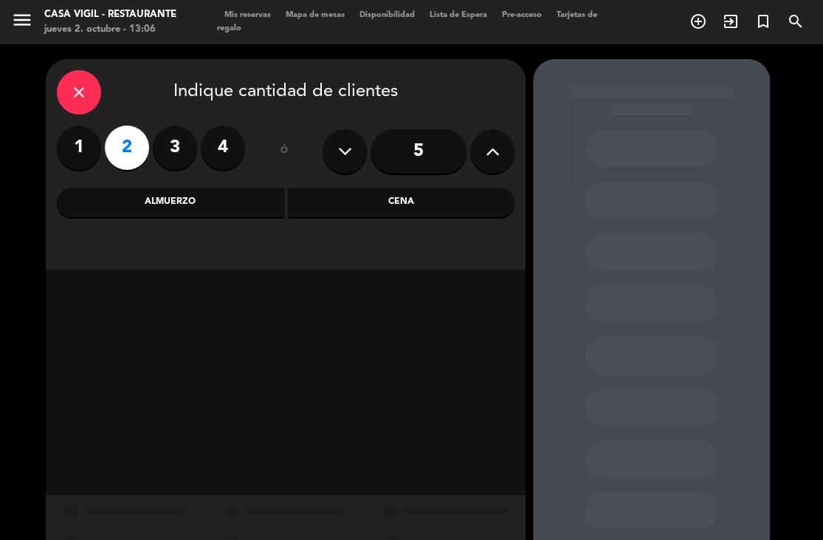
click at [198, 200] on div "Almuerzo" at bounding box center [170, 203] width 227 height 30
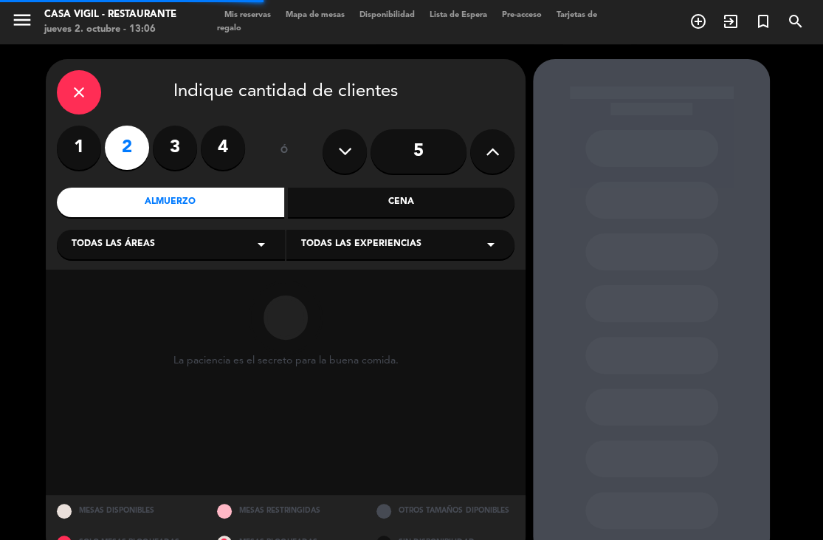
click at [343, 243] on span "Todas las experiencias" at bounding box center [361, 244] width 120 height 15
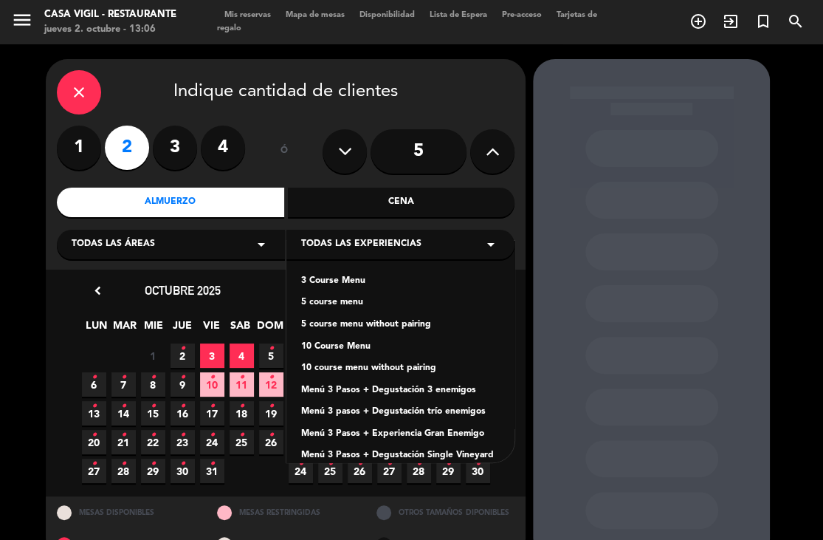
click at [413, 389] on div "Menú 3 Pasos + Degustación 3 enemigos" at bounding box center [400, 390] width 199 height 15
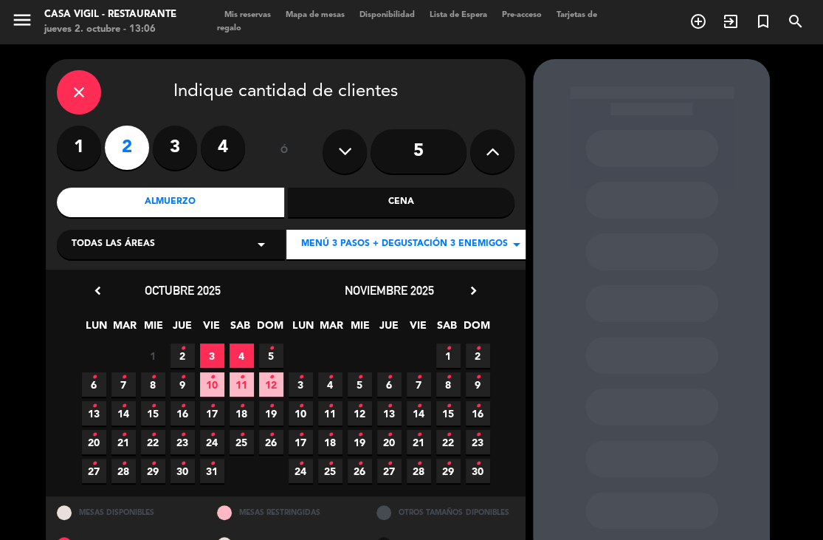
click at [269, 385] on icon "•" at bounding box center [271, 377] width 5 height 24
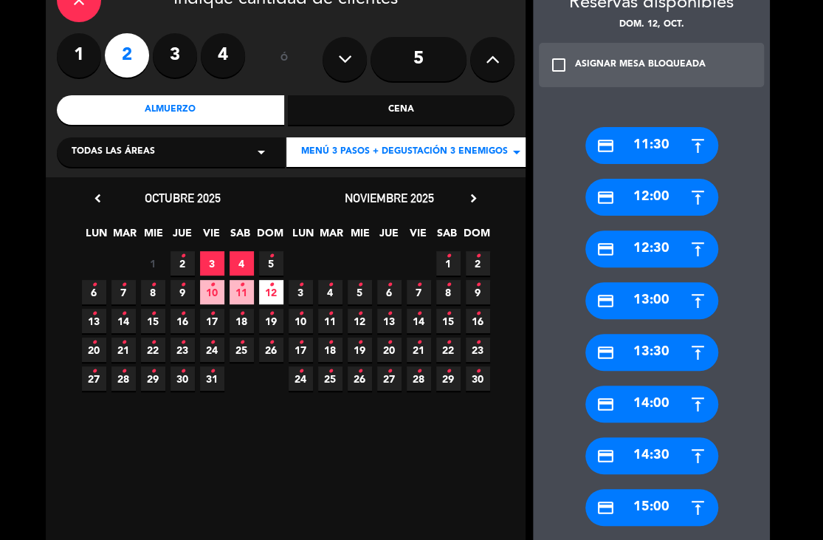
scroll to position [116, 0]
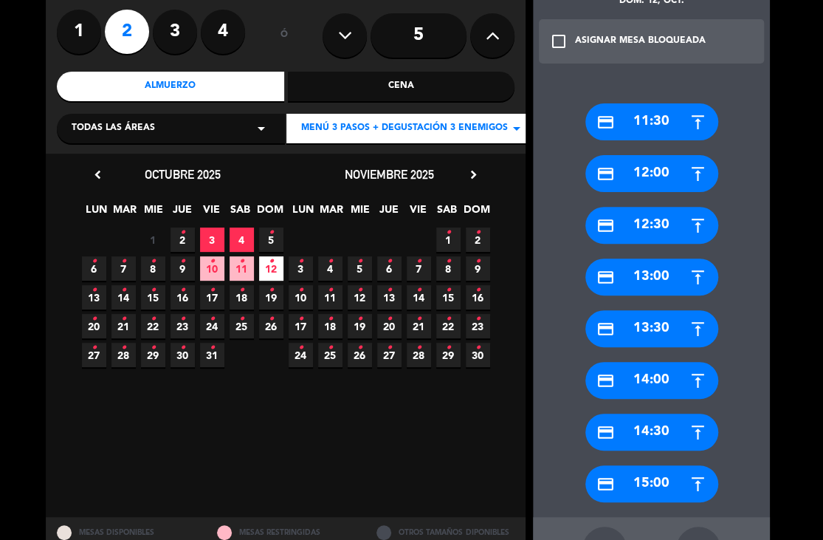
click at [655, 229] on div "credit_card 12:30" at bounding box center [652, 225] width 133 height 37
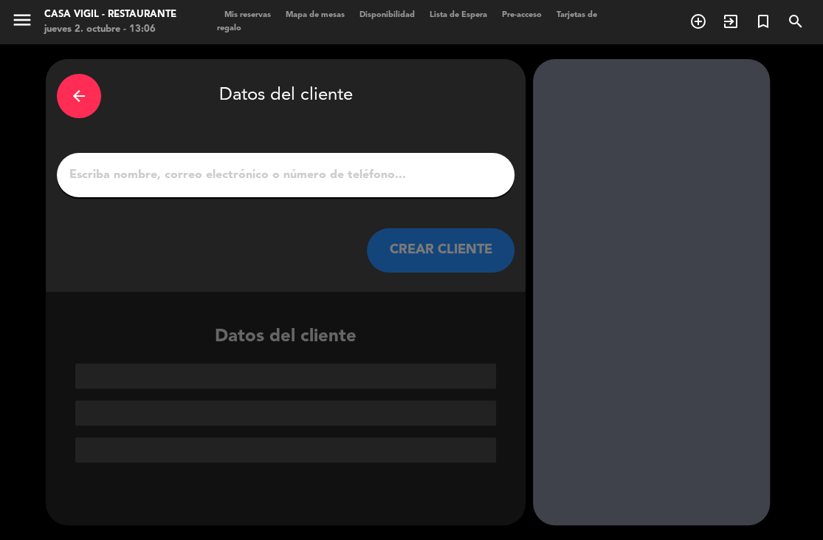
scroll to position [0, 0]
click at [137, 182] on input "1" at bounding box center [286, 175] width 436 height 21
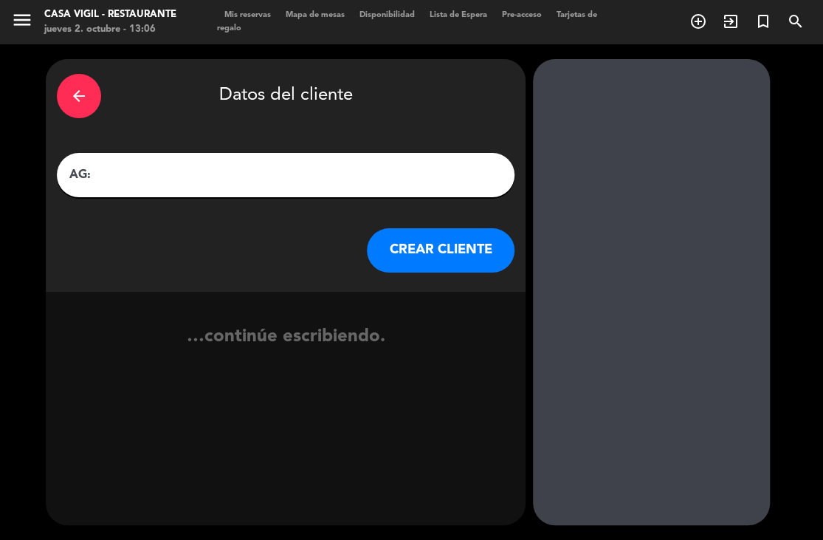
paste input "[PERSON_NAME]"
type input "AG: [PERSON_NAME] X 2 / [PERSON_NAME] WINE CAMP"
click at [459, 255] on button "CREAR CLIENTE" at bounding box center [441, 250] width 148 height 44
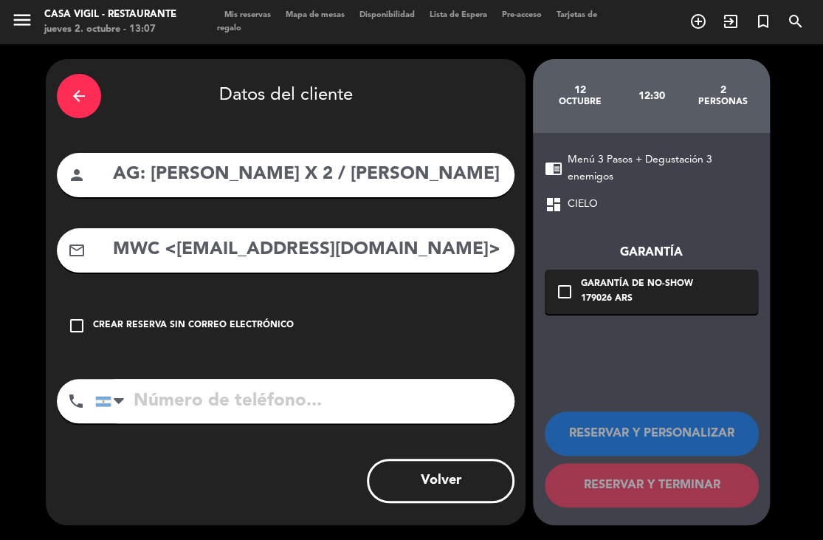
click at [267, 279] on div "arrow_back Datos del cliente person AG: [PERSON_NAME] X 2 / [PERSON_NAME] WINE …" at bounding box center [286, 292] width 480 height 466
drag, startPoint x: 176, startPoint y: 238, endPoint x: 137, endPoint y: 250, distance: 41.1
click at [137, 250] on input "MWC <[EMAIL_ADDRESS][DOMAIN_NAME]>" at bounding box center [307, 250] width 392 height 30
click at [419, 249] on input "[EMAIL_ADDRESS][DOMAIN_NAME]>" at bounding box center [307, 250] width 392 height 30
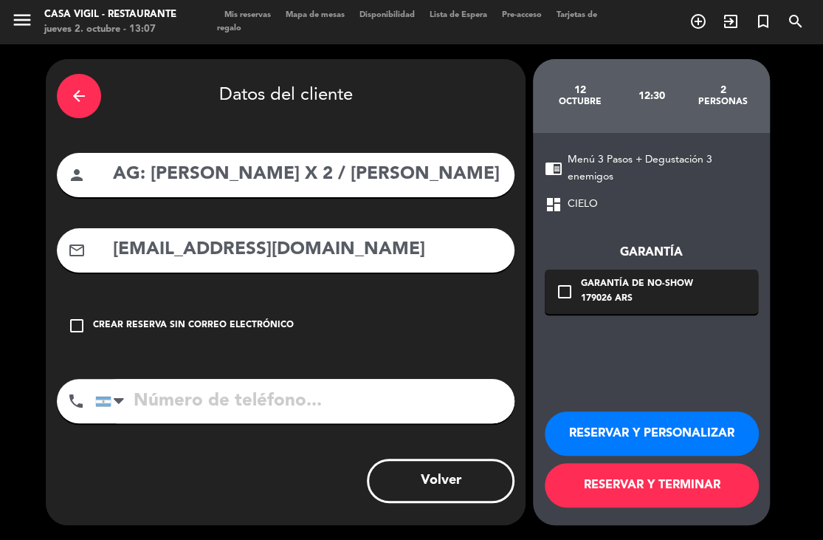
type input "[EMAIL_ADDRESS][DOMAIN_NAME]"
click at [628, 427] on button "RESERVAR Y PERSONALIZAR" at bounding box center [652, 433] width 214 height 44
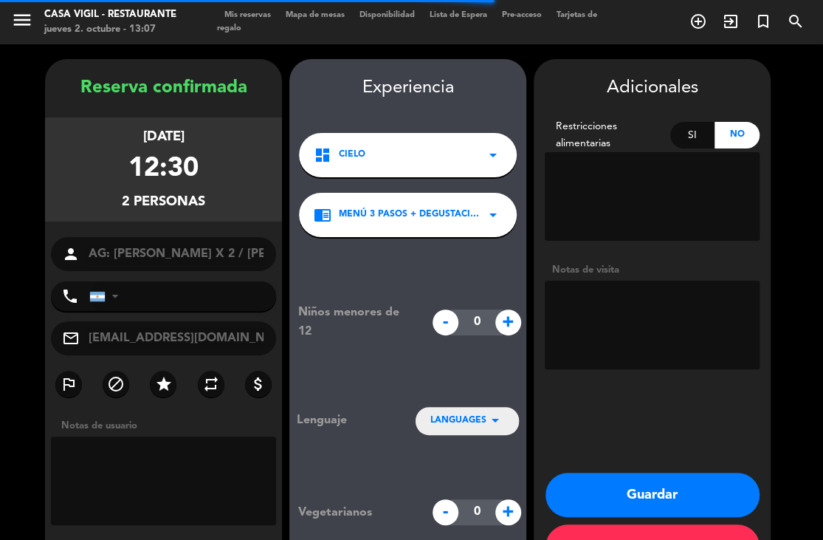
scroll to position [50, 0]
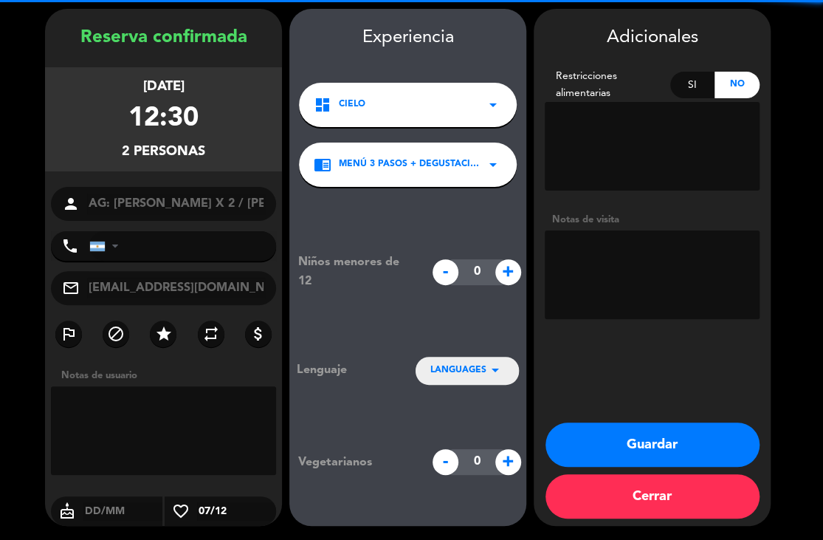
click at [656, 272] on textarea at bounding box center [652, 274] width 215 height 89
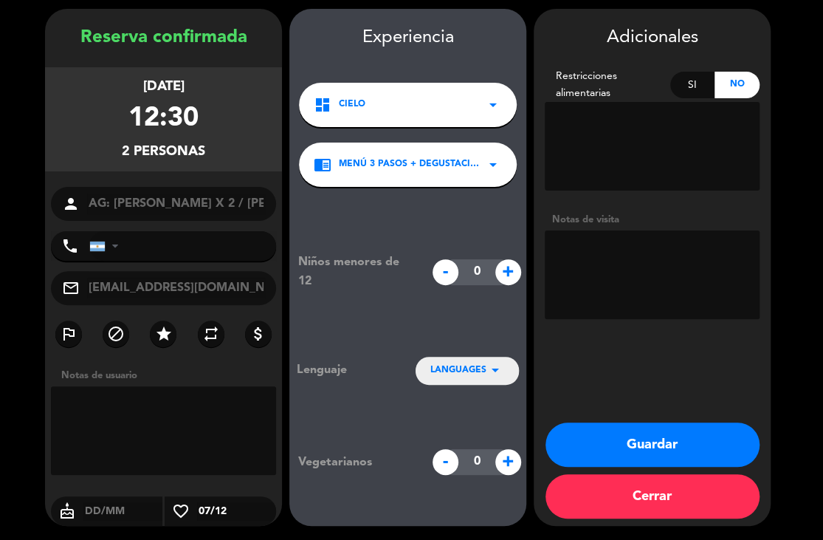
click at [648, 267] on textarea at bounding box center [652, 274] width 215 height 89
type textarea "NO COBRAR A PAX ABONA AGENCIA"
click at [467, 368] on span "LANGUAGES" at bounding box center [458, 370] width 56 height 15
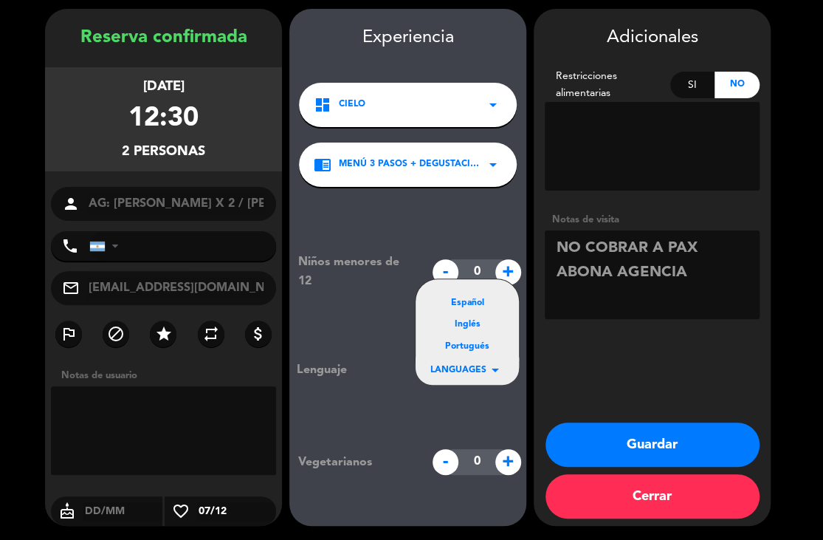
click at [670, 282] on textarea at bounding box center [652, 274] width 215 height 89
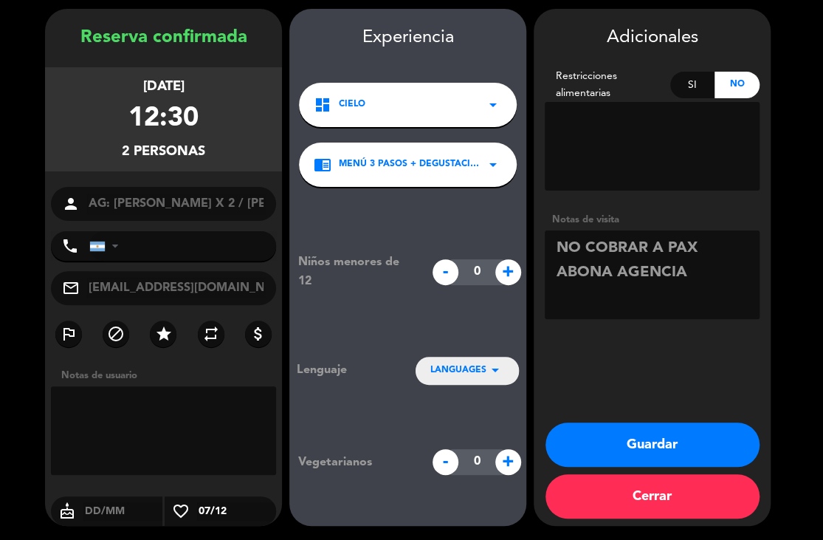
click at [447, 368] on span "LANGUAGES" at bounding box center [458, 370] width 56 height 15
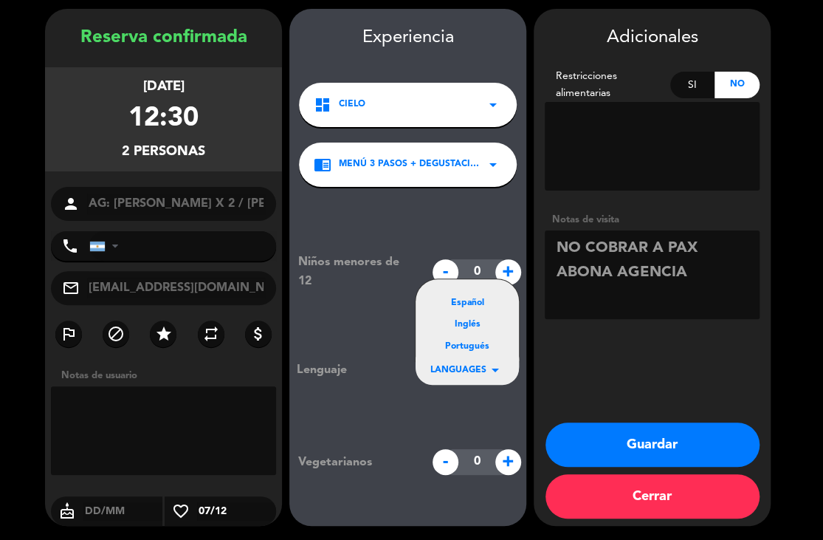
click at [456, 343] on div "Portugués" at bounding box center [467, 347] width 74 height 15
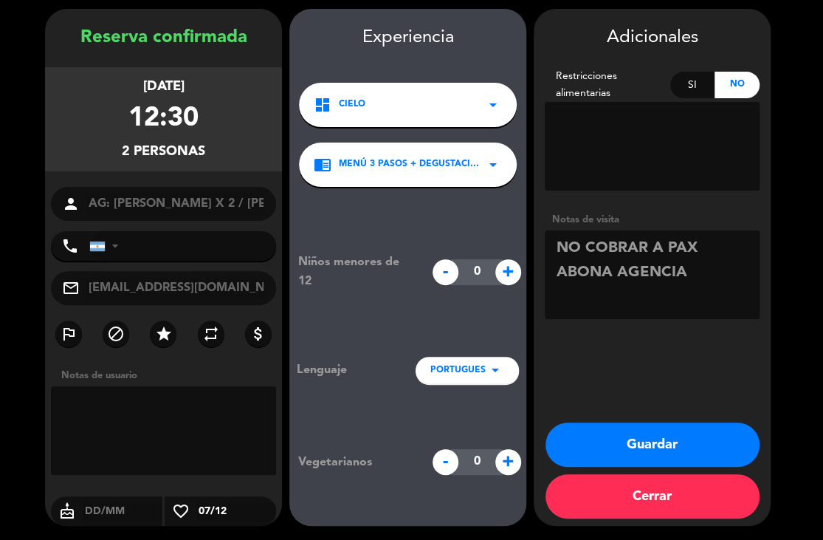
drag, startPoint x: 673, startPoint y: 436, endPoint x: 508, endPoint y: 426, distance: 165.7
click at [673, 436] on button "Guardar" at bounding box center [653, 444] width 214 height 44
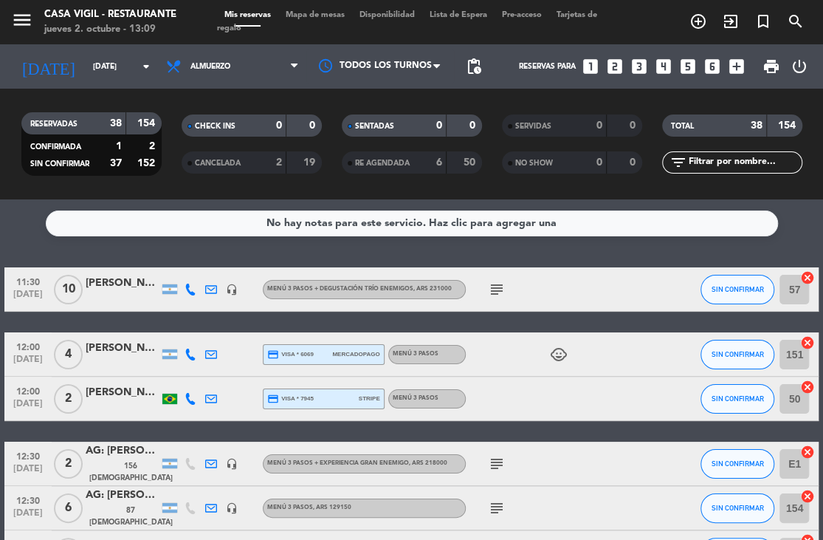
click at [488, 253] on div "No hay notas para este servicio. Haz clic para agregar una 11:30 [DATE] [PERSON…" at bounding box center [411, 369] width 823 height 340
click at [781, 24] on span "search" at bounding box center [796, 21] width 32 height 25
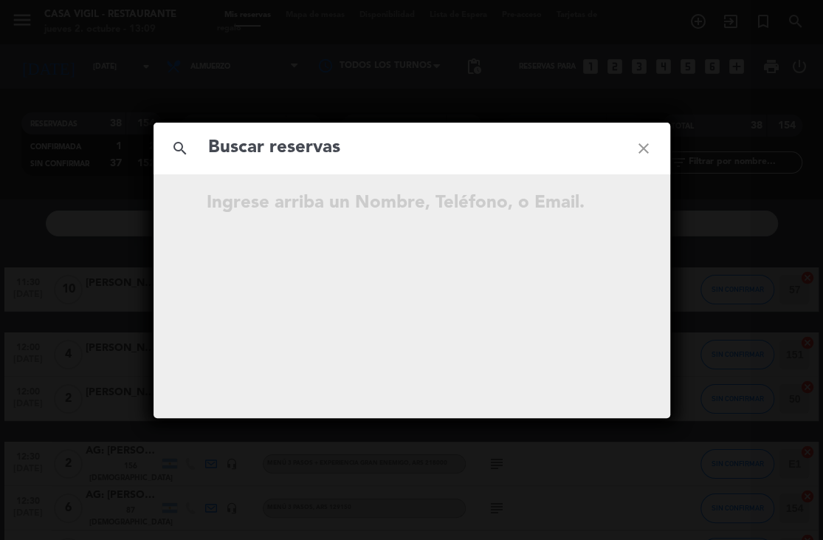
click at [360, 138] on input "text" at bounding box center [412, 148] width 411 height 30
click at [357, 145] on input "text" at bounding box center [412, 148] width 411 height 30
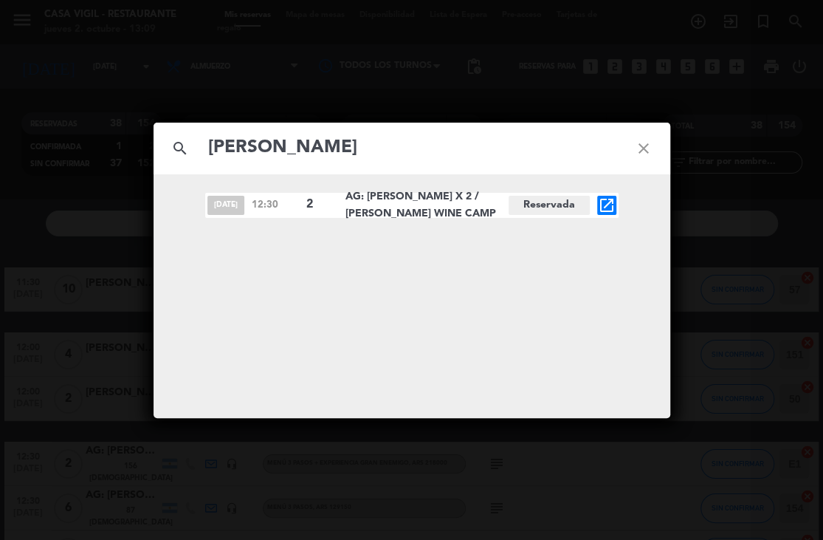
type input "[PERSON_NAME]"
click at [639, 151] on icon "close" at bounding box center [643, 148] width 53 height 53
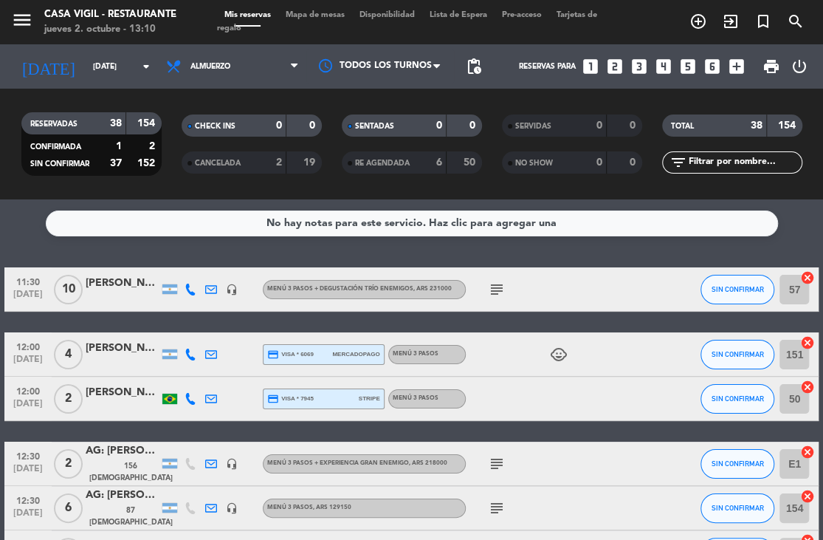
click at [616, 63] on icon "looks_two" at bounding box center [614, 66] width 19 height 19
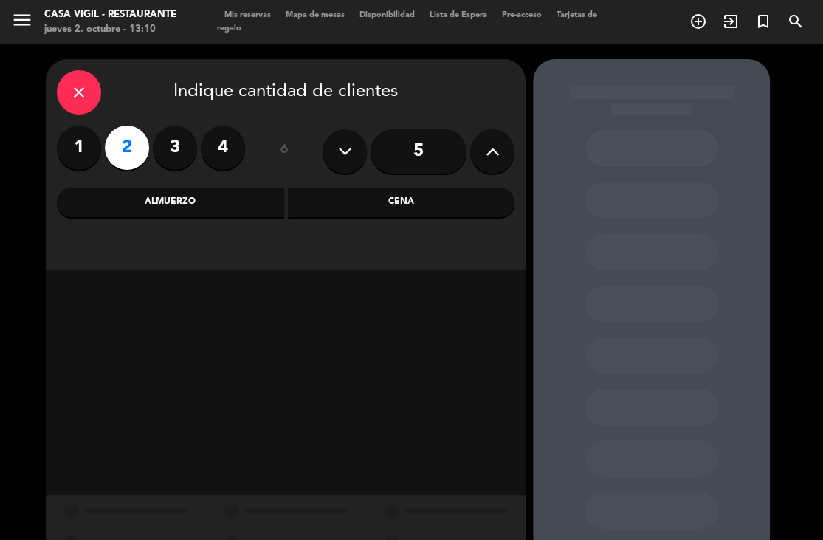
click at [185, 194] on div "Almuerzo" at bounding box center [170, 203] width 227 height 30
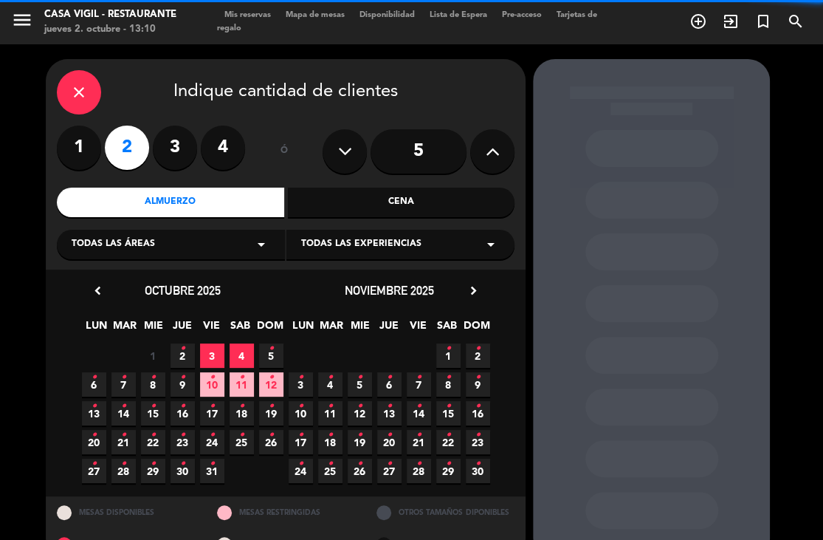
click at [348, 235] on div "Todas las experiencias arrow_drop_down" at bounding box center [400, 245] width 228 height 30
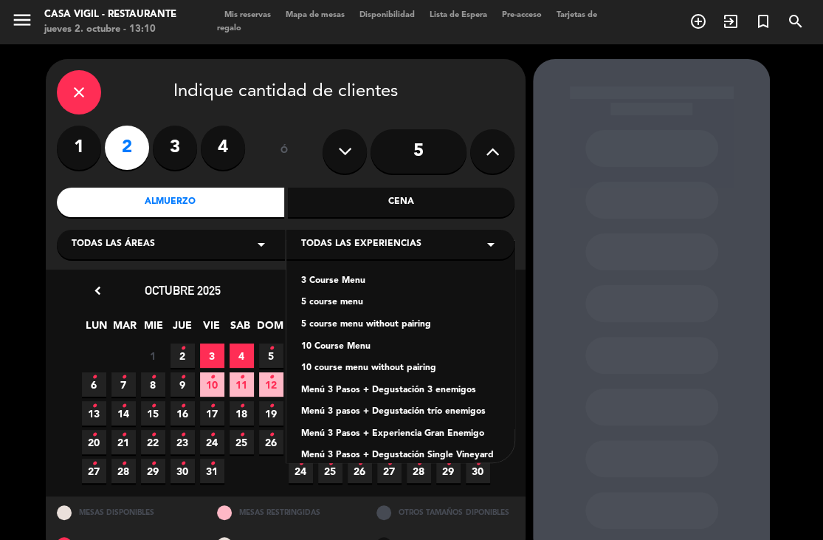
click at [433, 393] on div "Menú 3 Pasos + Degustación 3 enemigos" at bounding box center [400, 390] width 199 height 15
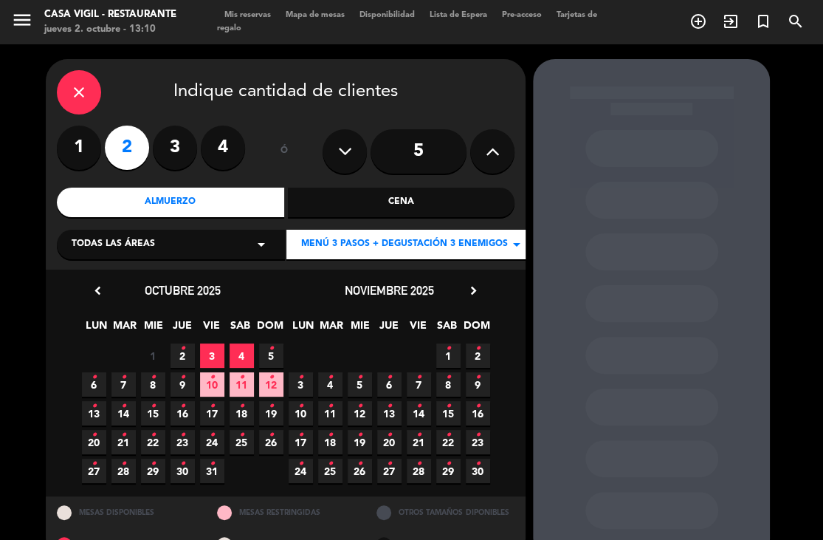
click at [329, 471] on icon "•" at bounding box center [330, 464] width 5 height 24
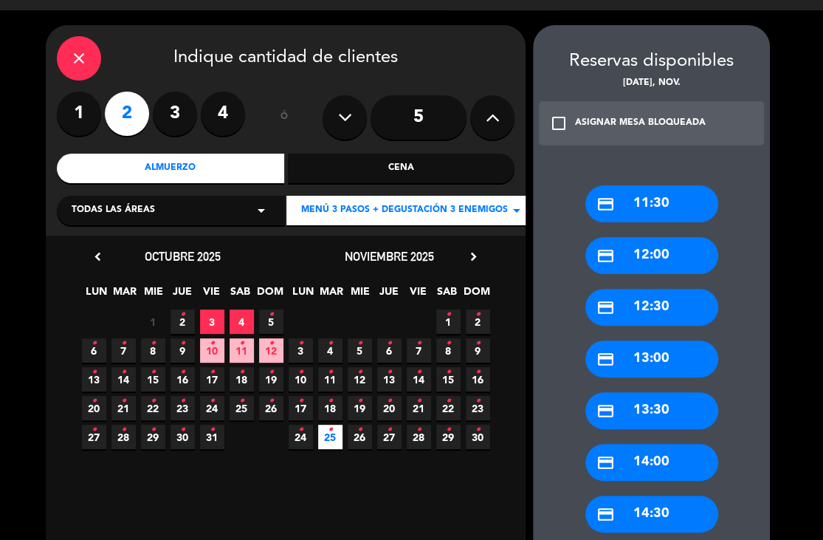
click at [628, 412] on div "credit_card 13:30" at bounding box center [652, 410] width 133 height 37
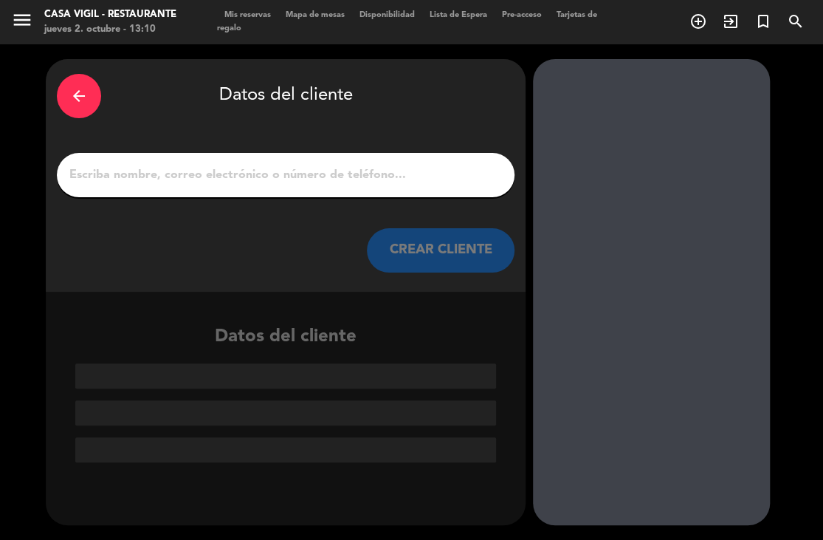
click at [262, 184] on input "1" at bounding box center [286, 175] width 436 height 21
drag, startPoint x: 262, startPoint y: 184, endPoint x: 302, endPoint y: 174, distance: 41.2
click at [302, 174] on input "1" at bounding box center [286, 175] width 436 height 21
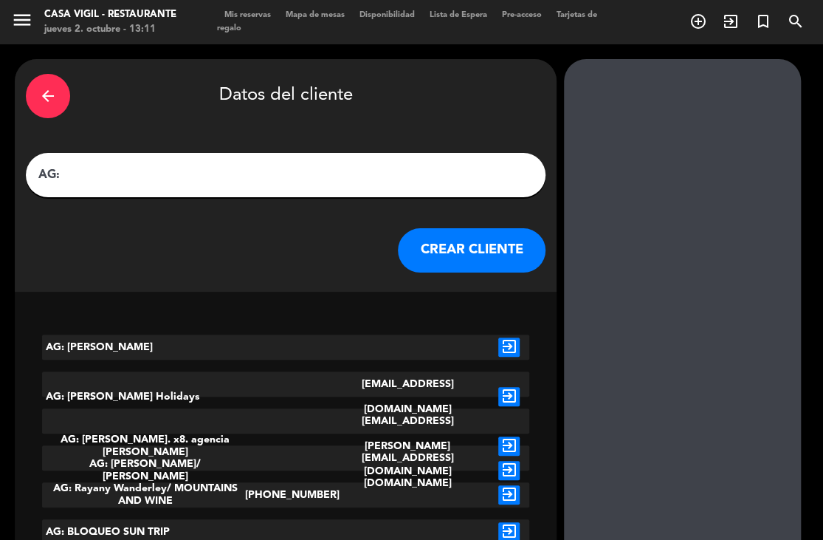
click at [227, 192] on div "AG:" at bounding box center [286, 175] width 520 height 44
click at [230, 179] on input "AG:" at bounding box center [286, 175] width 498 height 21
paste input "[PERSON_NAME]"
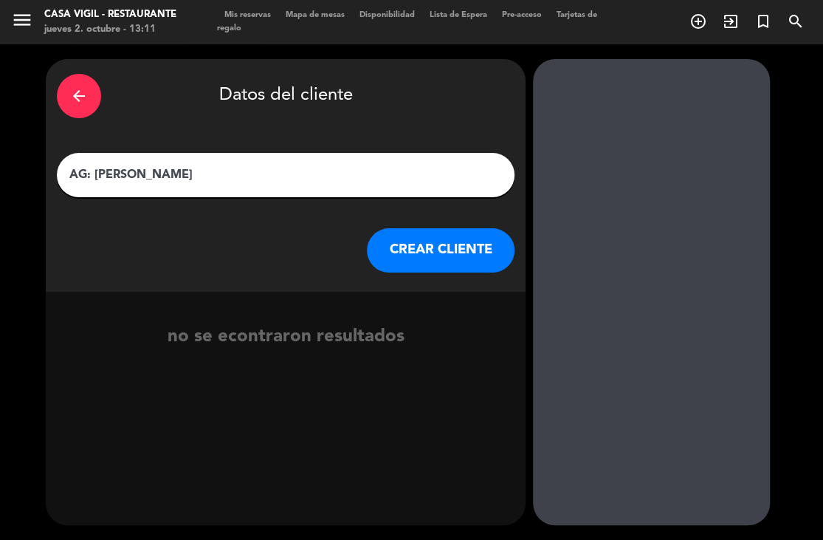
click at [235, 181] on input "AG: [PERSON_NAME]" at bounding box center [286, 175] width 436 height 21
paste input "Leston"
click at [251, 179] on input "AG: [PERSON_NAME]" at bounding box center [286, 175] width 436 height 21
click at [312, 174] on input "AG: [PERSON_NAME] X2 /" at bounding box center [286, 175] width 436 height 21
type input "AG: [PERSON_NAME] X2 / MAMUT"
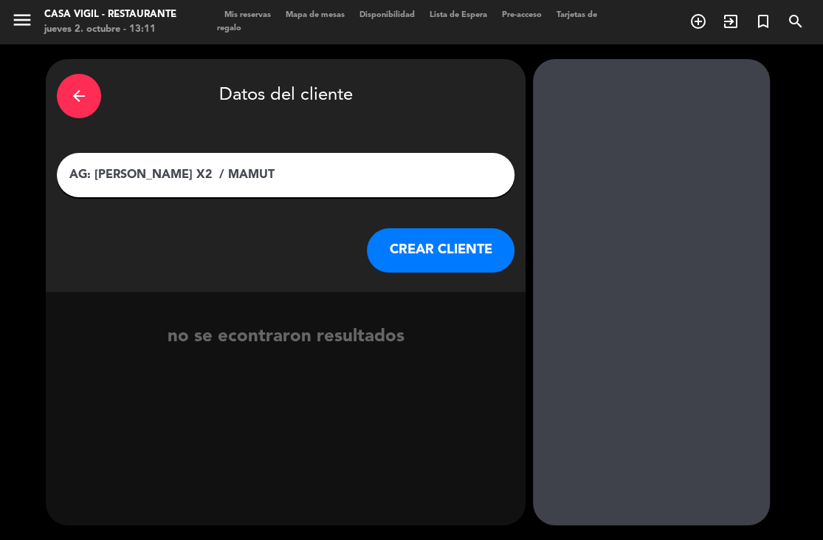
click at [411, 246] on button "CREAR CLIENTE" at bounding box center [441, 250] width 148 height 44
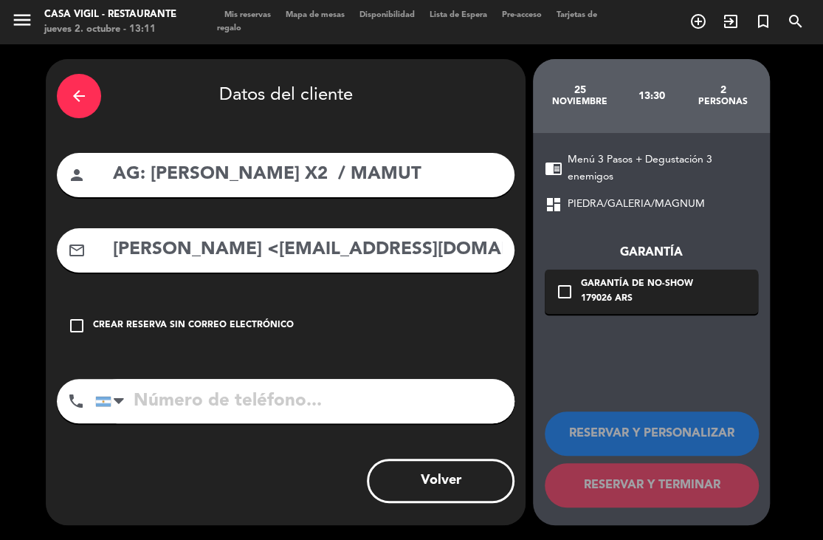
click at [247, 275] on div "arrow_back Datos del cliente person AG: [PERSON_NAME] X2 / MAMUT mail_outline […" at bounding box center [286, 292] width 480 height 466
drag, startPoint x: 233, startPoint y: 249, endPoint x: 77, endPoint y: 260, distance: 156.2
click at [77, 260] on div "mail_outline [PERSON_NAME] <[EMAIL_ADDRESS][DOMAIN_NAME]>" at bounding box center [286, 250] width 458 height 44
click at [370, 247] on input "[EMAIL_ADDRESS][DOMAIN_NAME]>" at bounding box center [307, 250] width 392 height 30
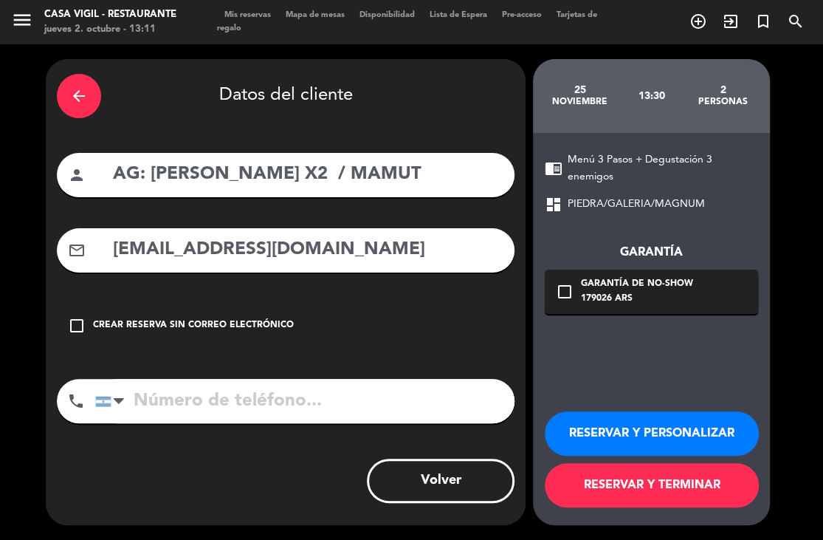
type input "[EMAIL_ADDRESS][DOMAIN_NAME]"
click at [608, 425] on button "RESERVAR Y PERSONALIZAR" at bounding box center [652, 433] width 214 height 44
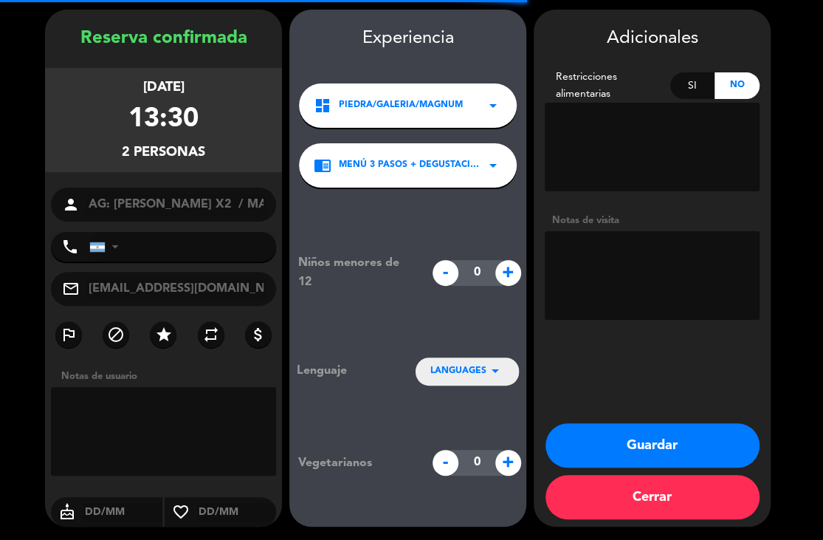
scroll to position [50, 0]
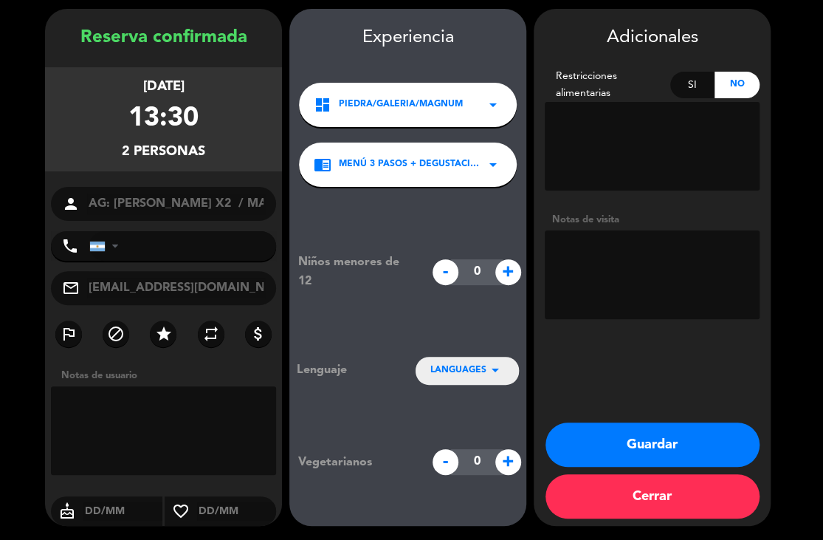
click at [648, 248] on textarea at bounding box center [652, 274] width 215 height 89
click at [645, 253] on textarea at bounding box center [652, 274] width 215 height 89
click at [638, 253] on textarea at bounding box center [652, 274] width 215 height 89
type textarea "N"
type textarea "NO COBRAR A PAX ABONA AGENCIA"
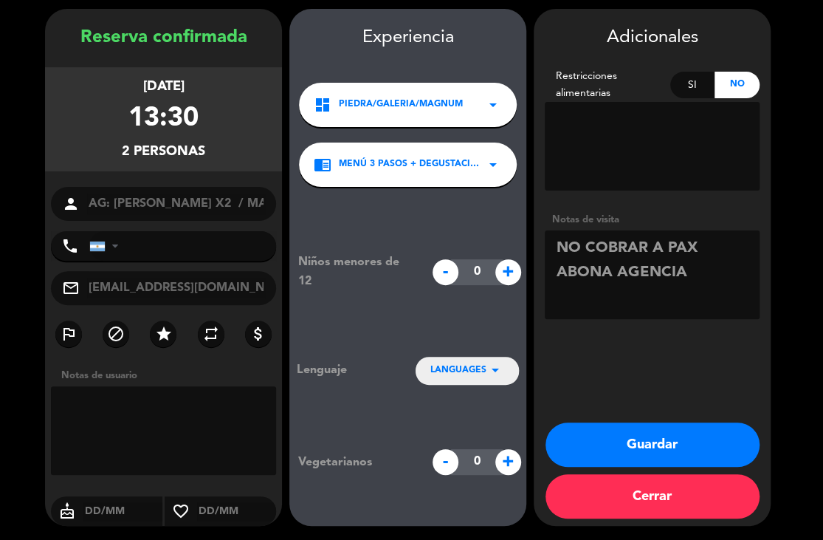
click at [672, 439] on button "Guardar" at bounding box center [653, 444] width 214 height 44
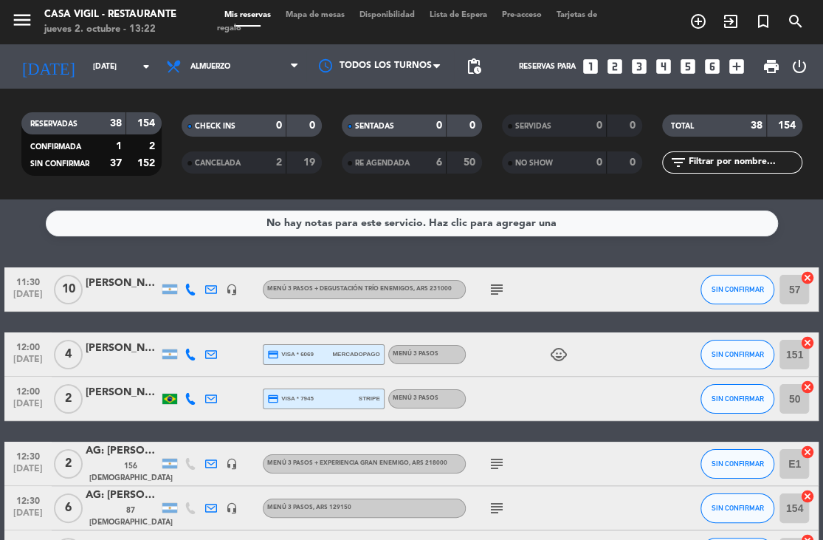
click at [493, 255] on div "No hay notas para este servicio. Haz clic para agregar una 11:30 [DATE] [PERSON…" at bounding box center [411, 369] width 823 height 340
click at [346, 244] on div "No hay notas para este servicio. Haz clic para agregar una 11:30 [DATE] [PERSON…" at bounding box center [411, 369] width 823 height 340
click at [136, 247] on div "No hay notas para este servicio. Haz clic para agregar una 11:30 [DATE] [PERSON…" at bounding box center [411, 369] width 823 height 340
drag, startPoint x: 340, startPoint y: 250, endPoint x: 227, endPoint y: 173, distance: 136.6
click at [340, 249] on div "No hay notas para este servicio. Haz clic para agregar una 11:30 [DATE] [PERSON…" at bounding box center [411, 369] width 823 height 340
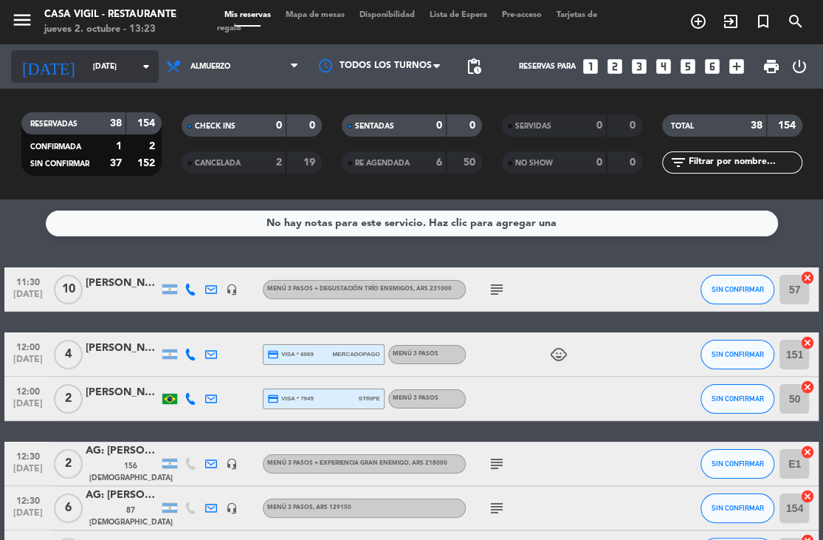
click at [86, 71] on input "[DATE]" at bounding box center [140, 67] width 109 height 24
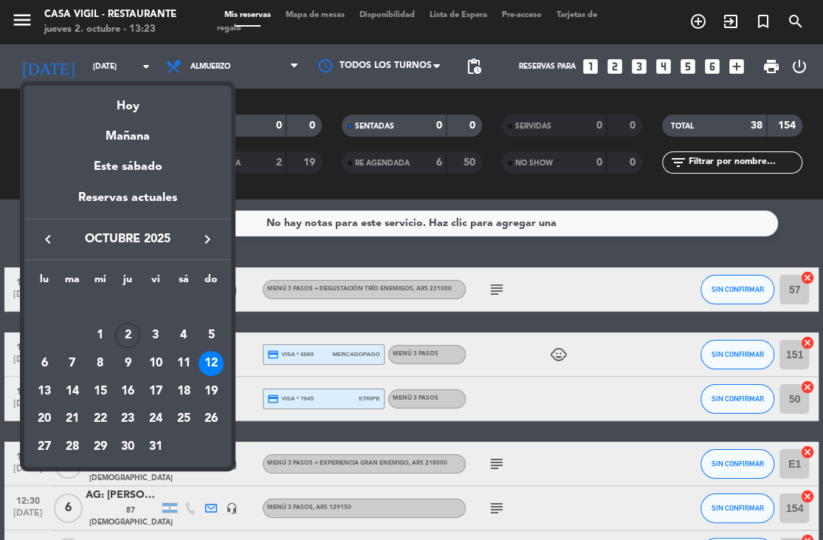
click at [209, 234] on icon "keyboard_arrow_right" at bounding box center [208, 239] width 18 height 18
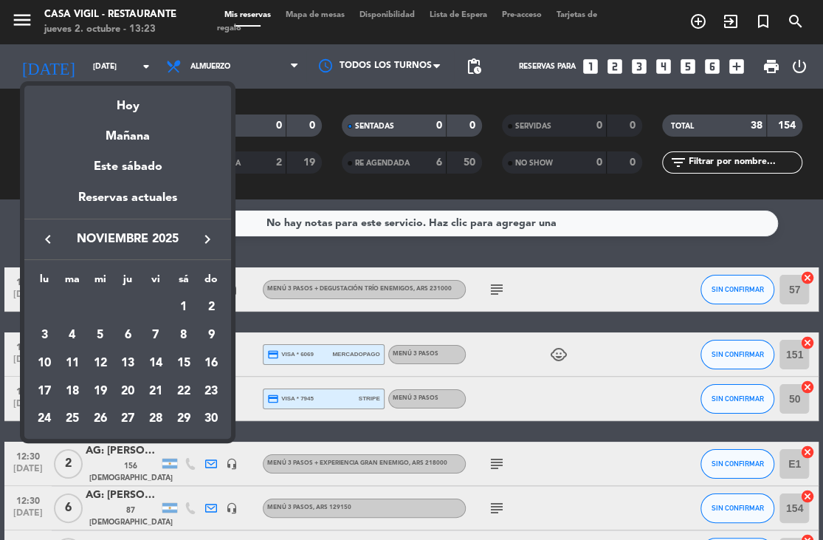
drag, startPoint x: 124, startPoint y: 416, endPoint x: 183, endPoint y: 270, distance: 157.0
click at [126, 414] on div "27" at bounding box center [127, 418] width 25 height 25
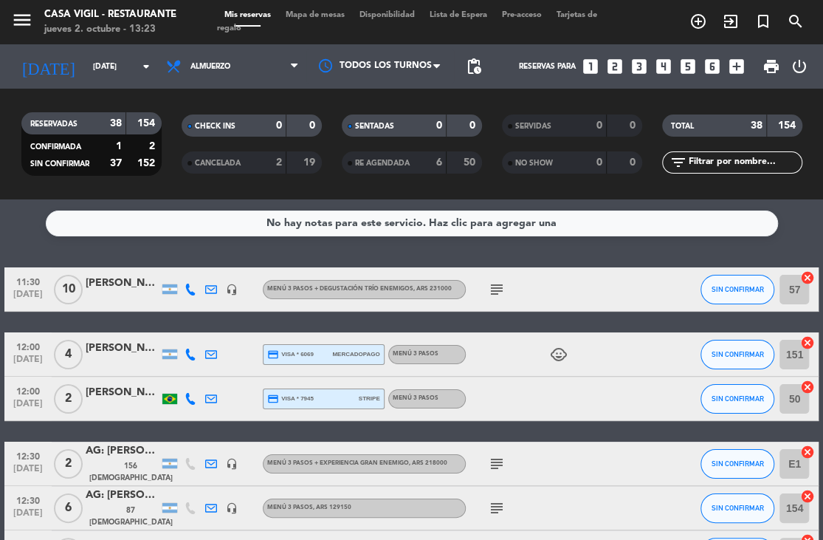
type input "[DEMOGRAPHIC_DATA][DATE]"
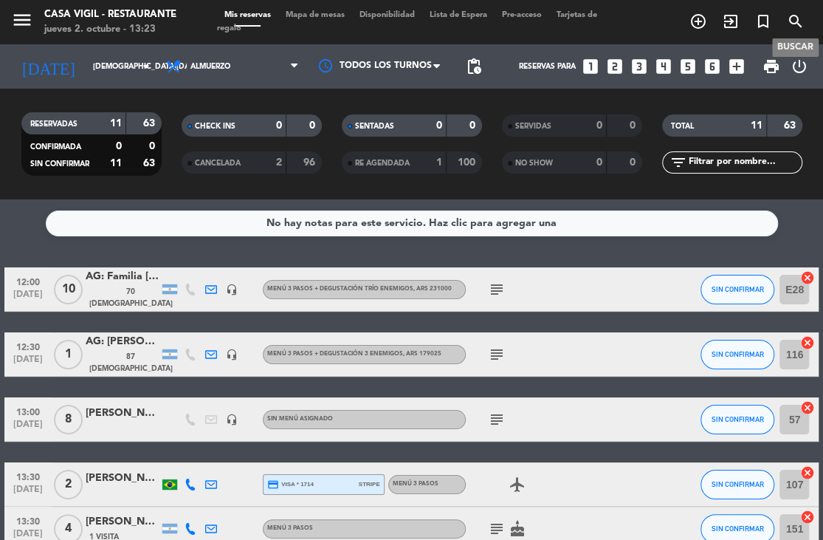
click at [799, 21] on icon "search" at bounding box center [796, 22] width 18 height 18
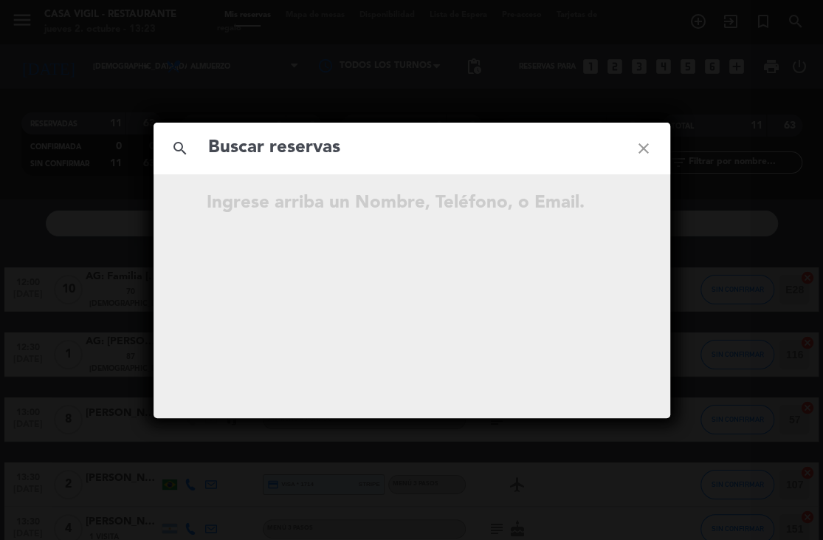
click at [309, 143] on input "text" at bounding box center [412, 148] width 411 height 30
type input "[PERSON_NAME] [PERSON_NAME]"
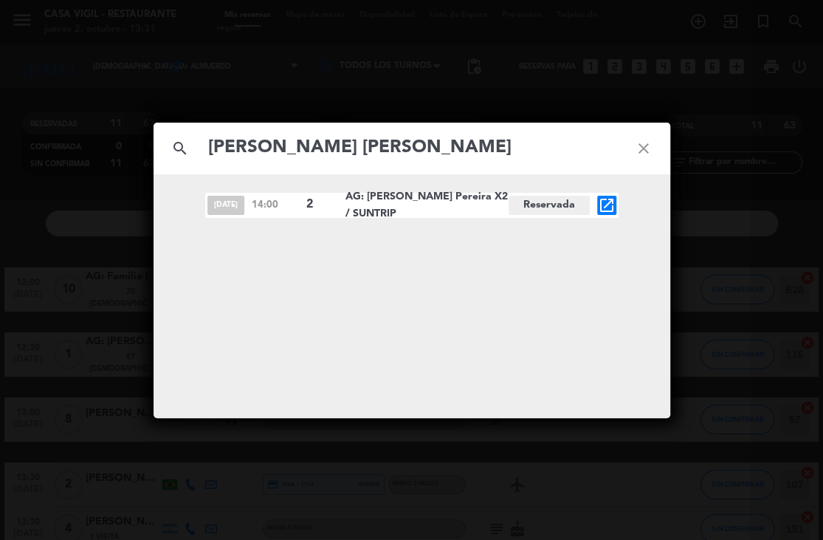
click at [643, 138] on icon "close" at bounding box center [643, 148] width 53 height 53
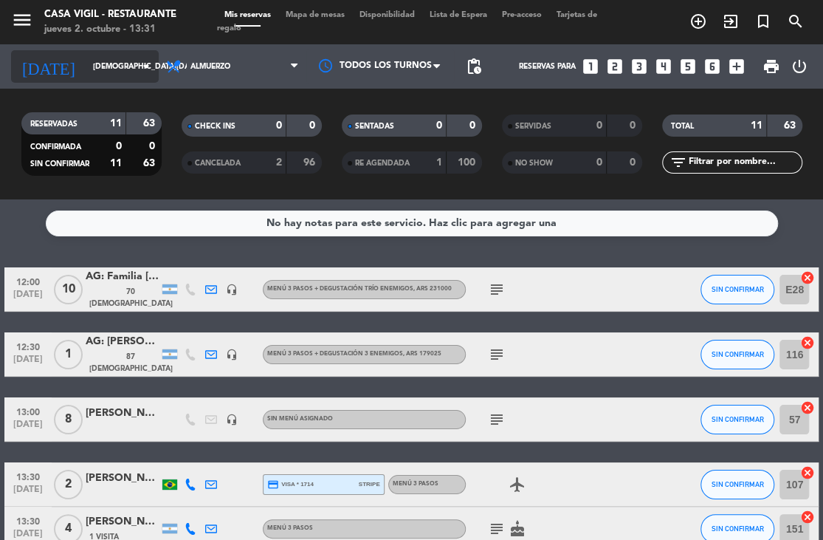
click at [135, 75] on input "[DEMOGRAPHIC_DATA][DATE]" at bounding box center [140, 67] width 109 height 24
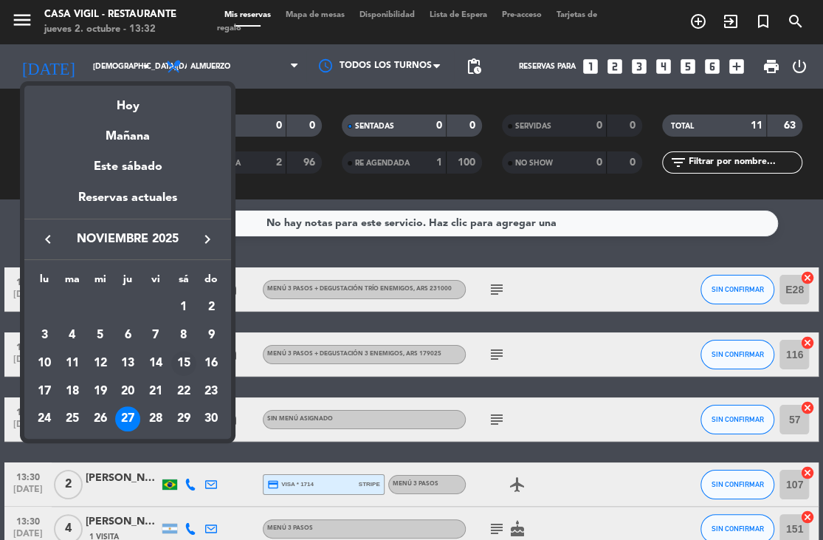
click at [182, 355] on div "15" at bounding box center [183, 363] width 25 height 25
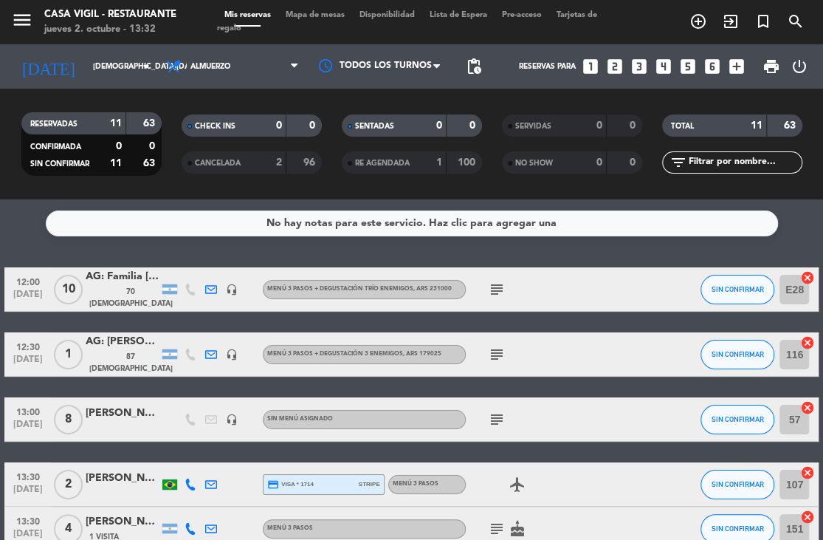
type input "[DATE]"
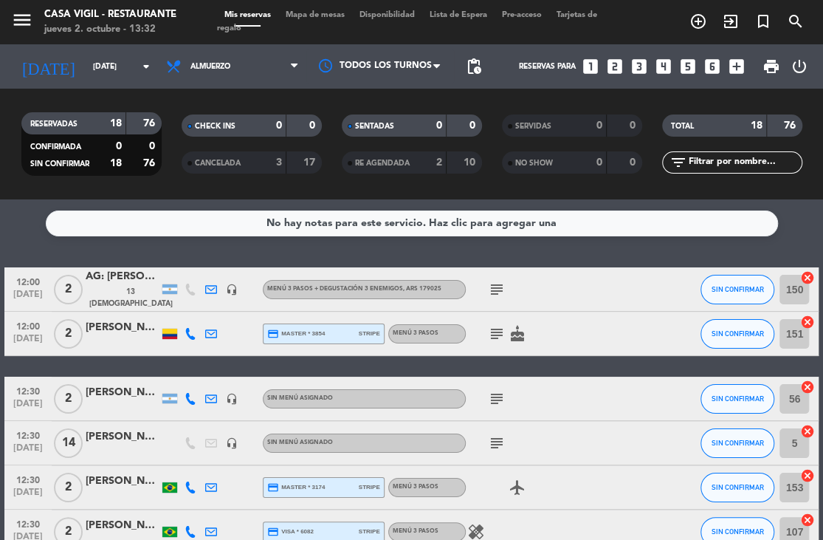
click at [195, 258] on div "No hay notas para este servicio. Haz clic para agregar una 12:00 [DATE] 2 AG: […" at bounding box center [411, 369] width 823 height 340
click at [179, 247] on div "No hay notas para este servicio. Haz clic para agregar una 12:00 [DATE] 2 AG: […" at bounding box center [411, 369] width 823 height 340
click at [793, 14] on icon "search" at bounding box center [796, 22] width 18 height 18
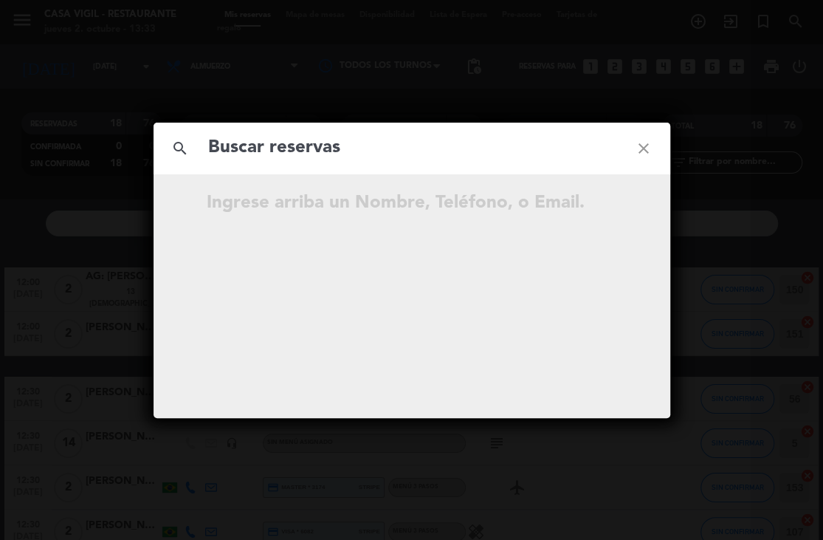
click at [413, 148] on input "text" at bounding box center [412, 148] width 411 height 30
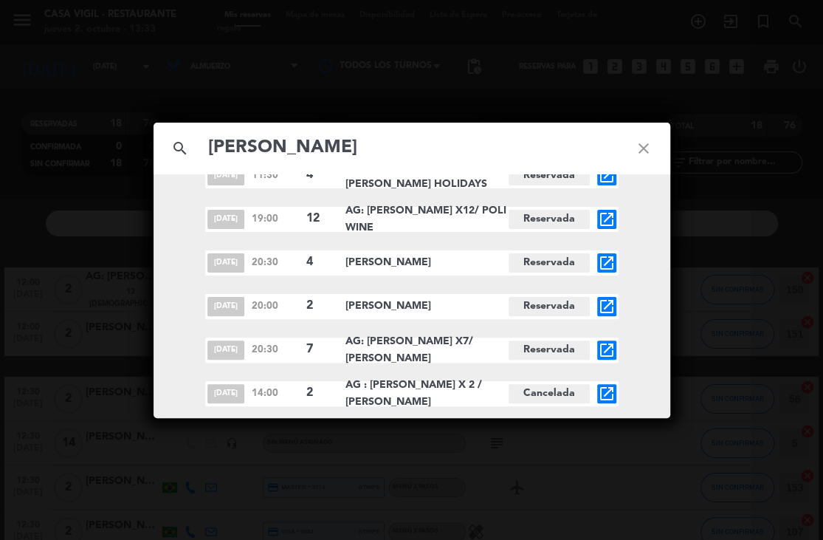
scroll to position [1106, 0]
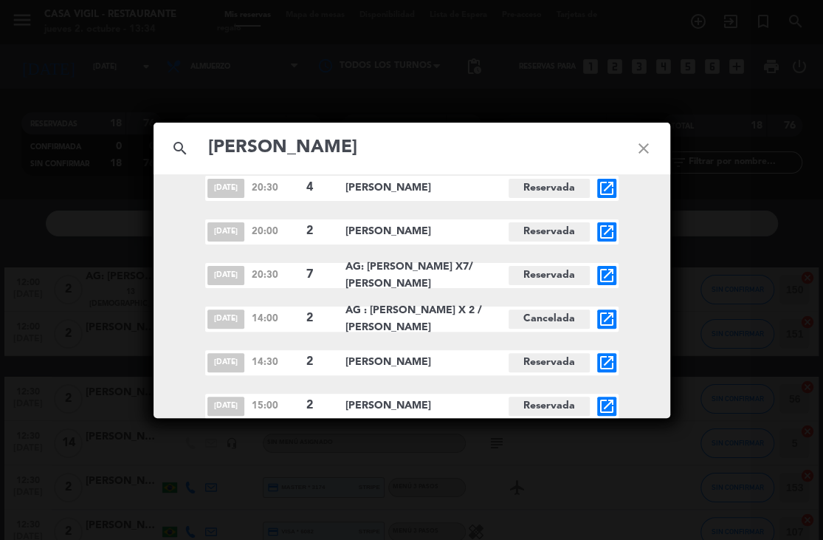
click at [515, 146] on input "[PERSON_NAME]" at bounding box center [412, 148] width 411 height 30
paste input "[PERSON_NAME] [PERSON_NAME]"
type input "[PERSON_NAME] [PERSON_NAME]"
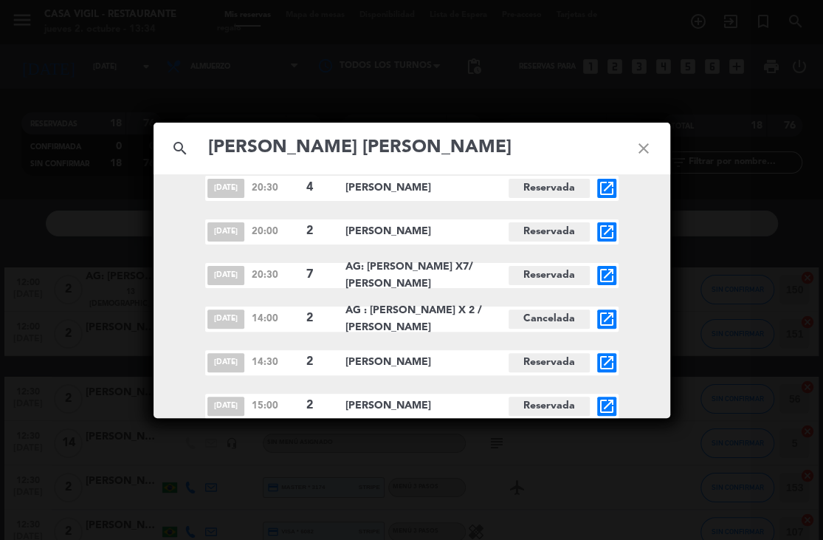
scroll to position [0, 0]
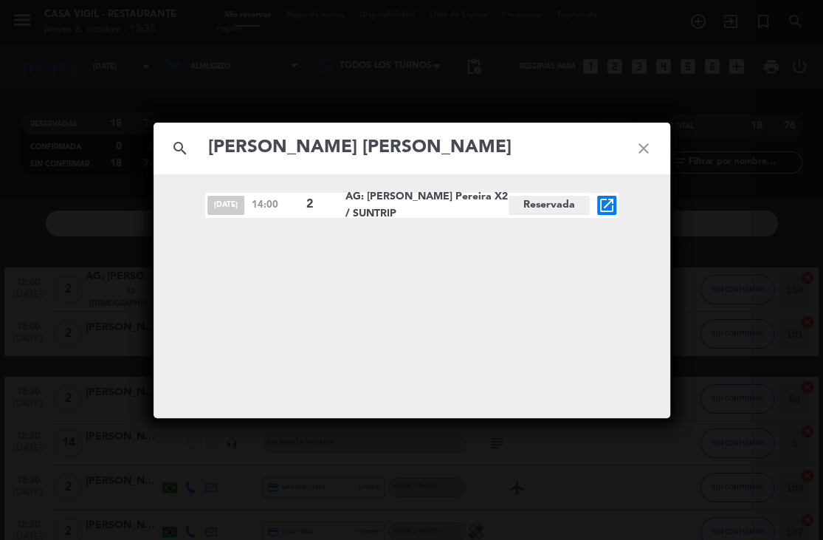
click at [647, 147] on icon "close" at bounding box center [643, 148] width 53 height 53
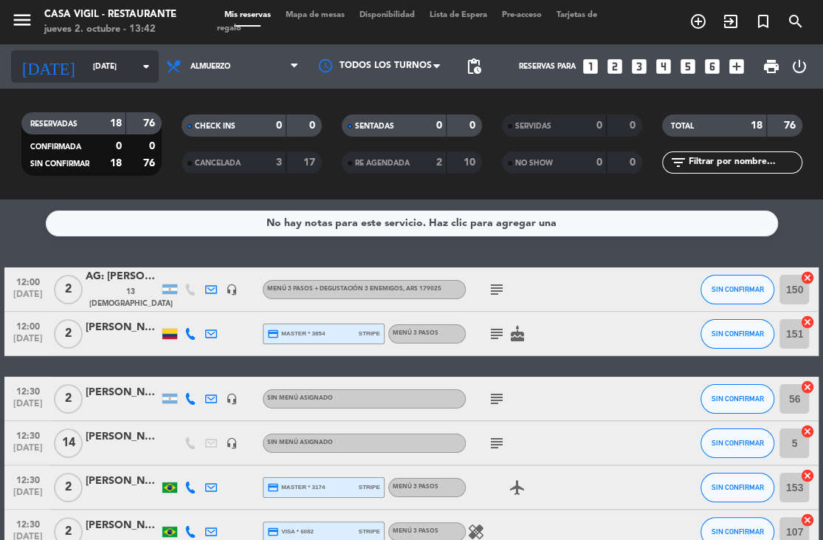
click at [142, 72] on icon "arrow_drop_down" at bounding box center [146, 67] width 18 height 18
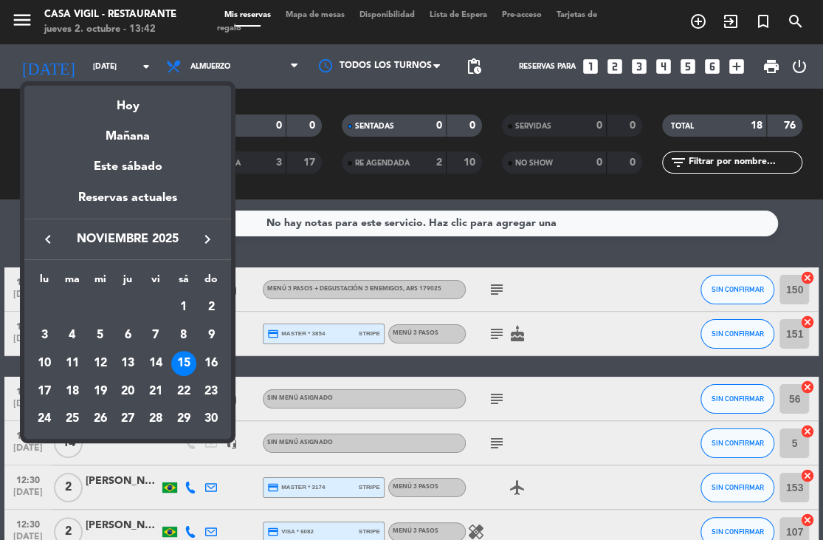
click at [54, 231] on icon "keyboard_arrow_left" at bounding box center [48, 239] width 18 height 18
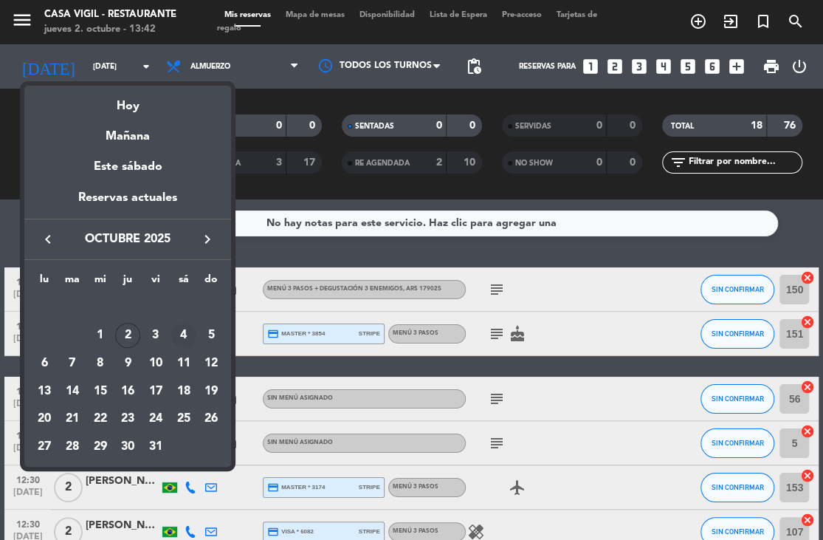
click at [188, 328] on div "4" at bounding box center [183, 335] width 25 height 25
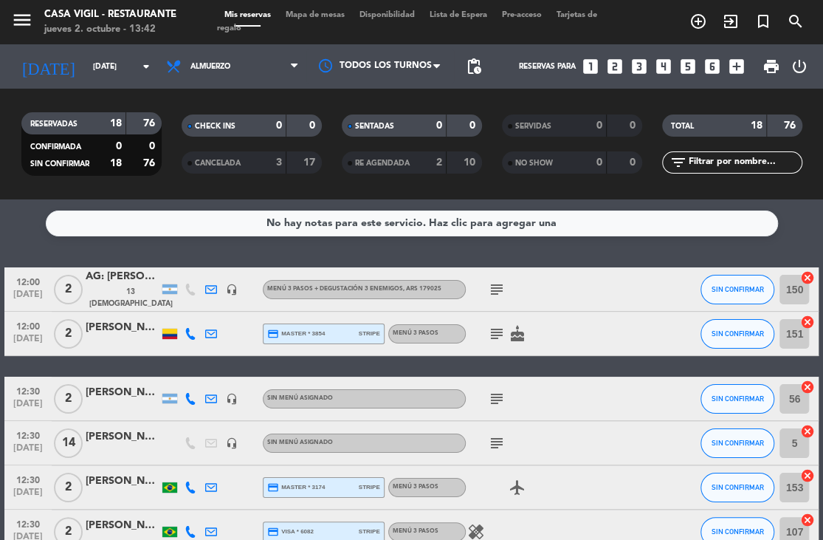
type input "sáb. [DATE]"
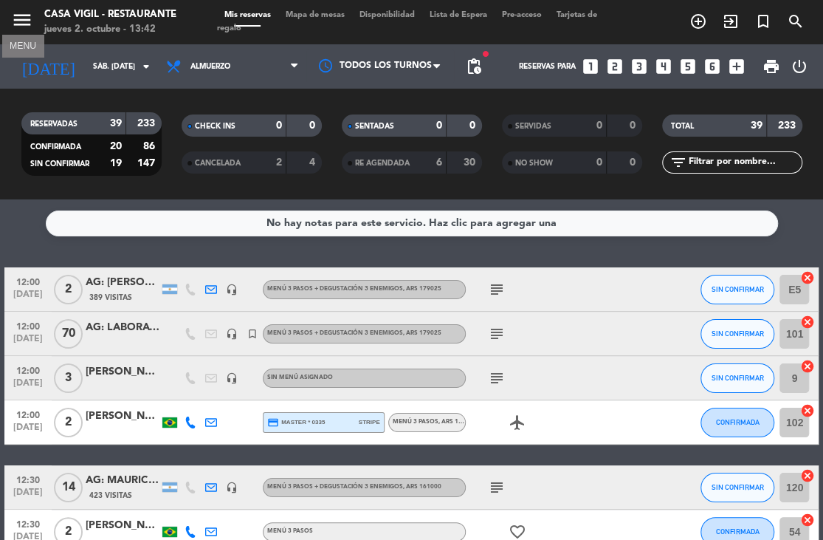
click at [28, 21] on icon "menu" at bounding box center [22, 20] width 22 height 22
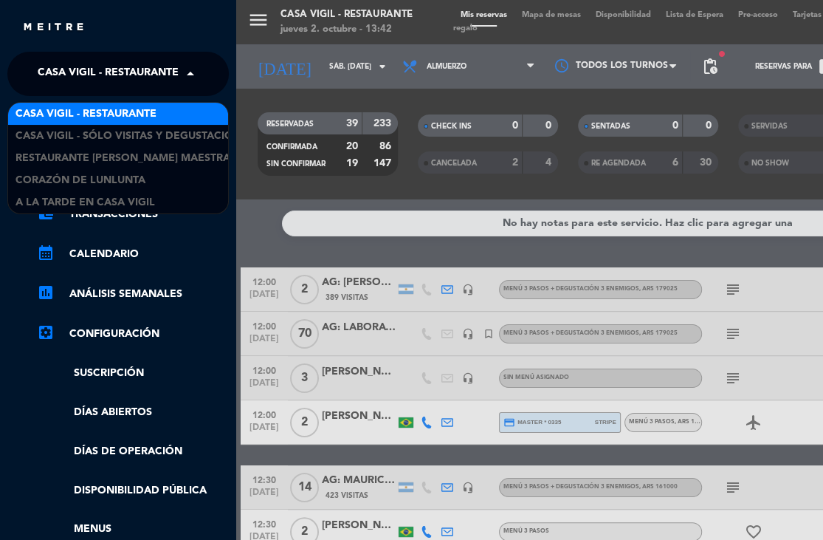
click at [100, 74] on span "Casa Vigil - Restaurante" at bounding box center [108, 73] width 141 height 31
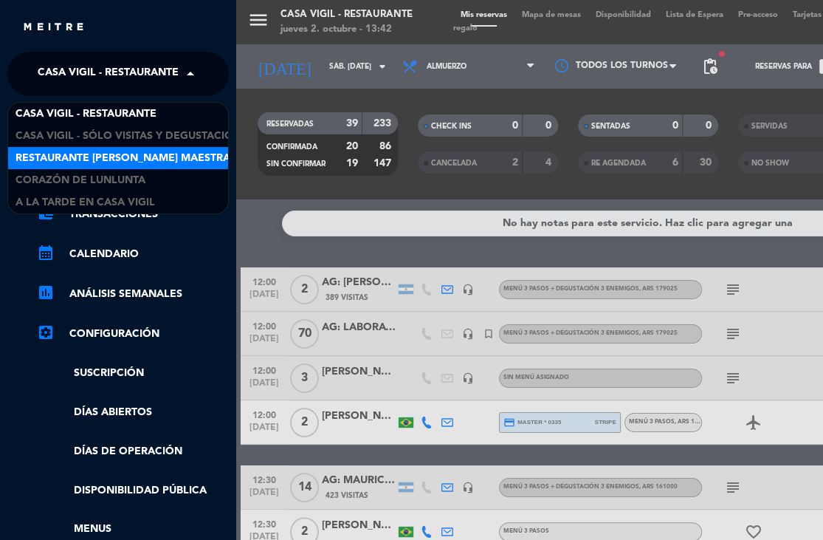
click at [140, 157] on span "Restaurante [PERSON_NAME] Maestra" at bounding box center [123, 158] width 215 height 17
